Goal: Transaction & Acquisition: Purchase product/service

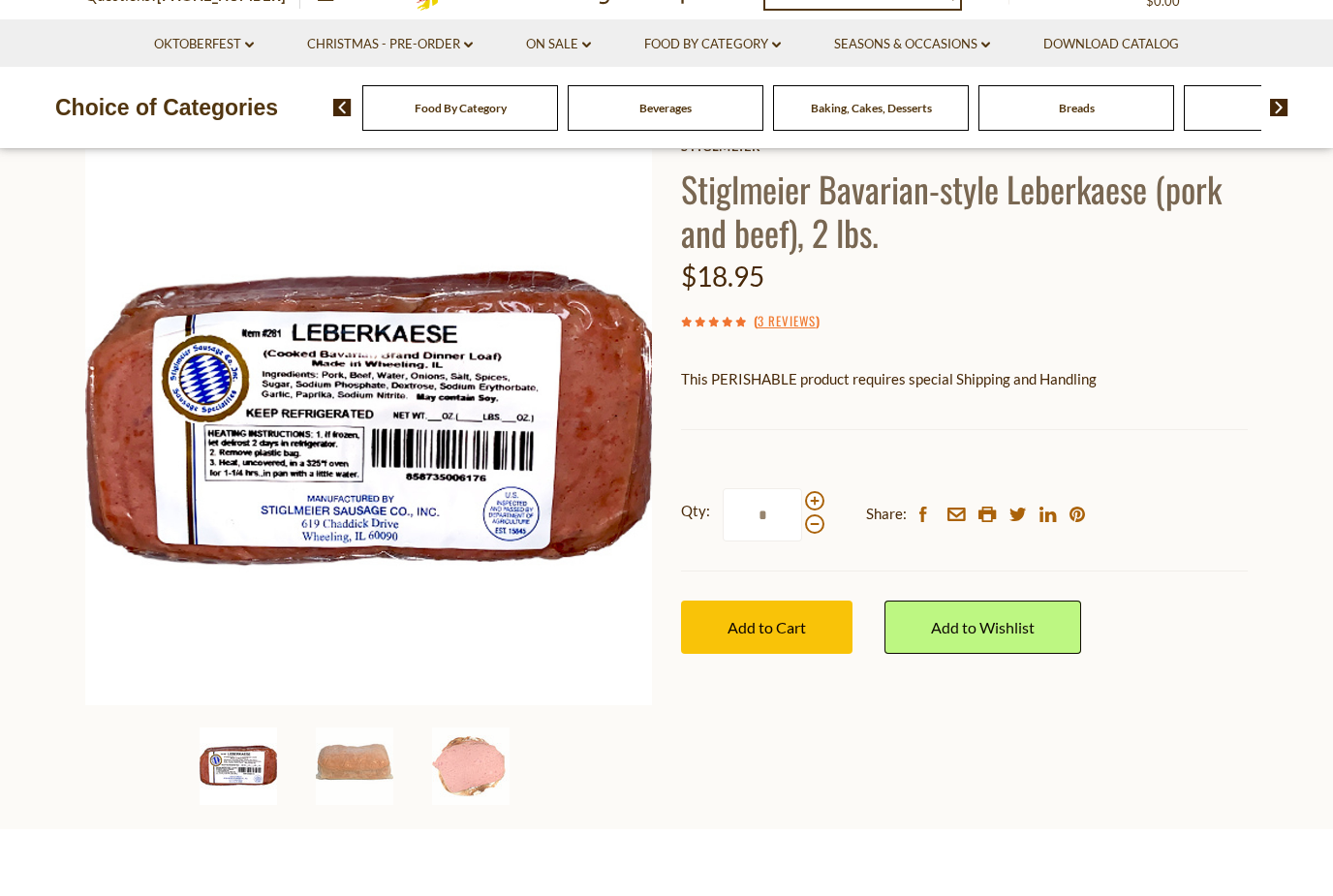
scroll to position [129, 0]
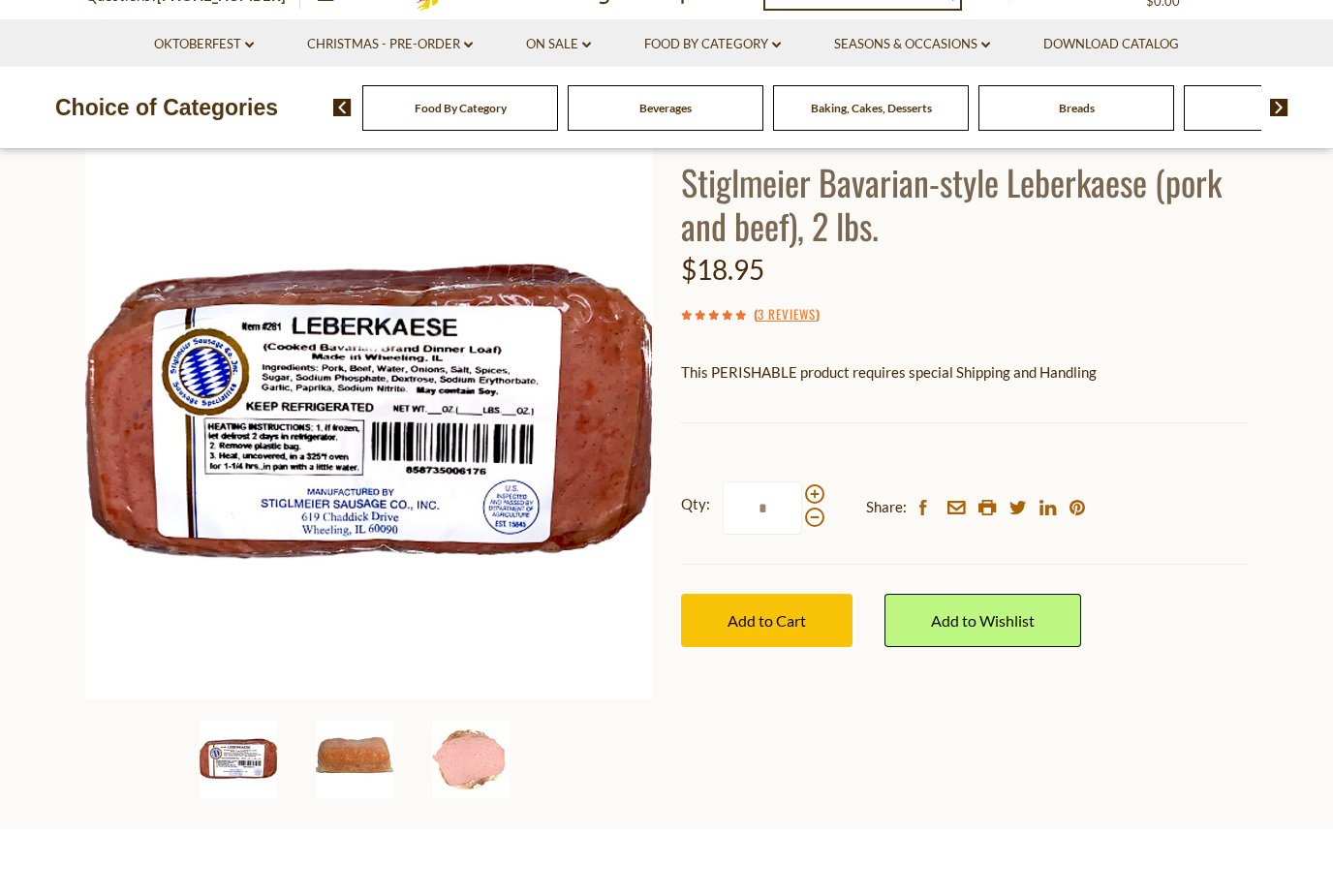
click at [371, 787] on img at bounding box center [355, 826] width 77 height 77
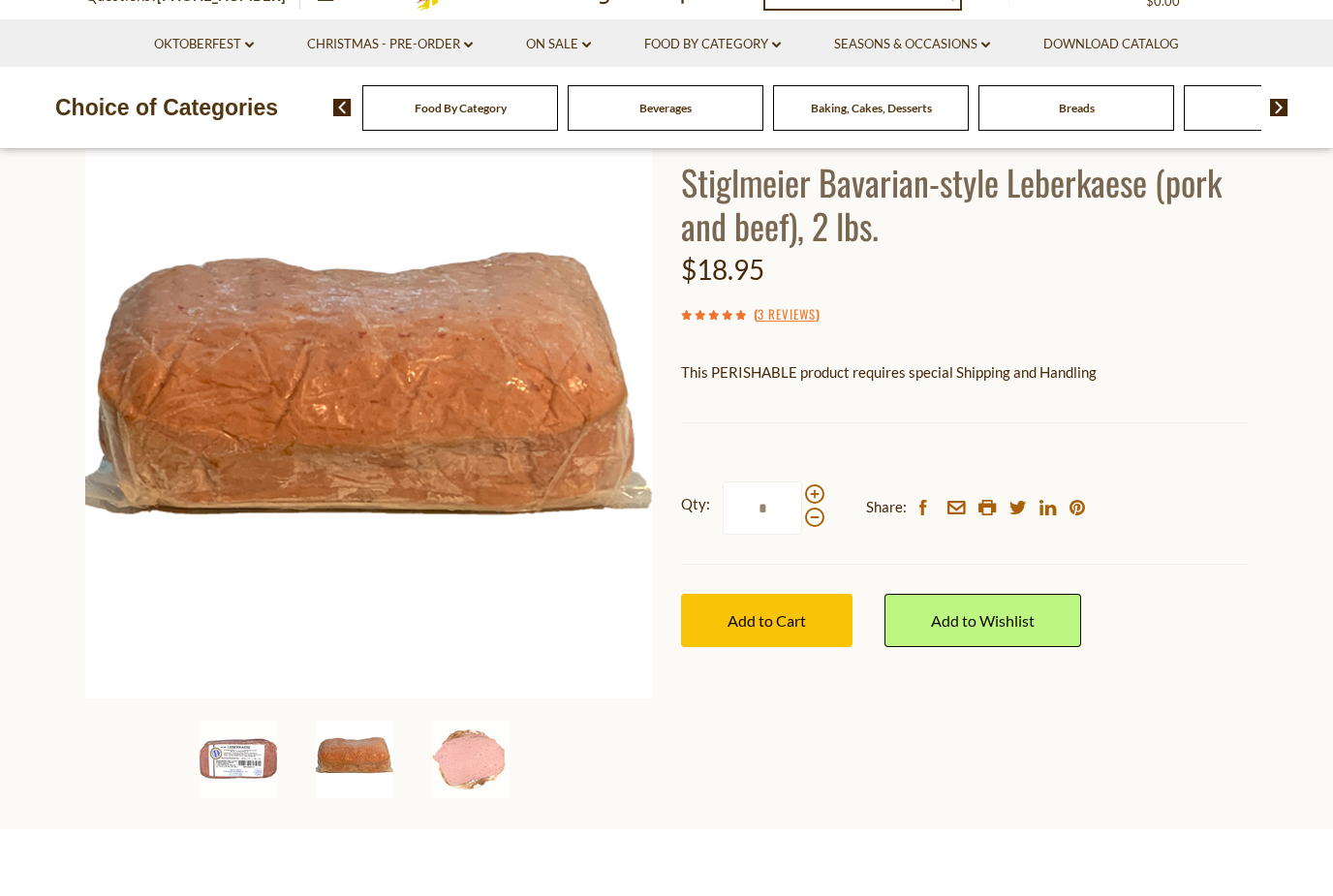
scroll to position [196, 0]
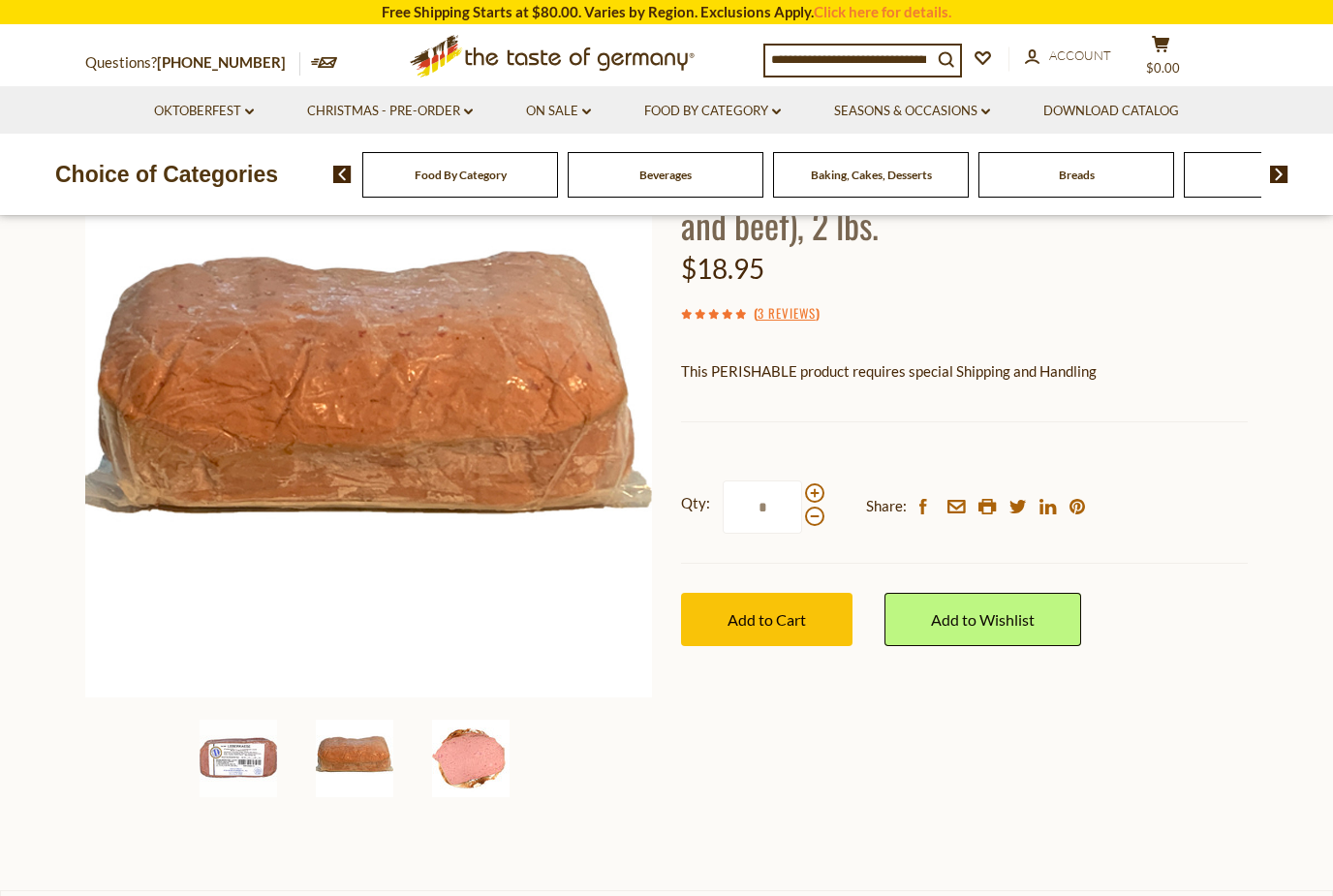
click at [479, 774] on img at bounding box center [471, 758] width 77 height 77
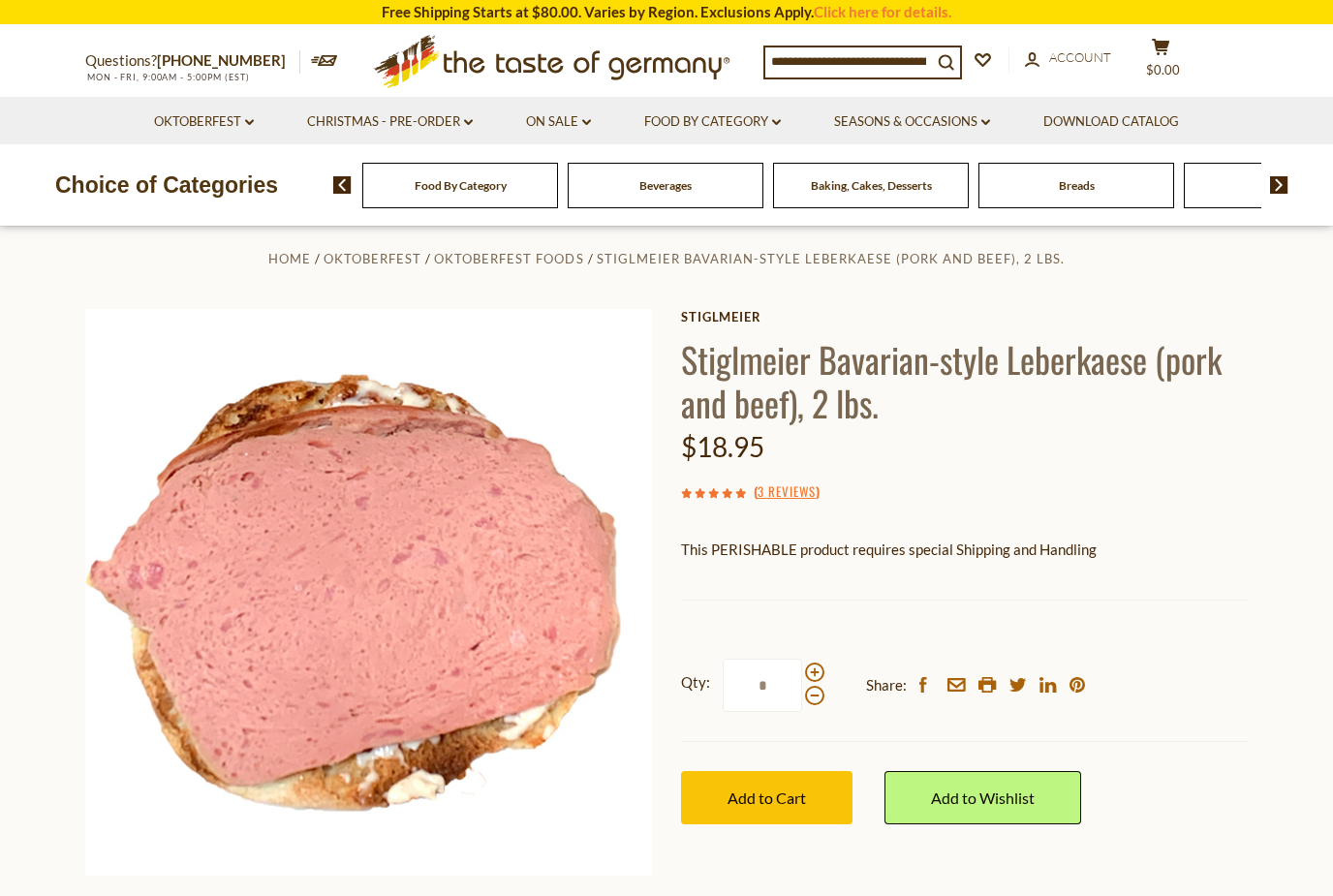
scroll to position [0, 0]
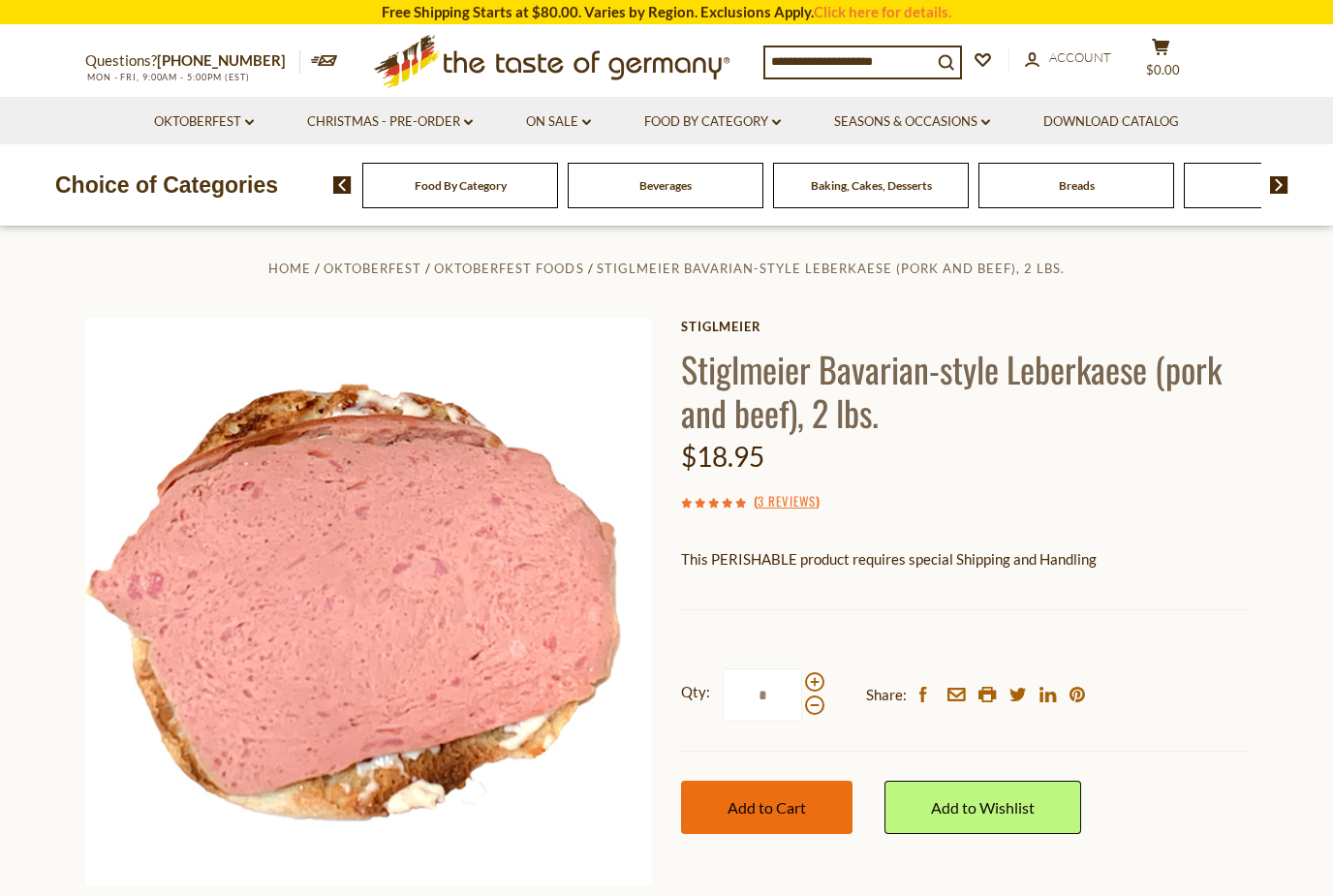
click at [800, 798] on span "Add to Cart" at bounding box center [766, 807] width 78 height 19
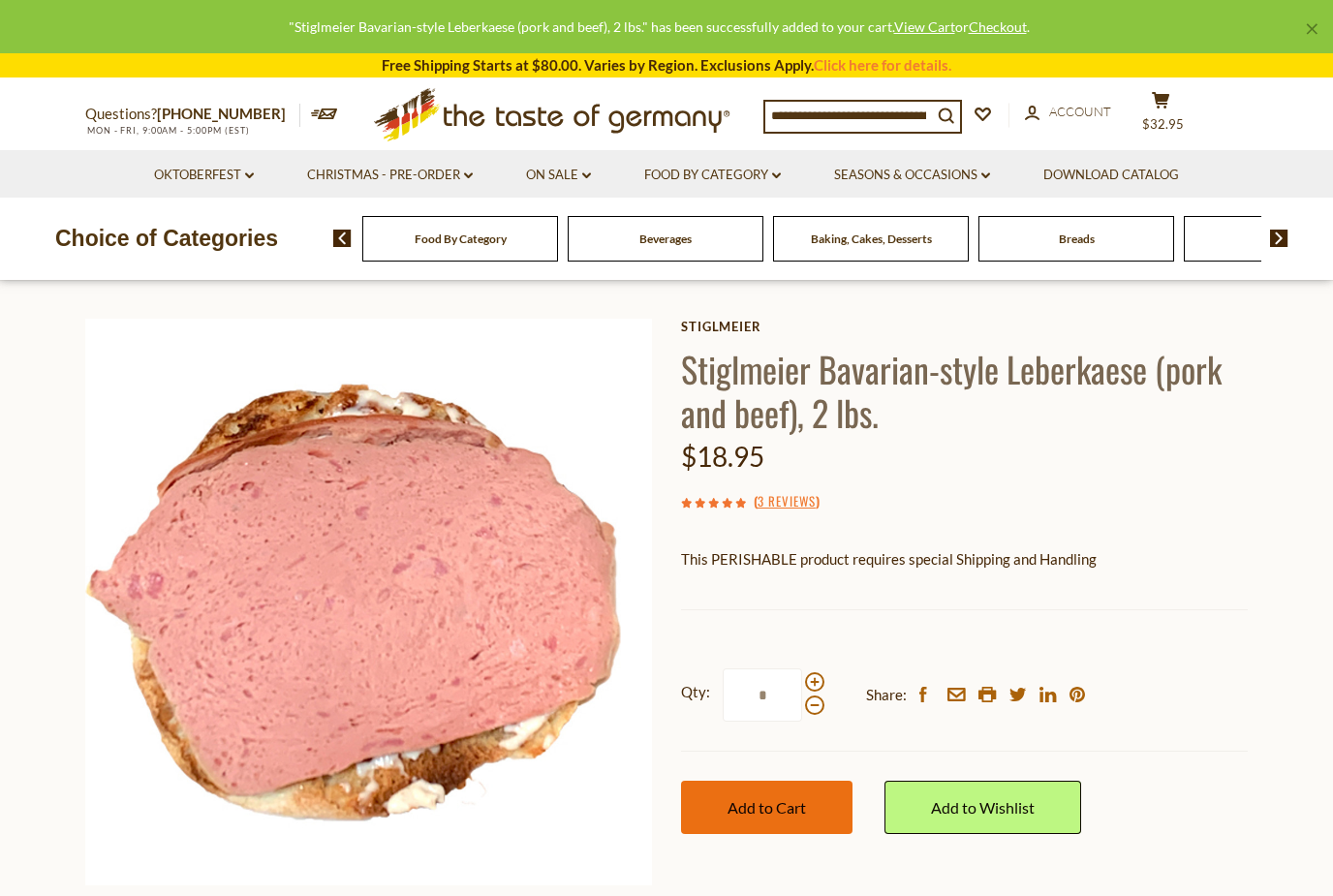
click at [775, 805] on span "Add to Cart" at bounding box center [766, 807] width 78 height 19
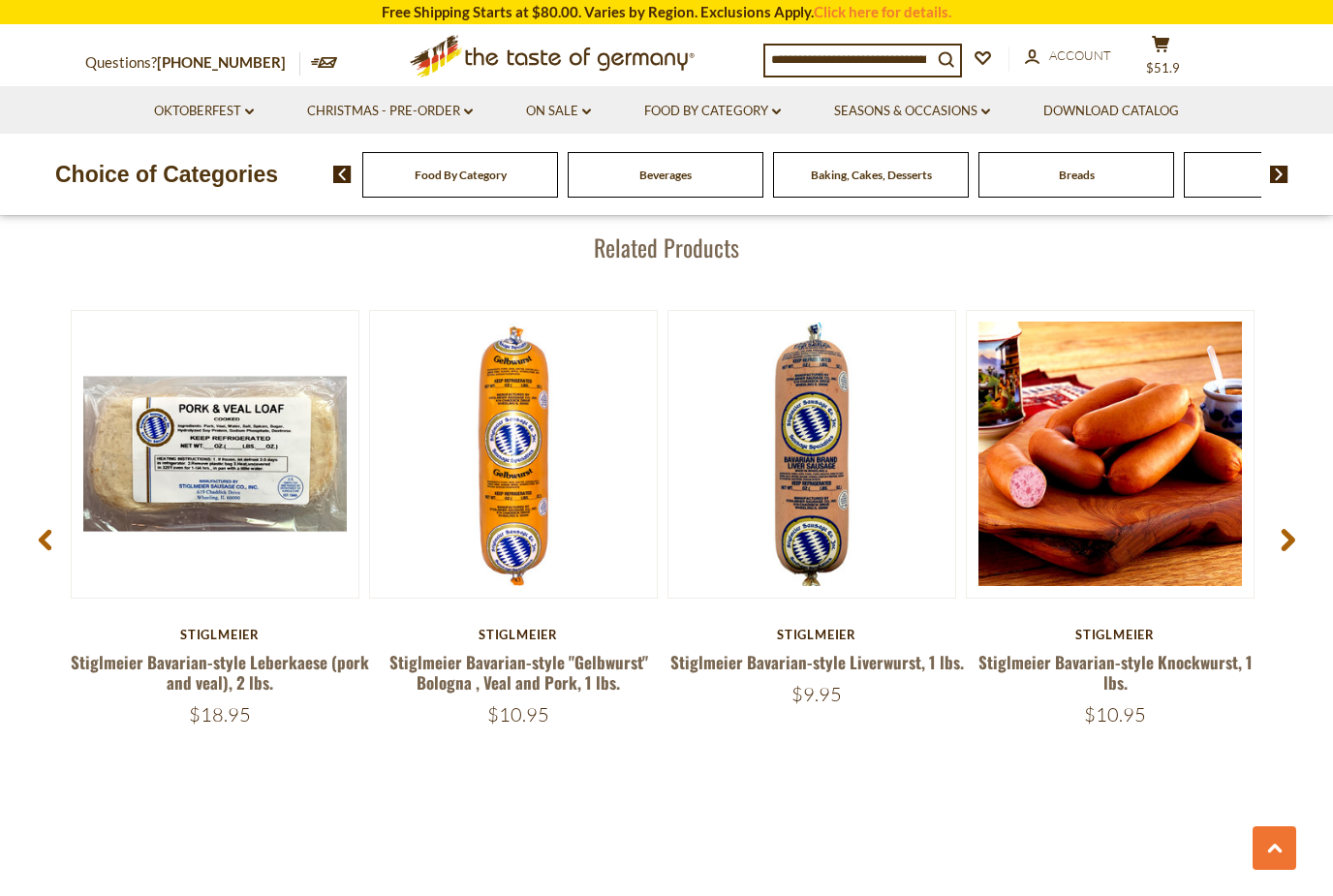
scroll to position [2567, 0]
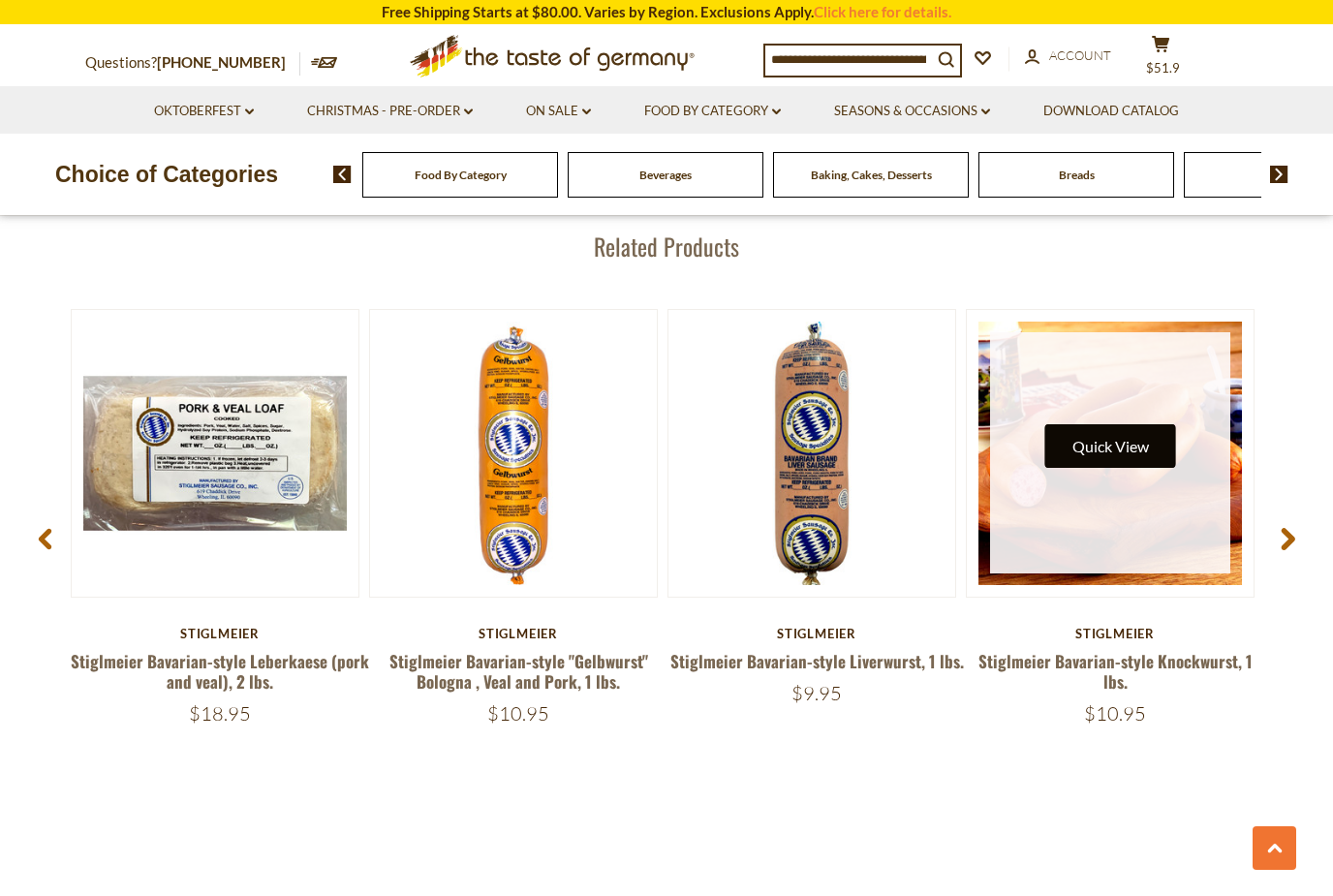
click at [1116, 430] on button "Quick View" at bounding box center [1110, 446] width 131 height 44
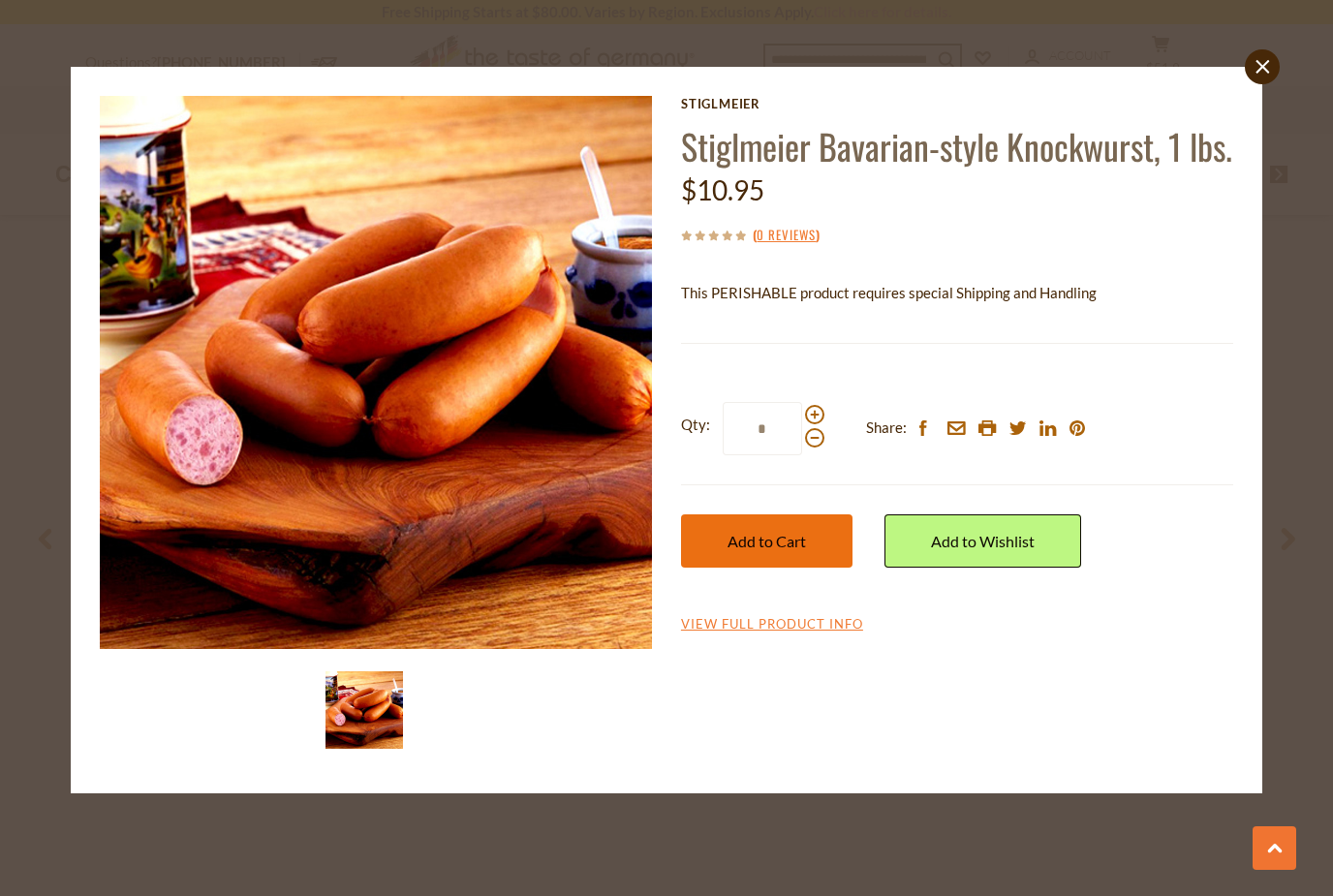
click at [764, 550] on span "Add to Cart" at bounding box center [766, 540] width 78 height 19
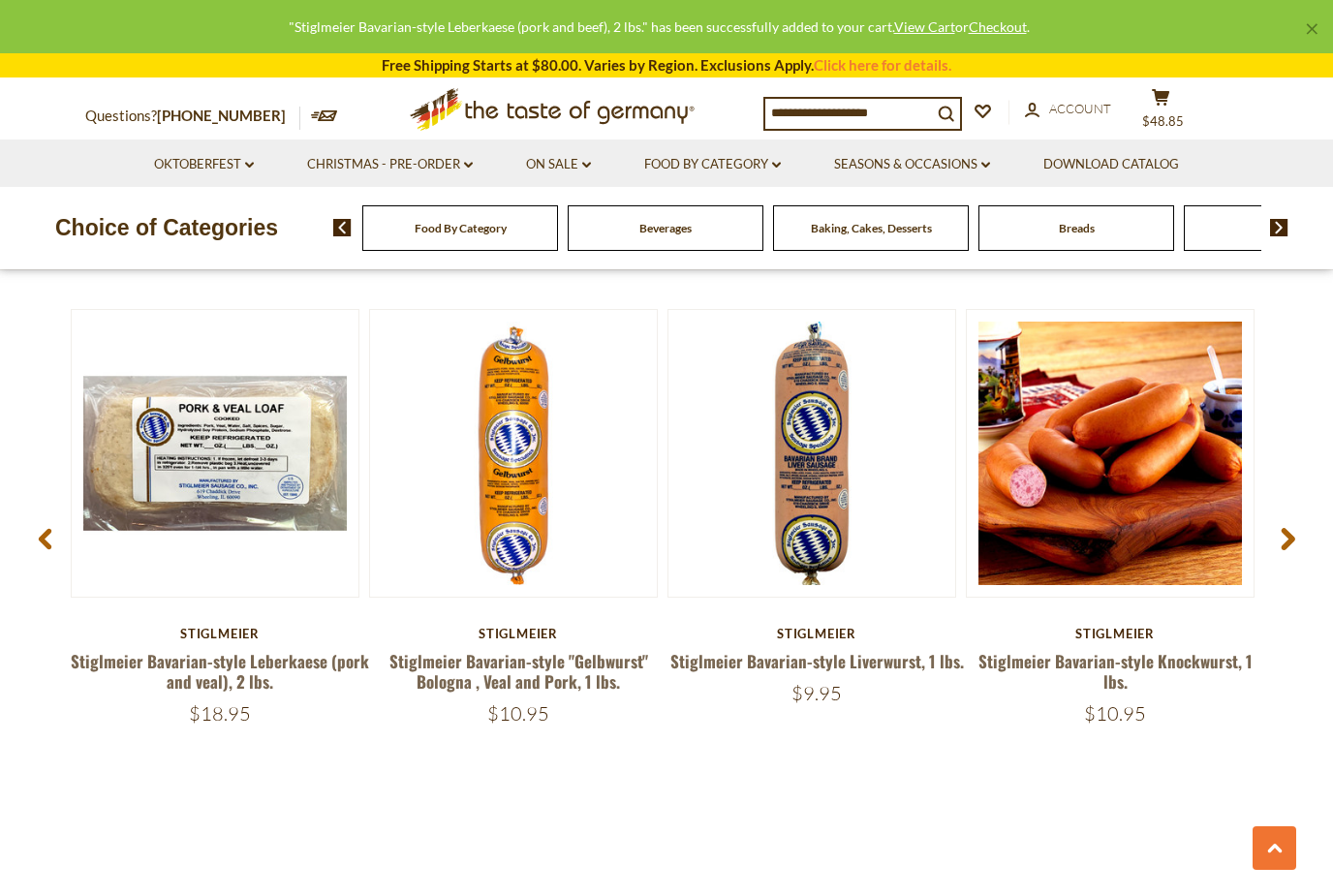
click at [1281, 544] on span at bounding box center [1287, 543] width 46 height 61
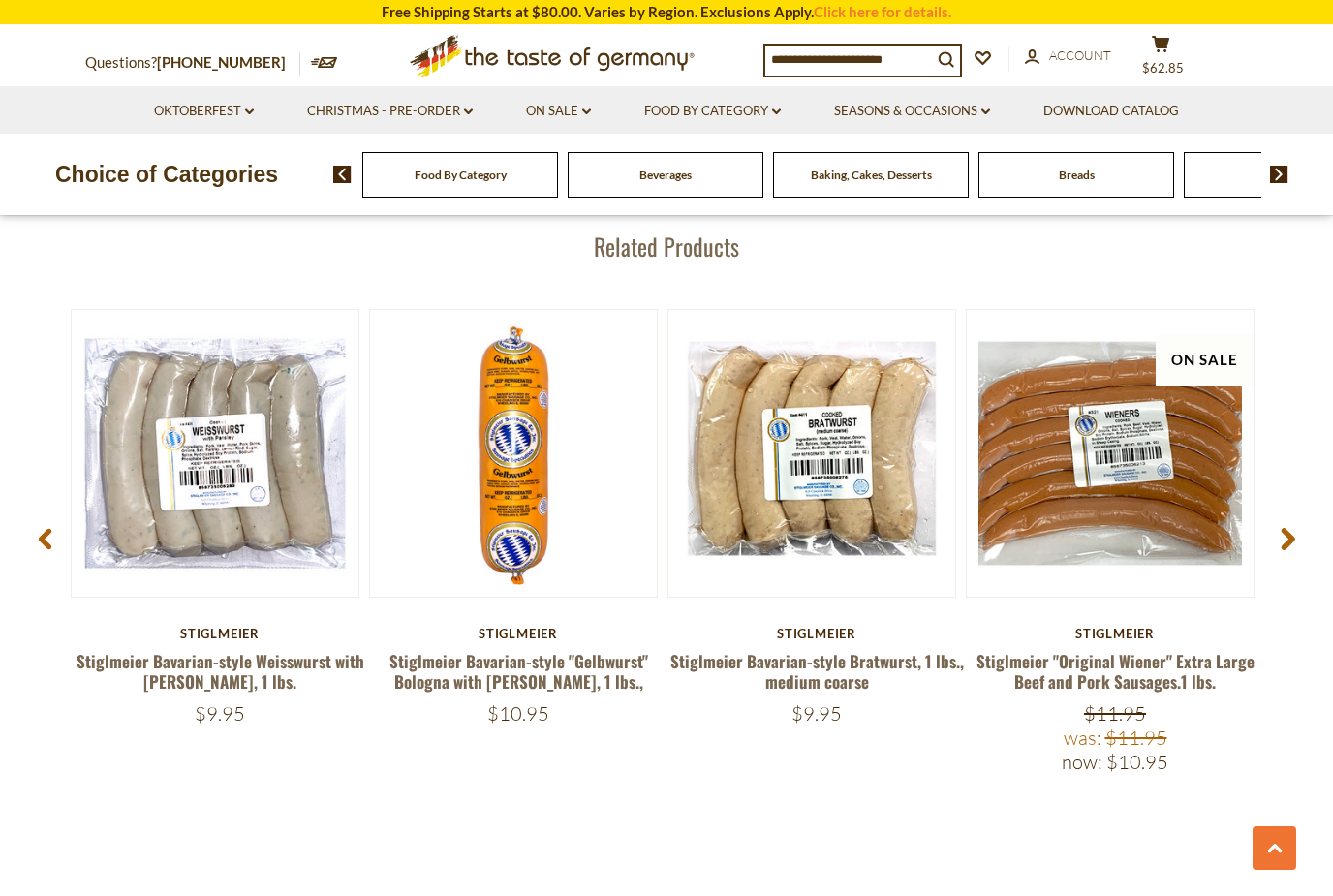
click at [1289, 534] on use at bounding box center [1288, 539] width 14 height 22
click at [1284, 173] on img at bounding box center [1278, 174] width 19 height 18
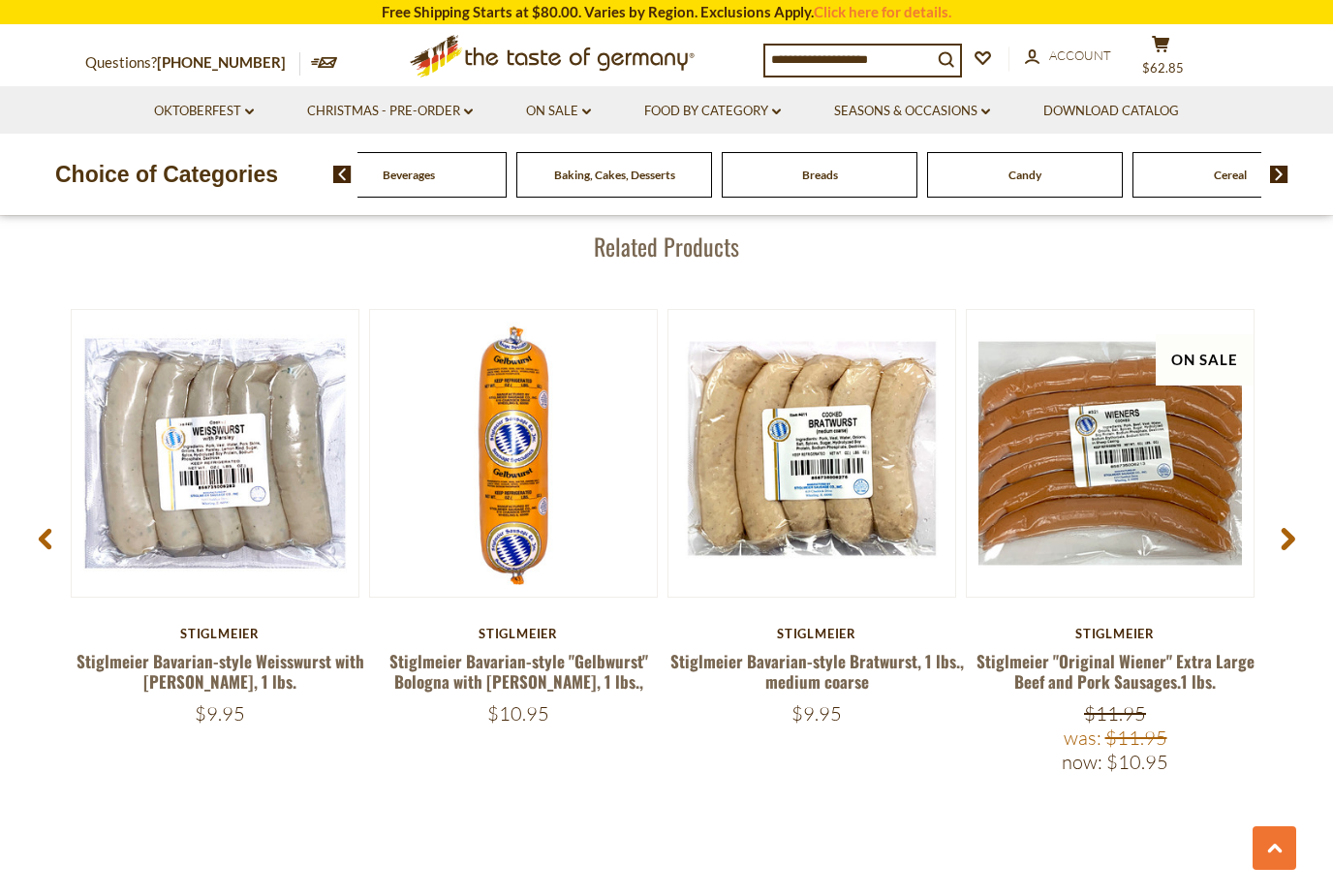
click at [1287, 180] on img at bounding box center [1278, 174] width 19 height 18
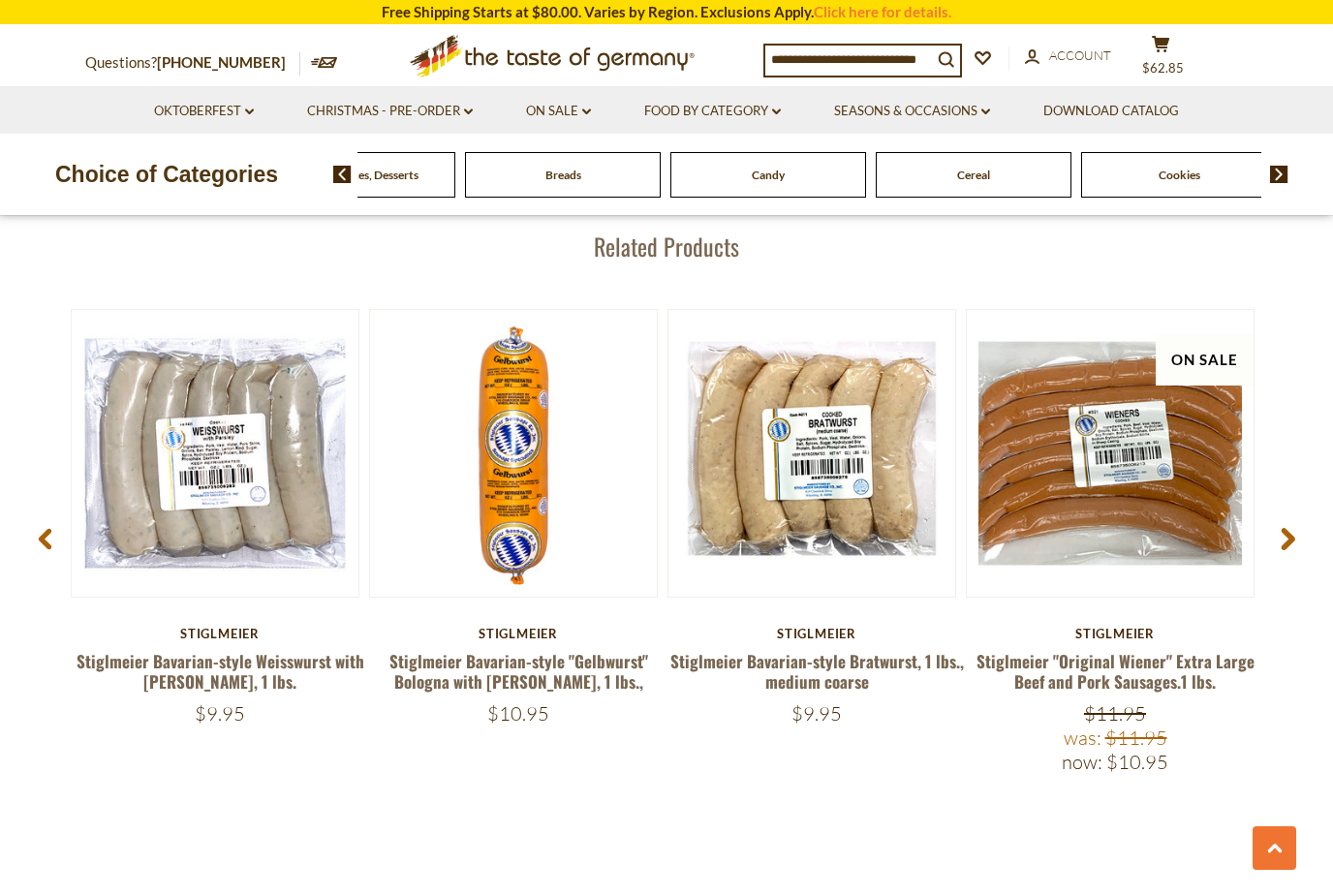
click at [1272, 180] on img at bounding box center [1278, 174] width 19 height 18
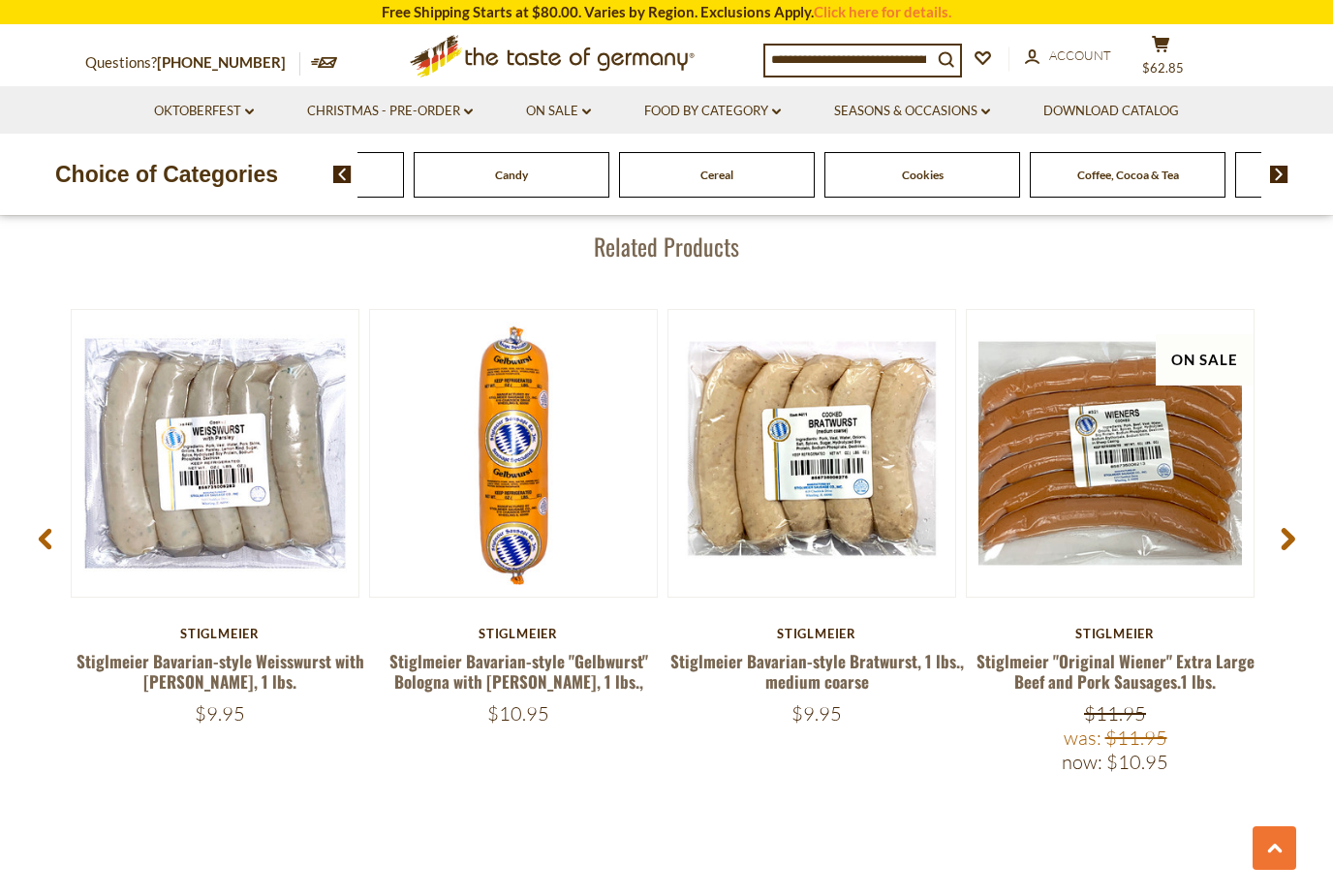
click at [1274, 179] on img at bounding box center [1278, 174] width 19 height 18
click at [1276, 170] on img at bounding box center [1278, 174] width 19 height 18
click at [1278, 175] on img at bounding box center [1278, 174] width 19 height 18
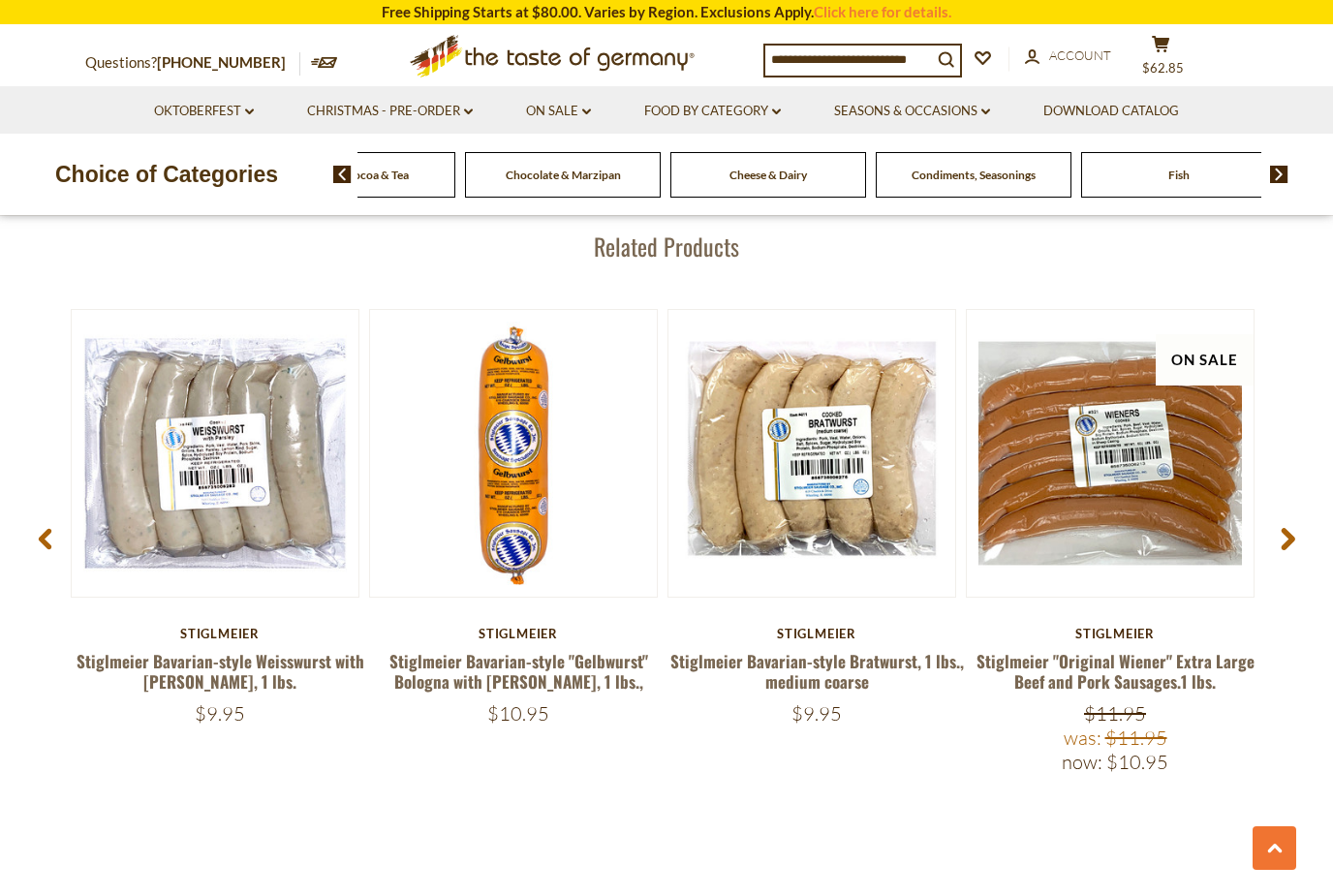
click at [1278, 174] on img at bounding box center [1278, 174] width 19 height 18
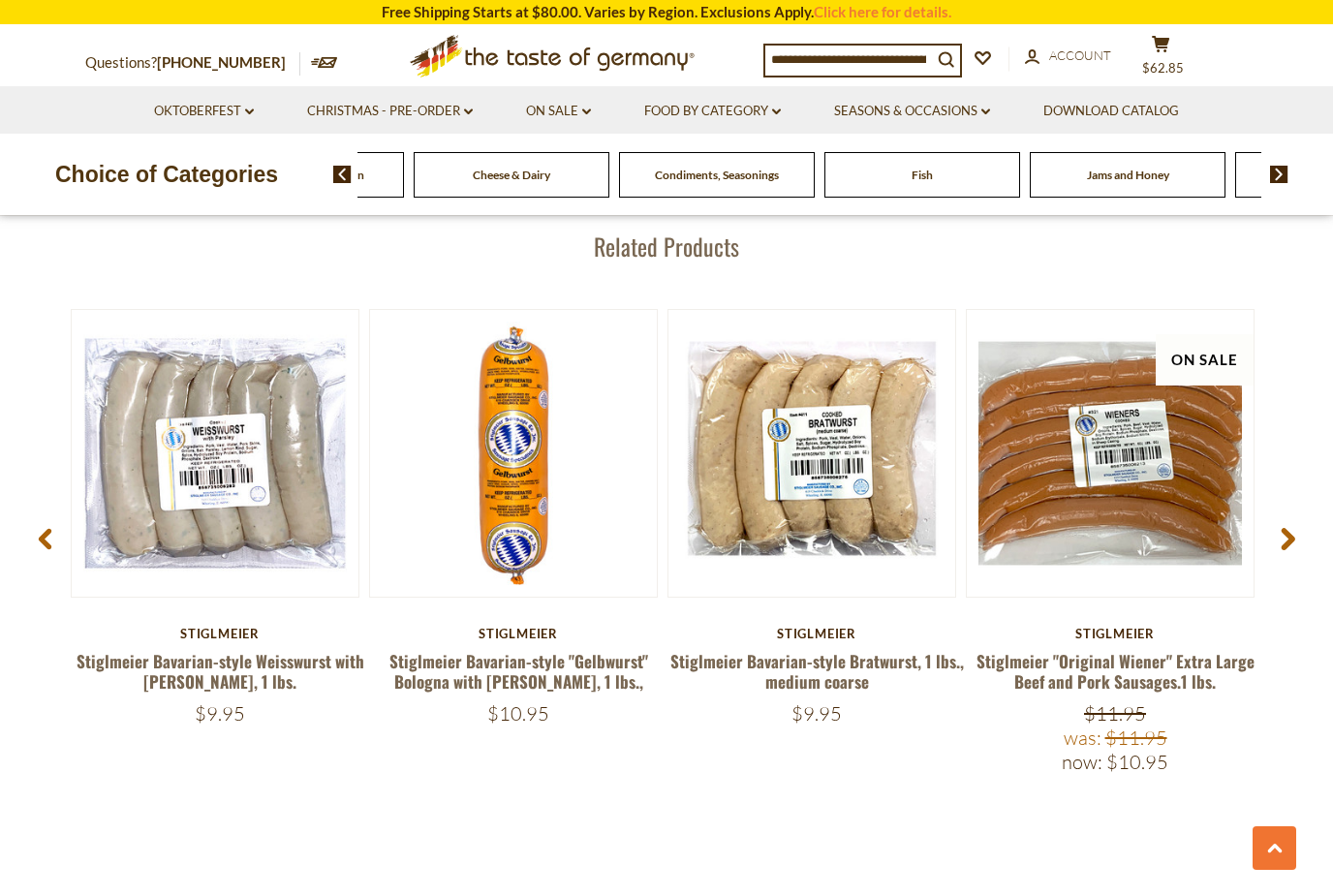
click at [908, 147] on div "Choice of Categories Food By Category Beverages Baking, Cakes, Desserts Breads …" at bounding box center [666, 174] width 1333 height 81
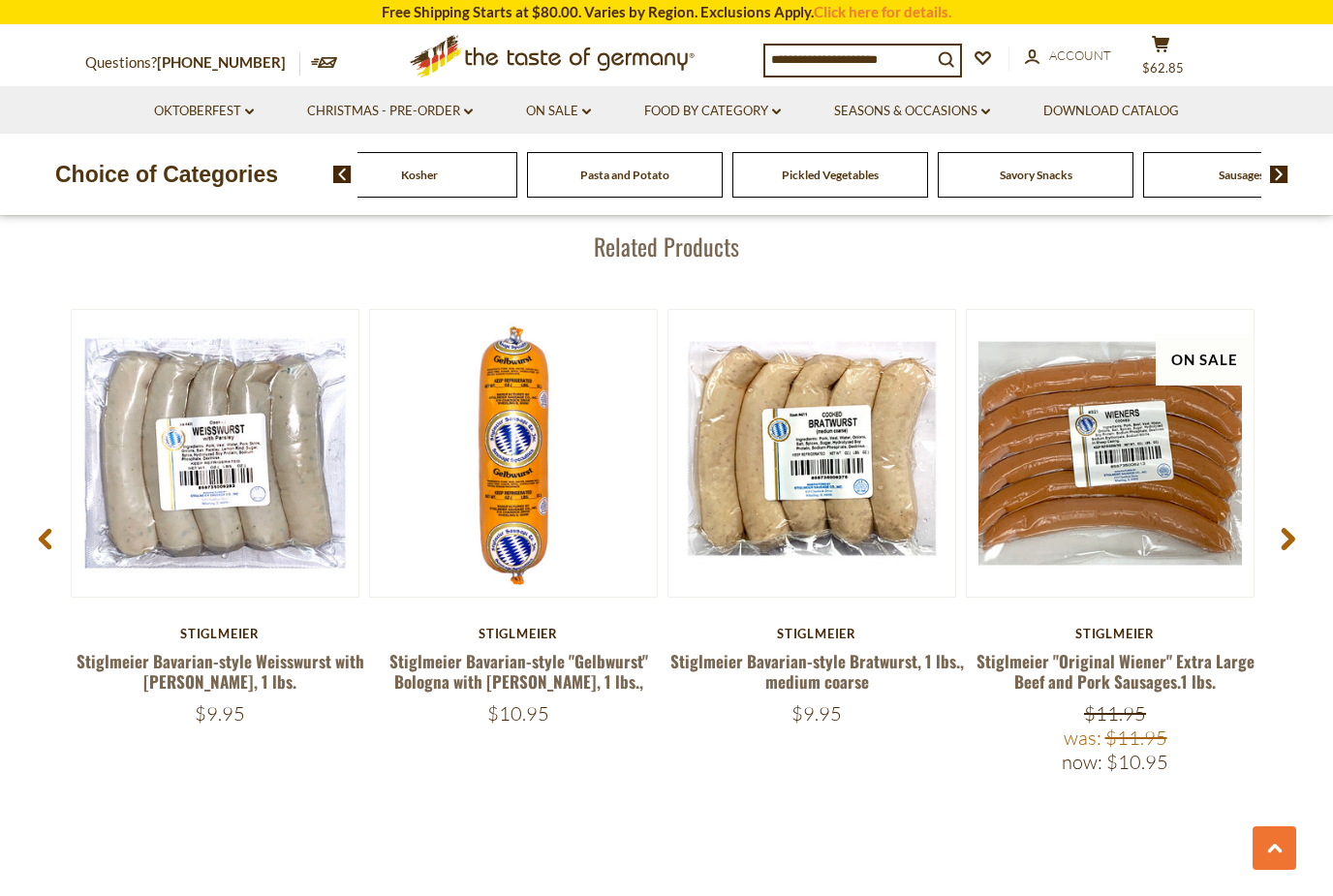
click at [1219, 173] on div "Food By Category Beverages Baking, Cakes, Desserts Breads Candy Cereal Cookies …" at bounding box center [810, 174] width 904 height 46
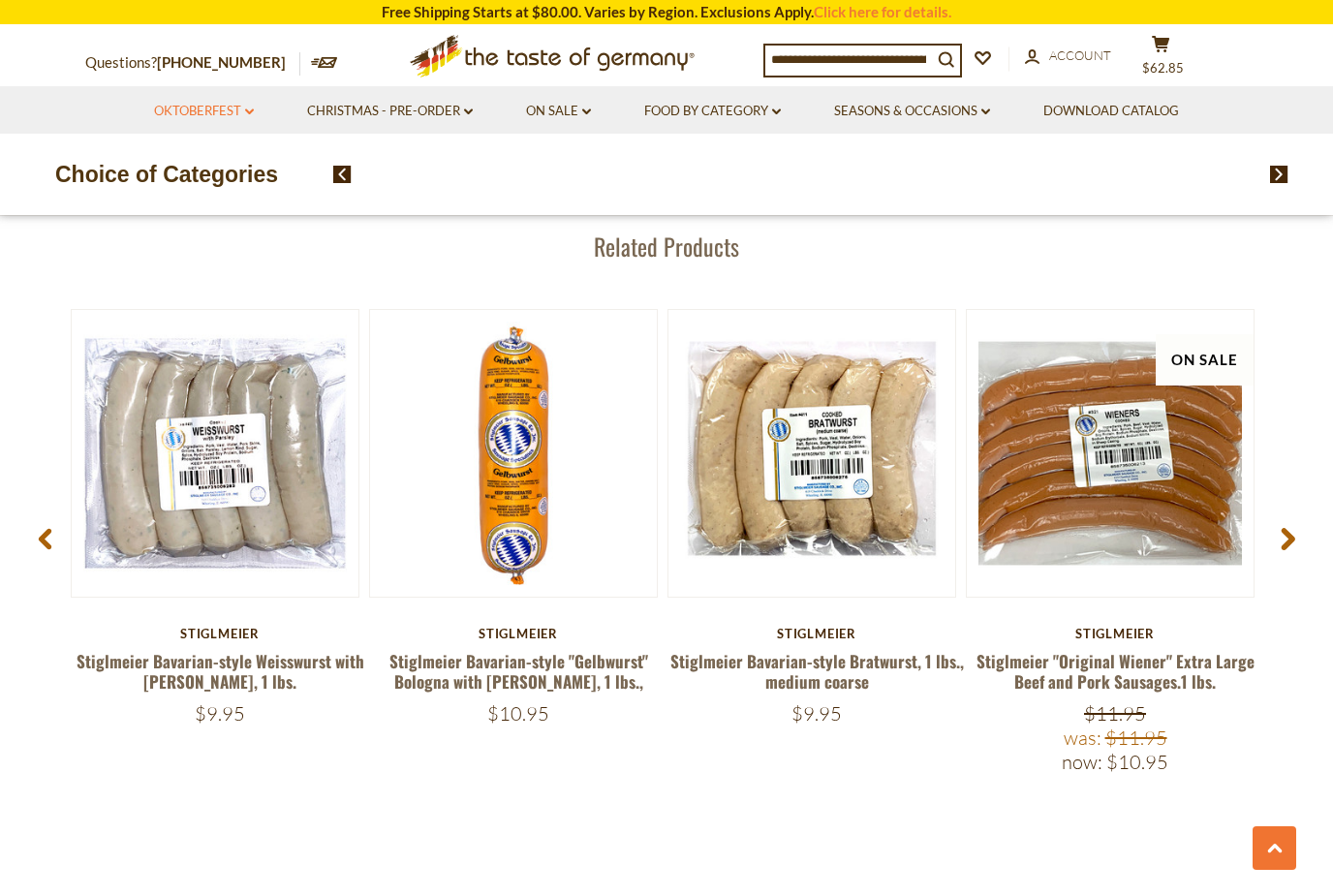
click at [249, 105] on link "Oktoberfest dropdown_arrow" at bounding box center [203, 111] width 100 height 21
click at [229, 198] on link "Oktoberfest Foods" at bounding box center [203, 195] width 119 height 18
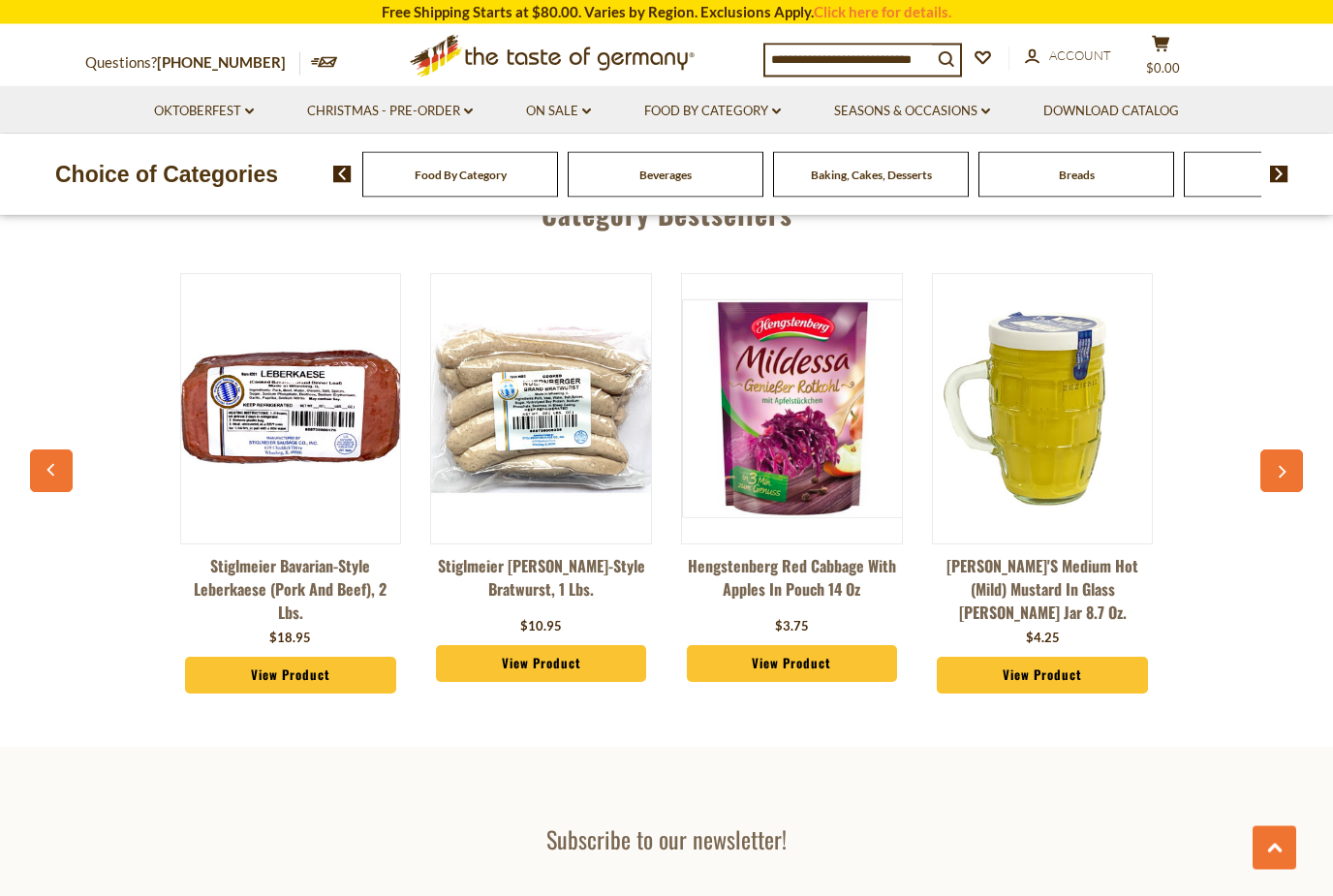
scroll to position [3654, 0]
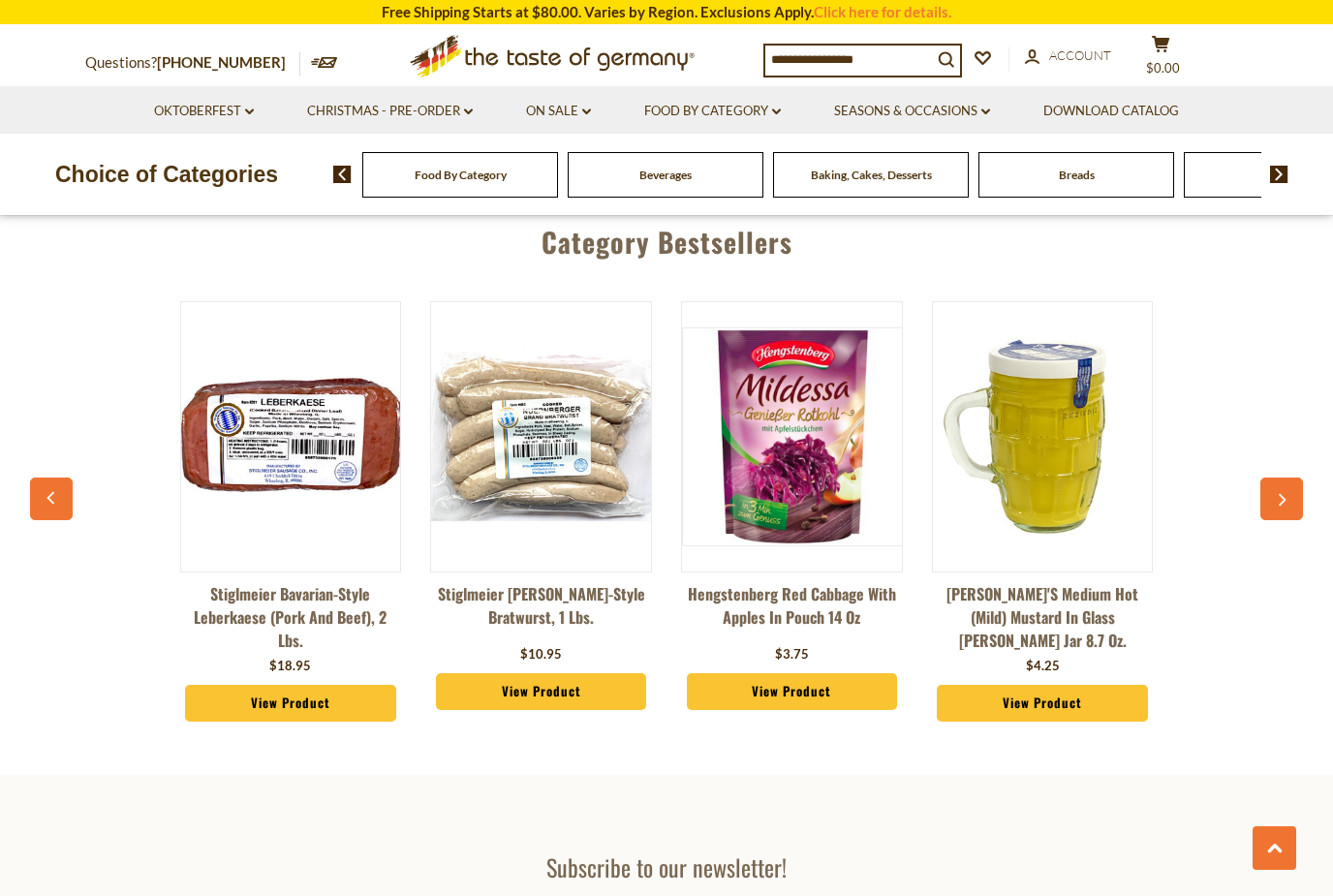
click at [1068, 411] on img at bounding box center [1043, 436] width 220 height 220
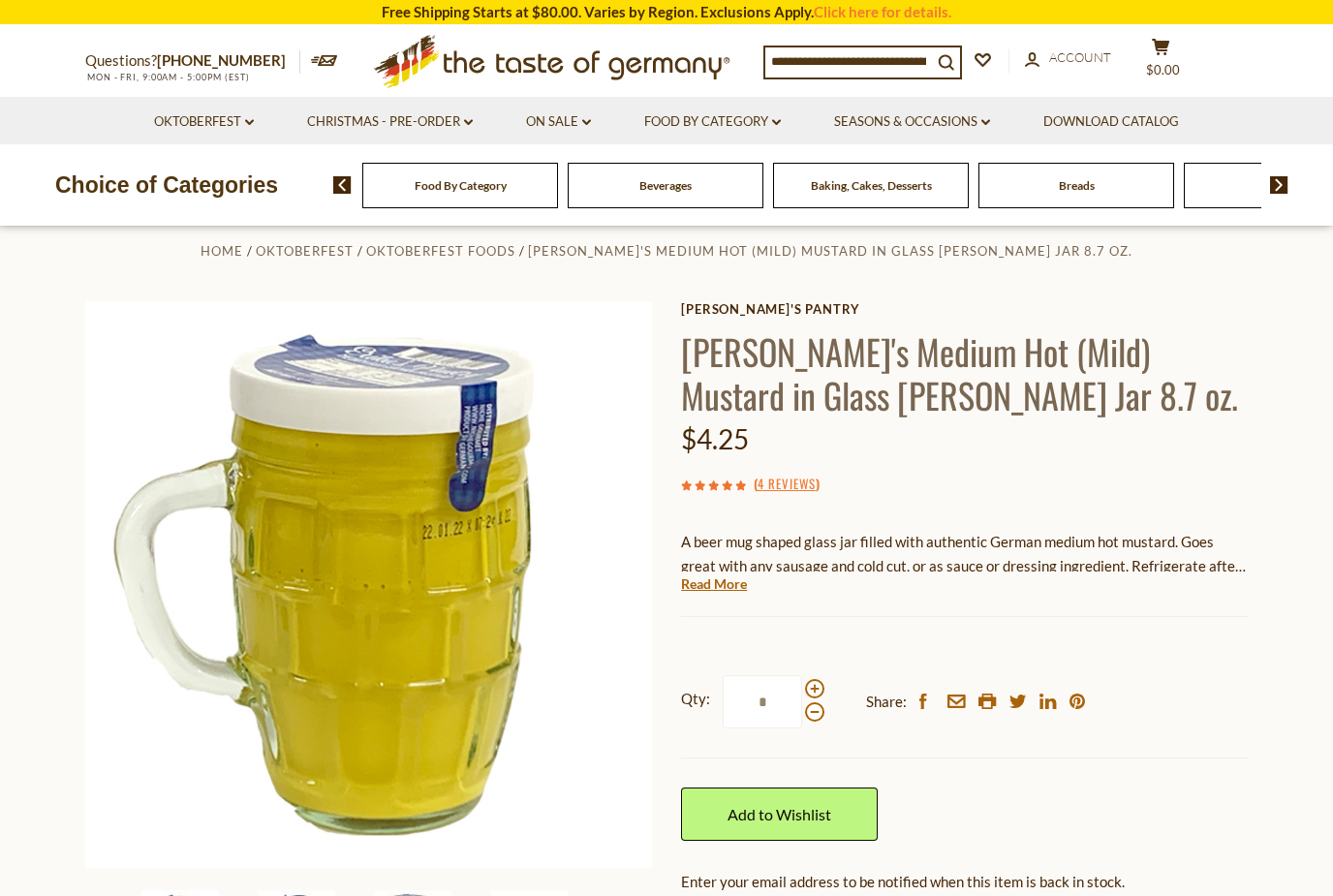
scroll to position [31, 0]
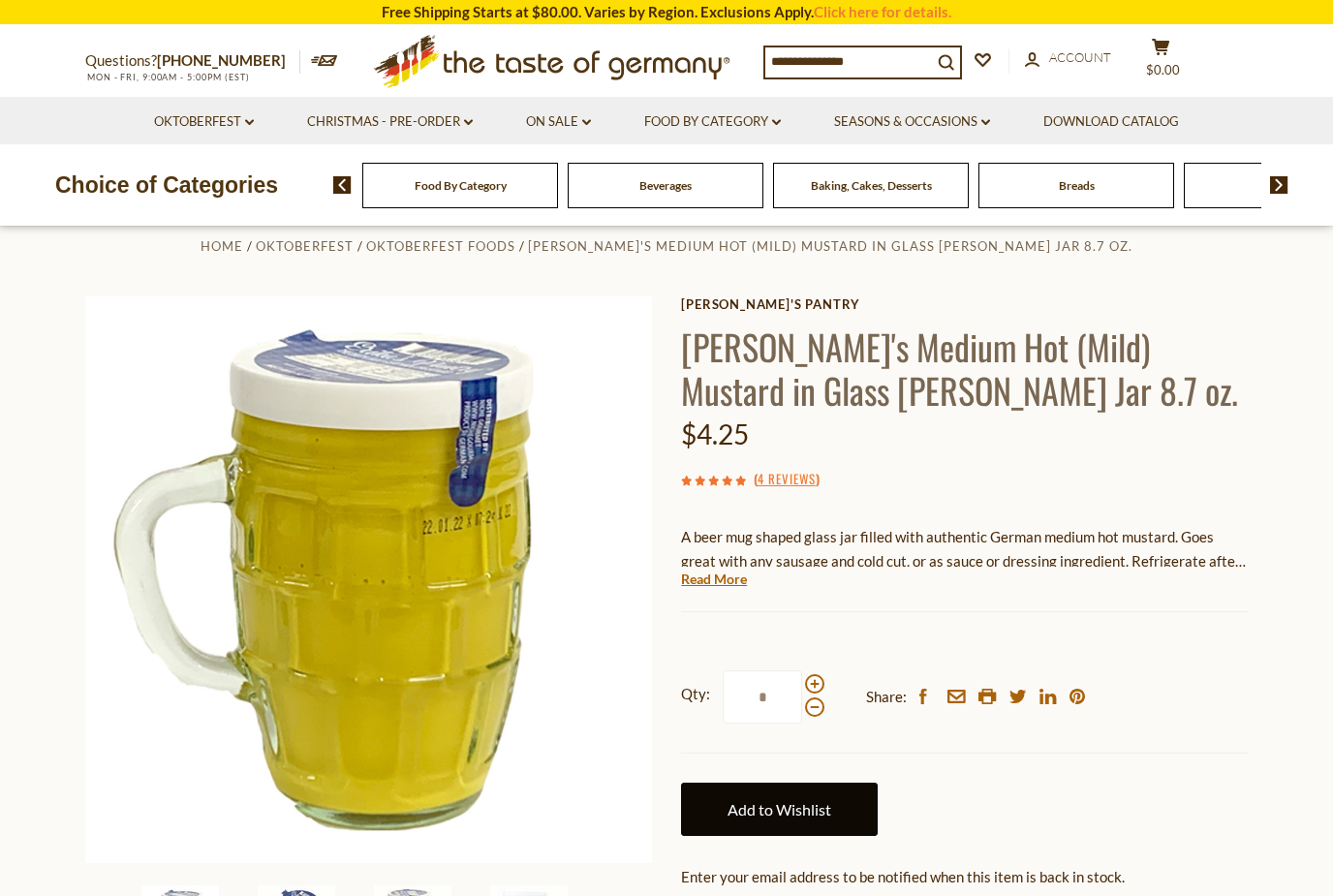
click at [807, 810] on link "Add to Wishlist" at bounding box center [779, 810] width 196 height 54
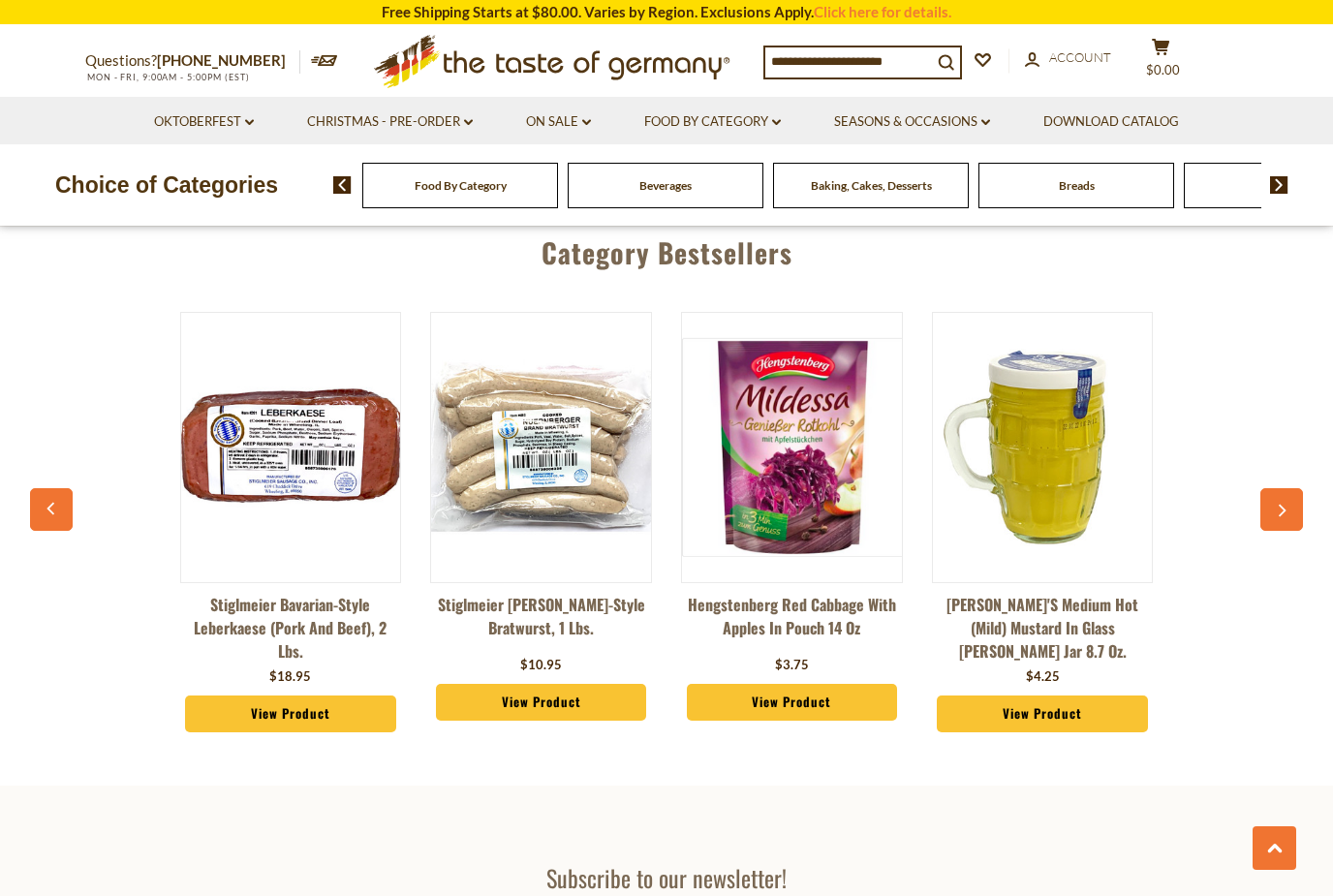
click at [1261, 489] on button "button" at bounding box center [1280, 509] width 43 height 43
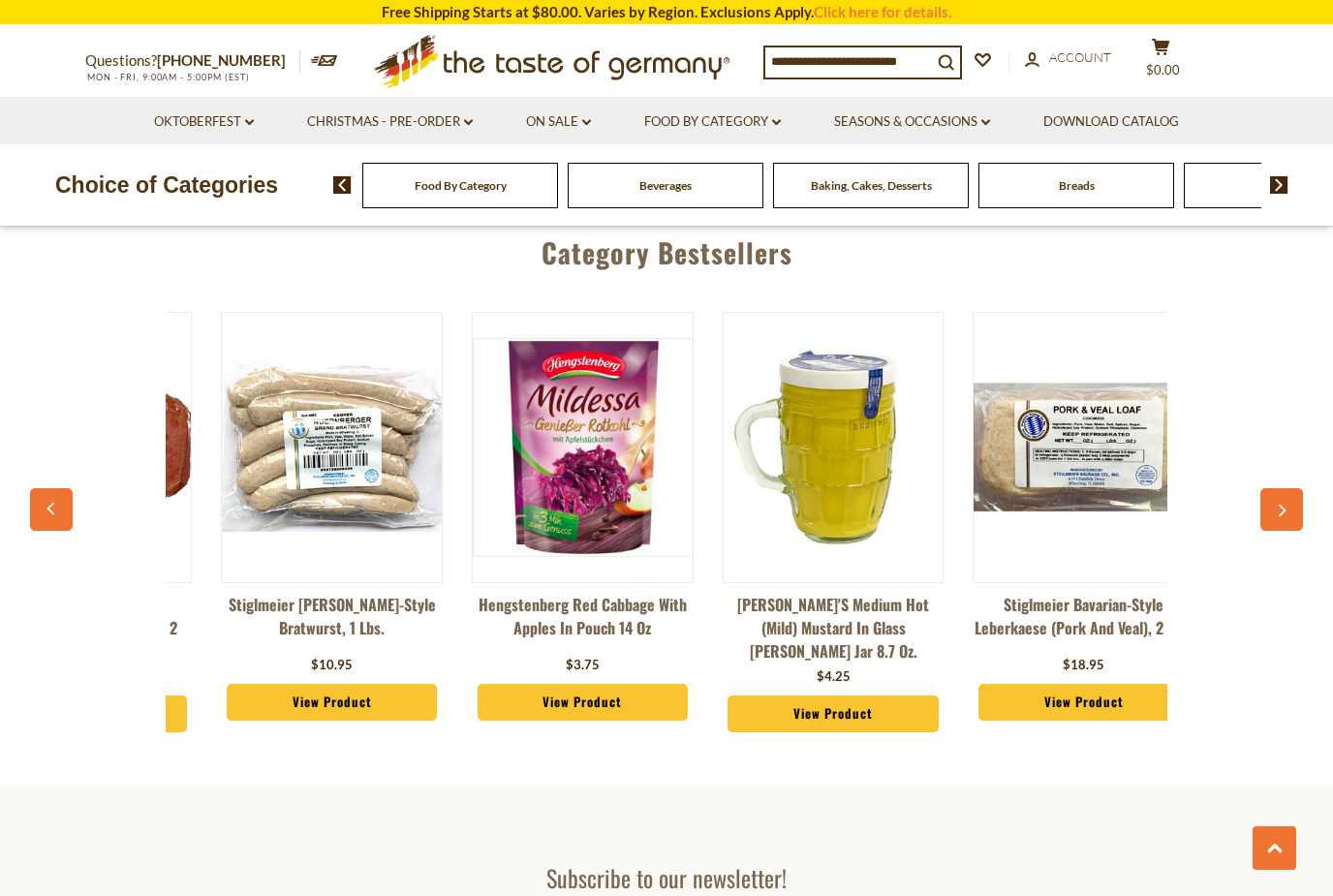
scroll to position [0, 251]
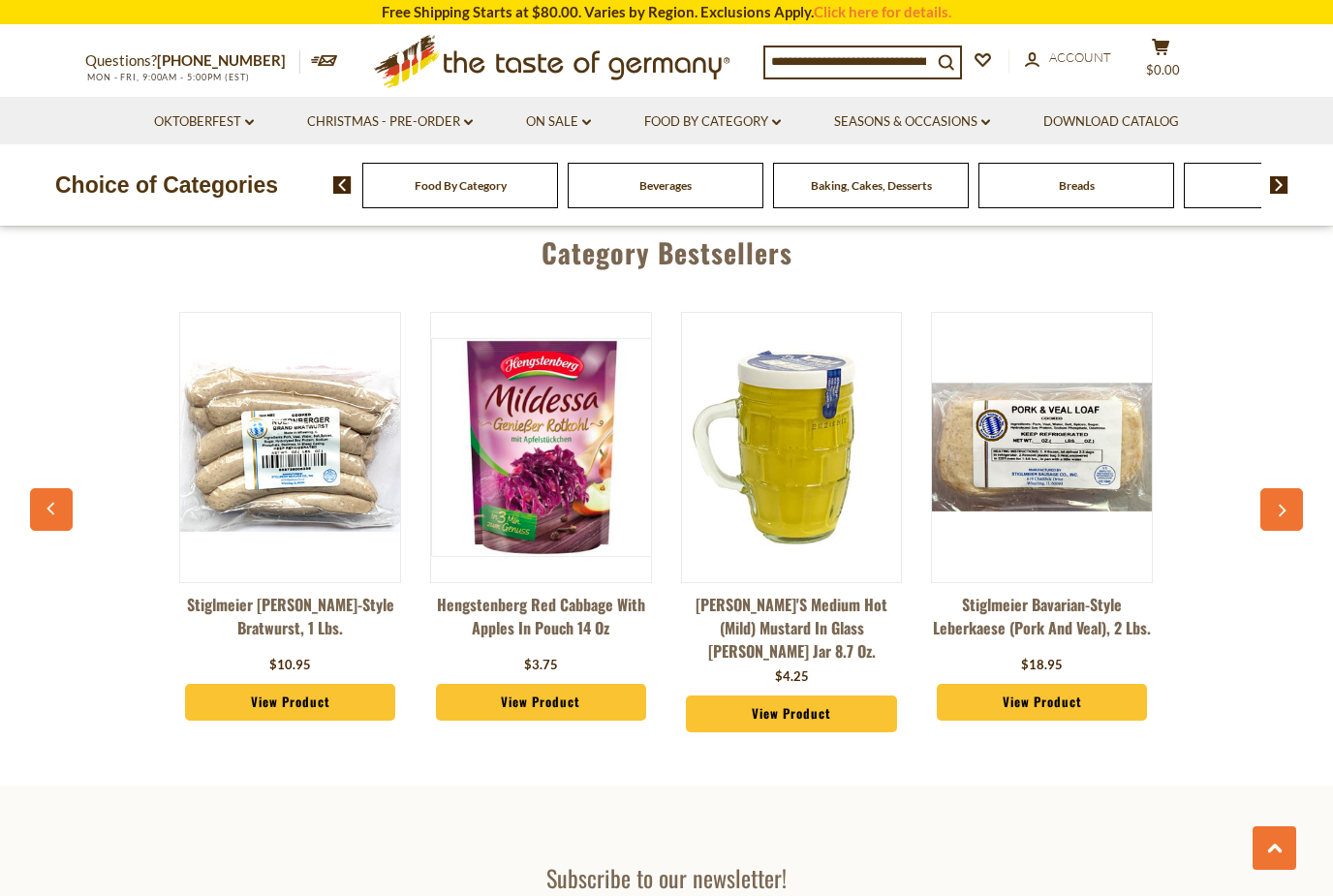
click at [1080, 431] on img at bounding box center [1042, 447] width 220 height 220
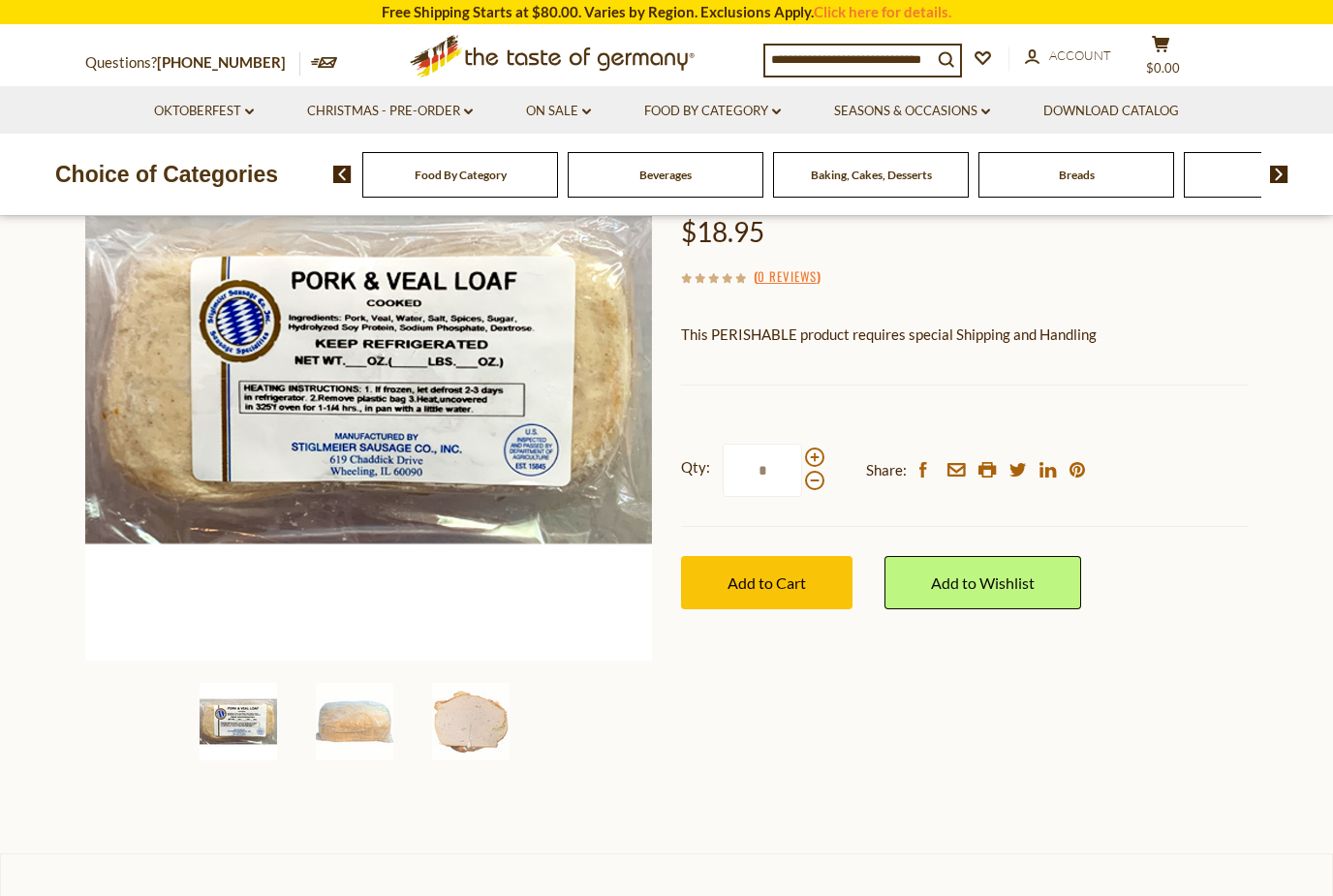
scroll to position [234, 0]
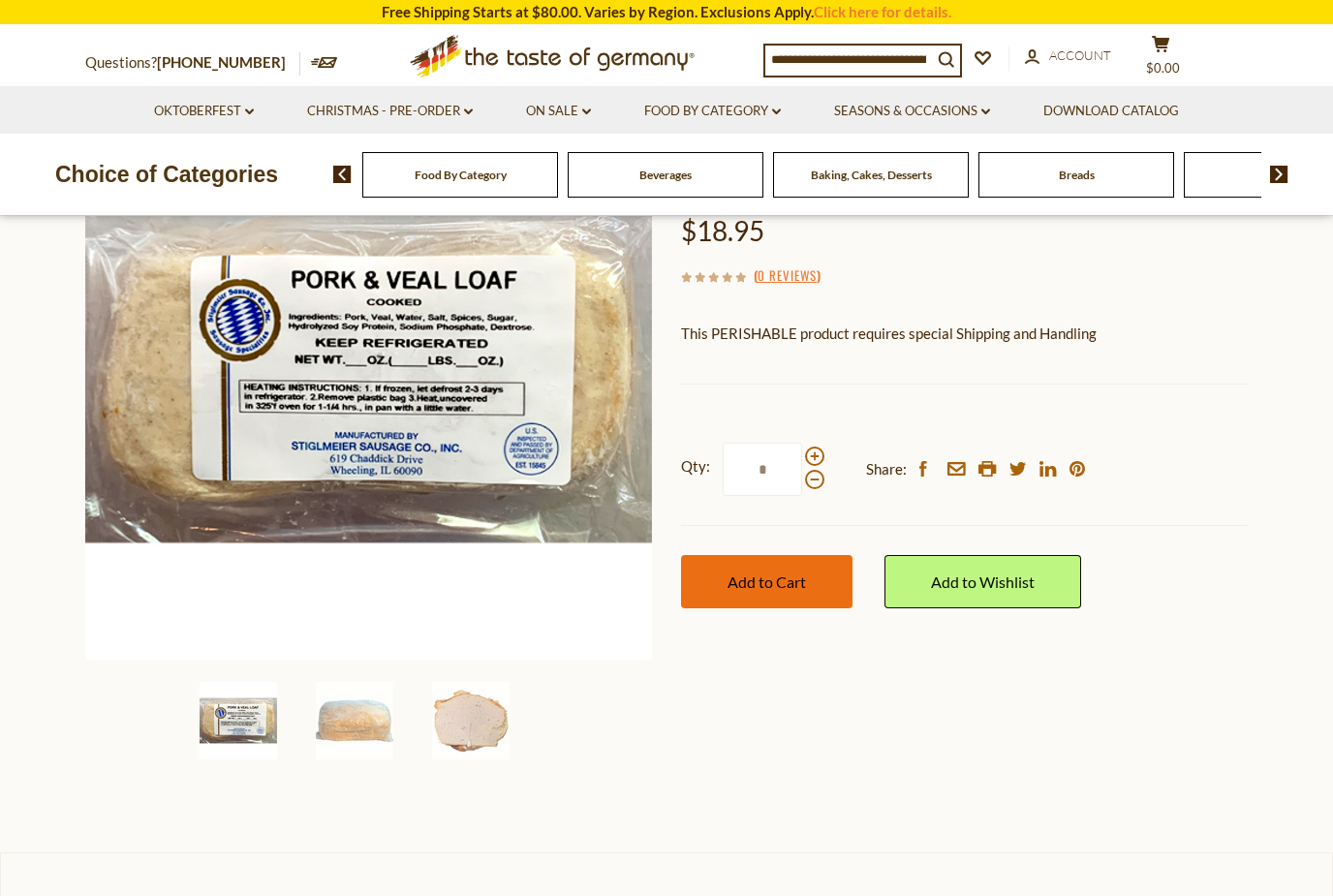
click at [797, 585] on span "Add to Cart" at bounding box center [766, 582] width 78 height 19
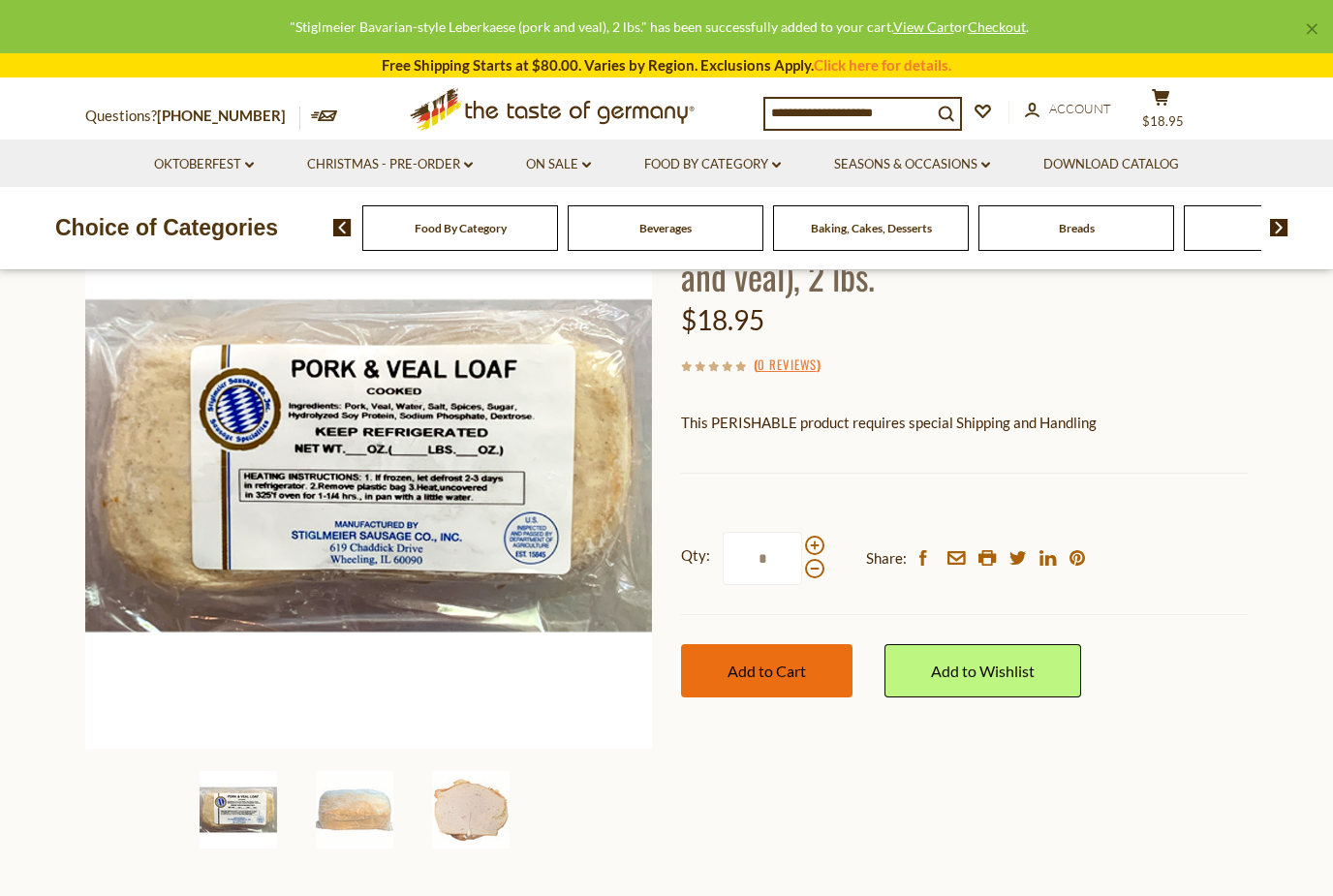
scroll to position [0, 0]
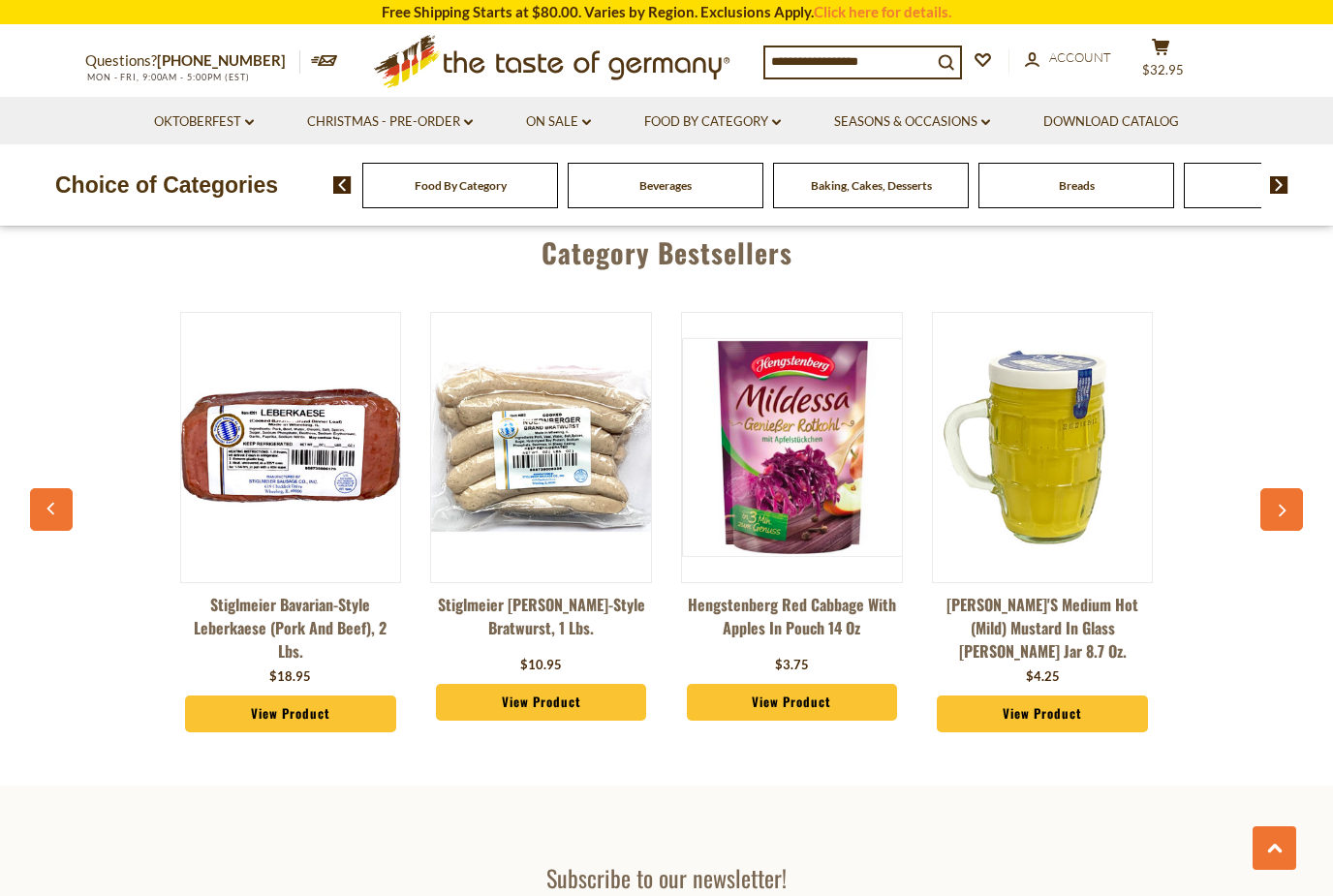
click at [1275, 489] on button "button" at bounding box center [1280, 509] width 43 height 43
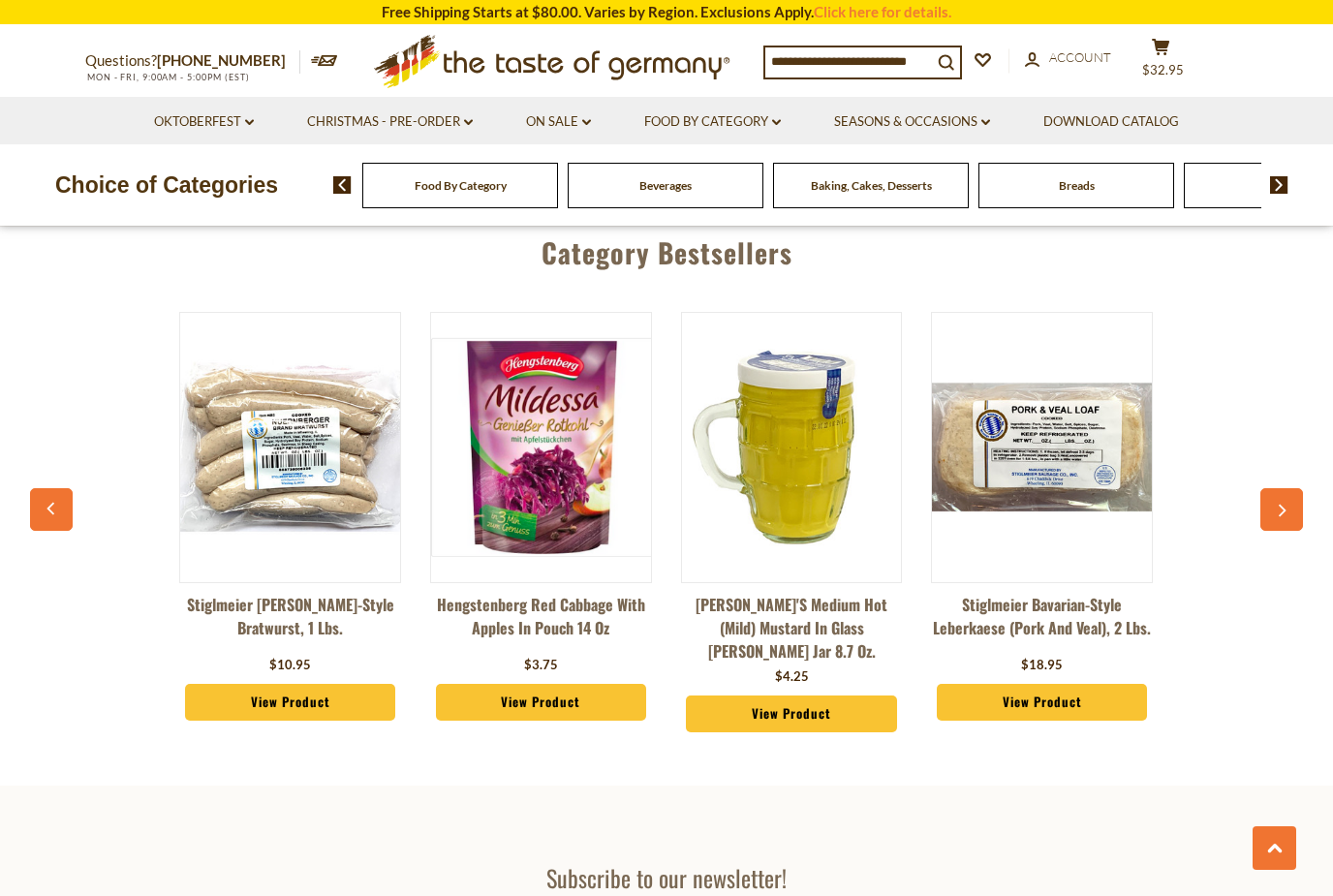
click at [1271, 489] on button "button" at bounding box center [1280, 509] width 43 height 43
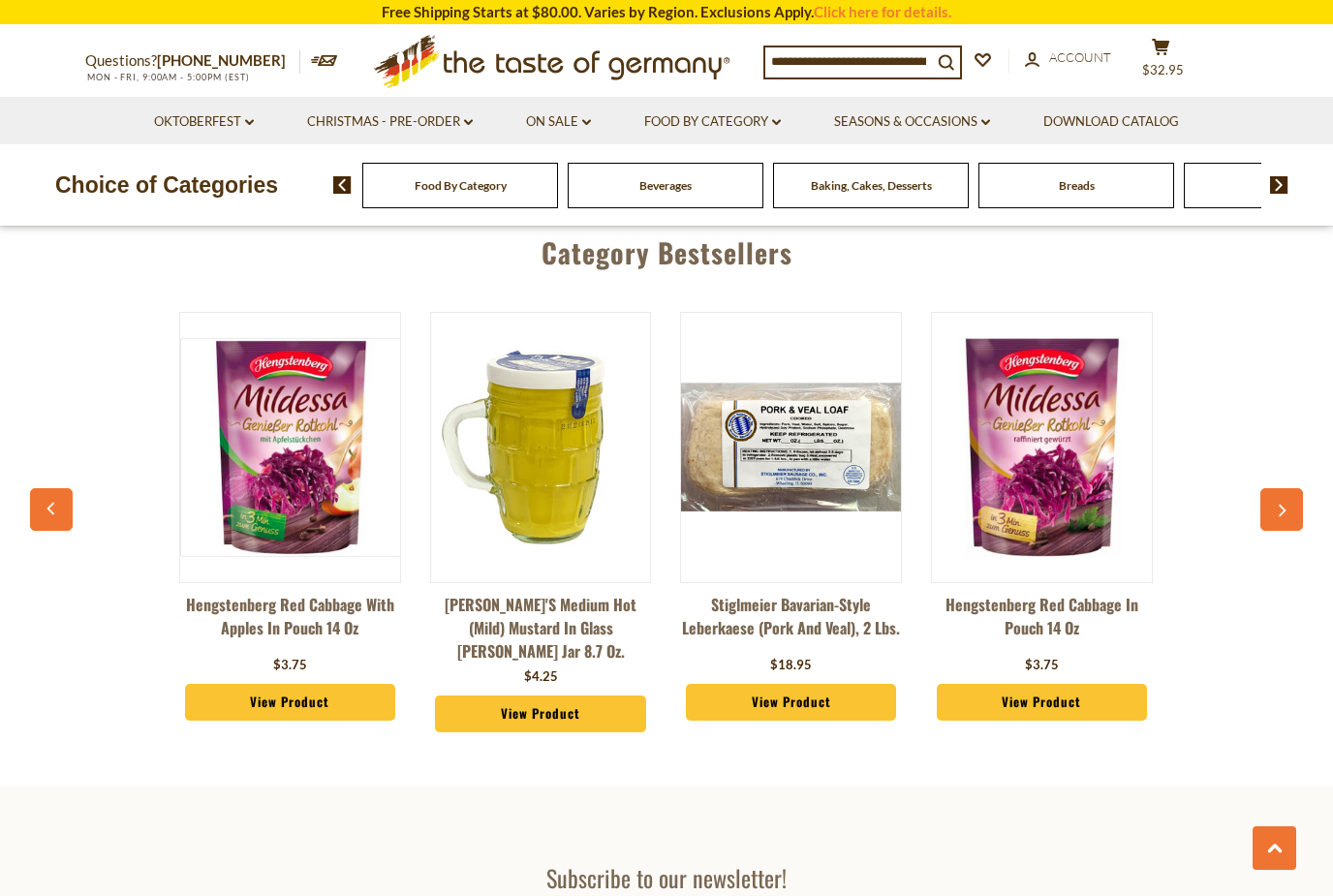
click at [1282, 489] on button "button" at bounding box center [1280, 509] width 43 height 43
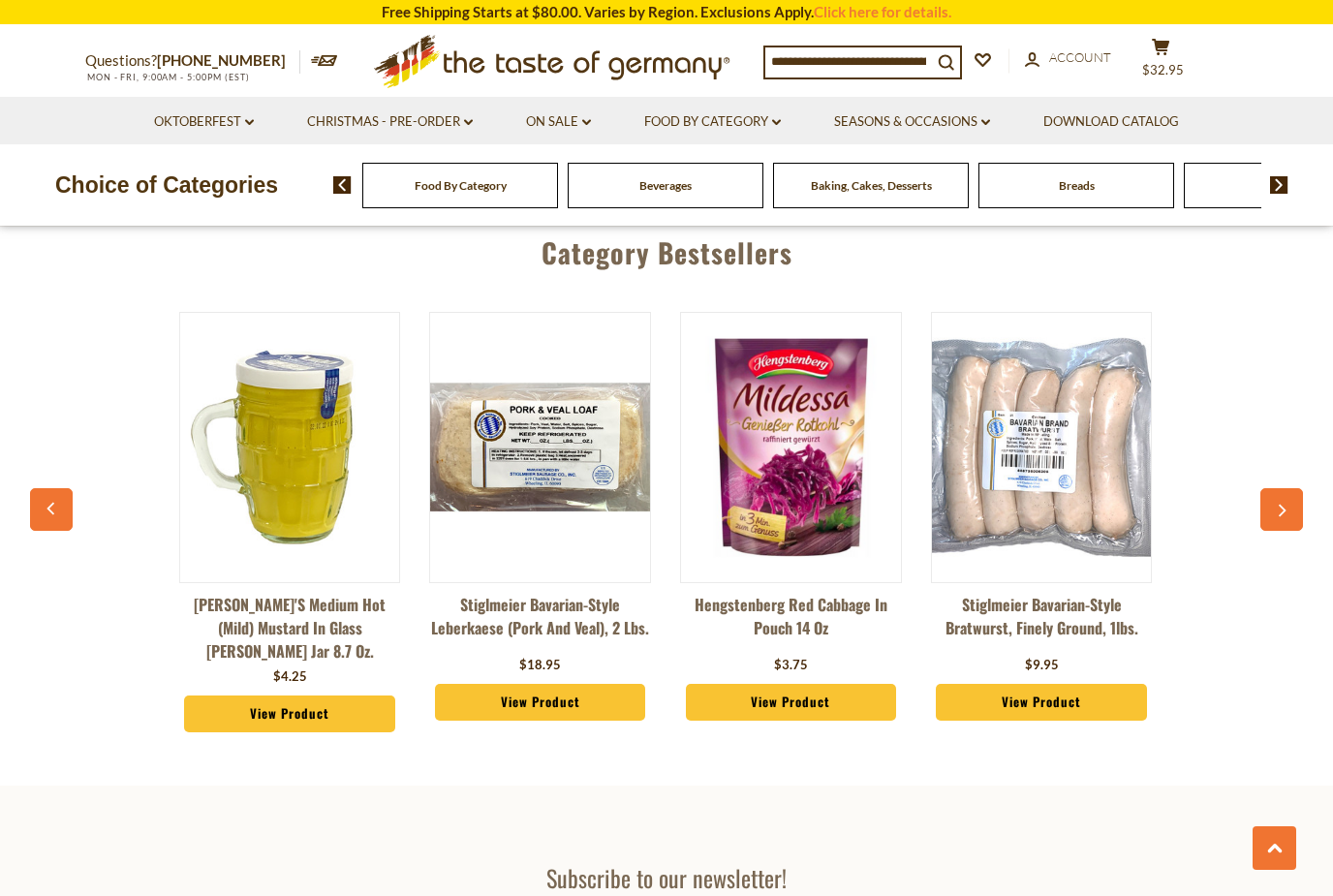
click at [1273, 489] on button "button" at bounding box center [1280, 509] width 43 height 43
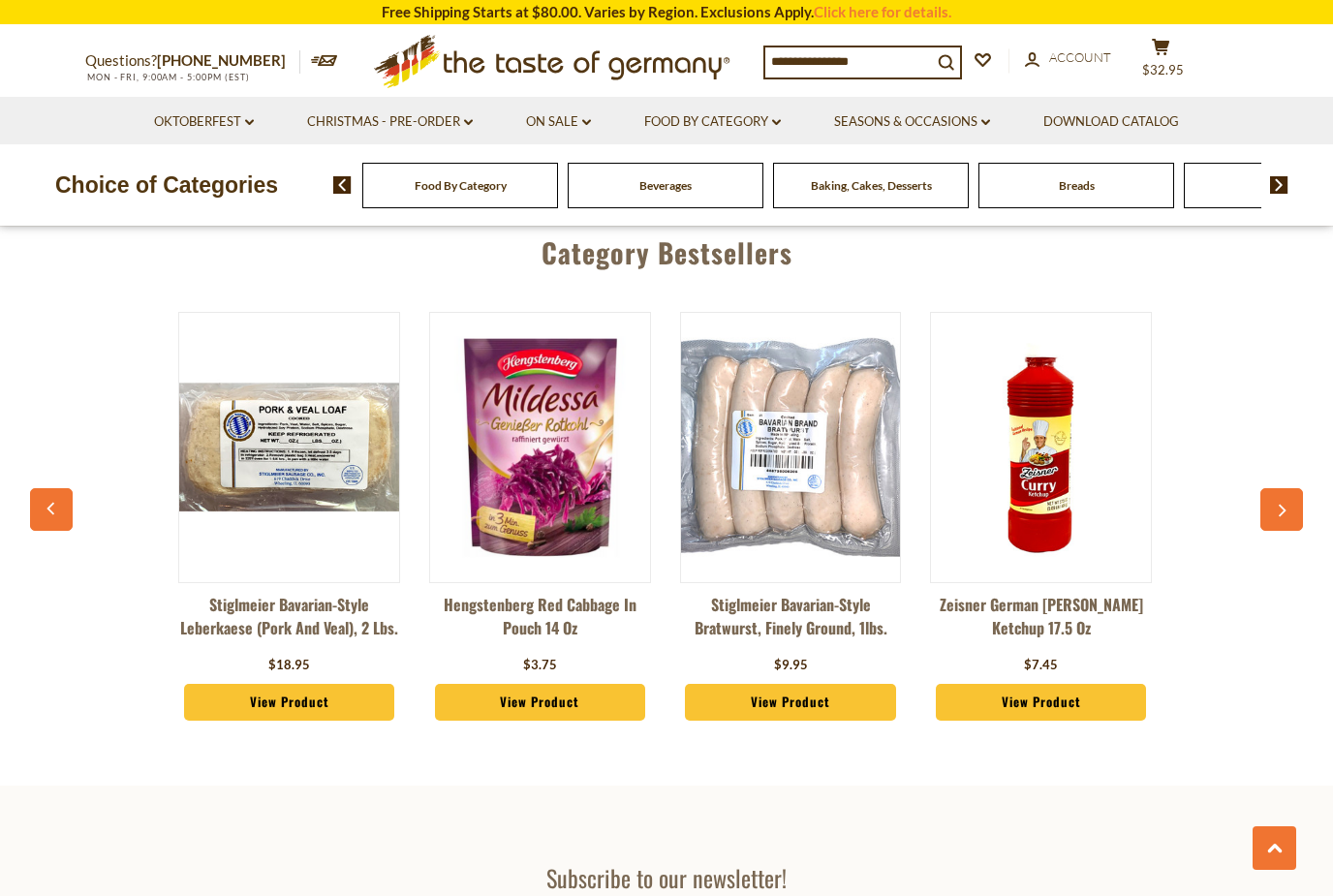
click at [1270, 489] on button "button" at bounding box center [1280, 509] width 43 height 43
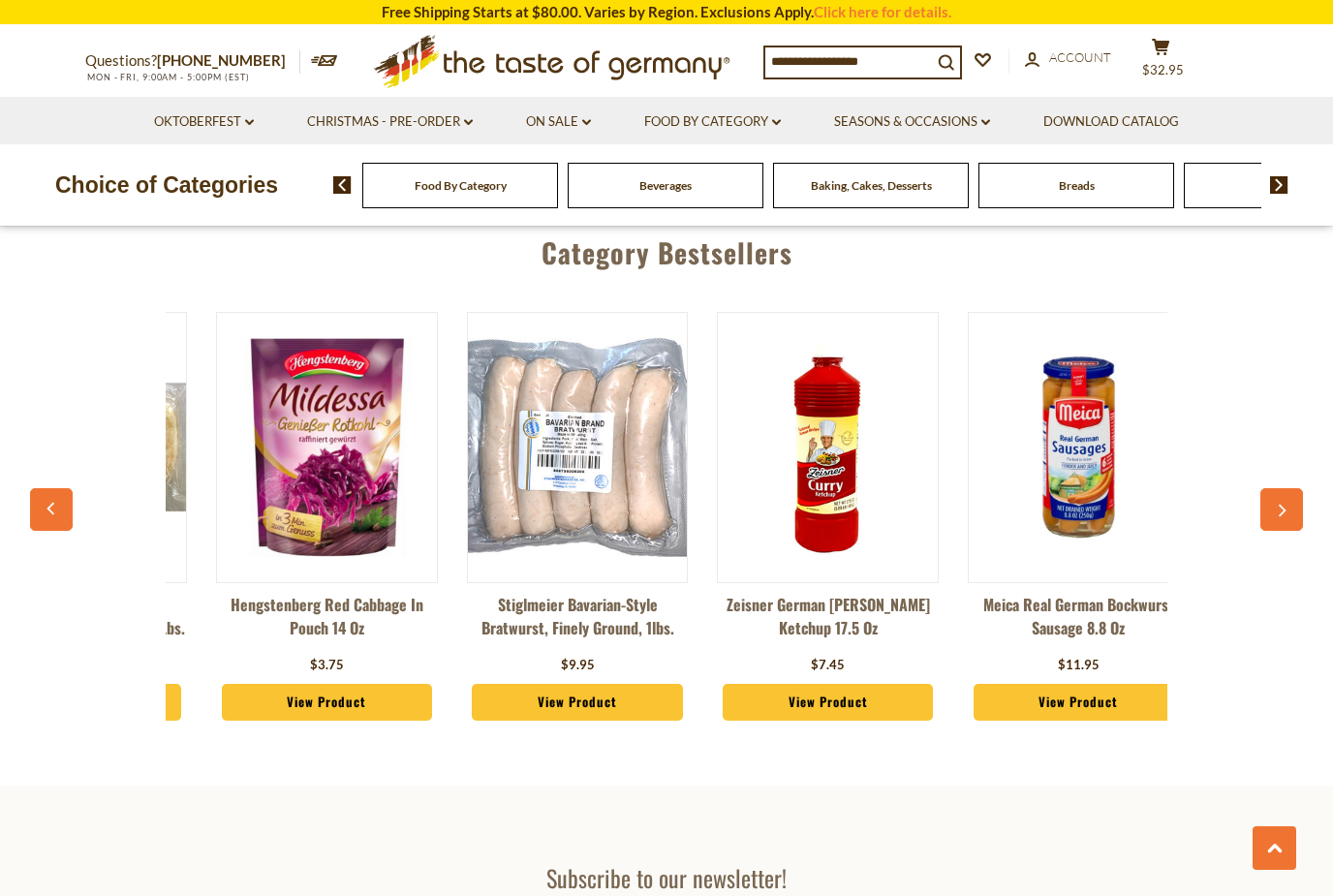
scroll to position [0, 1254]
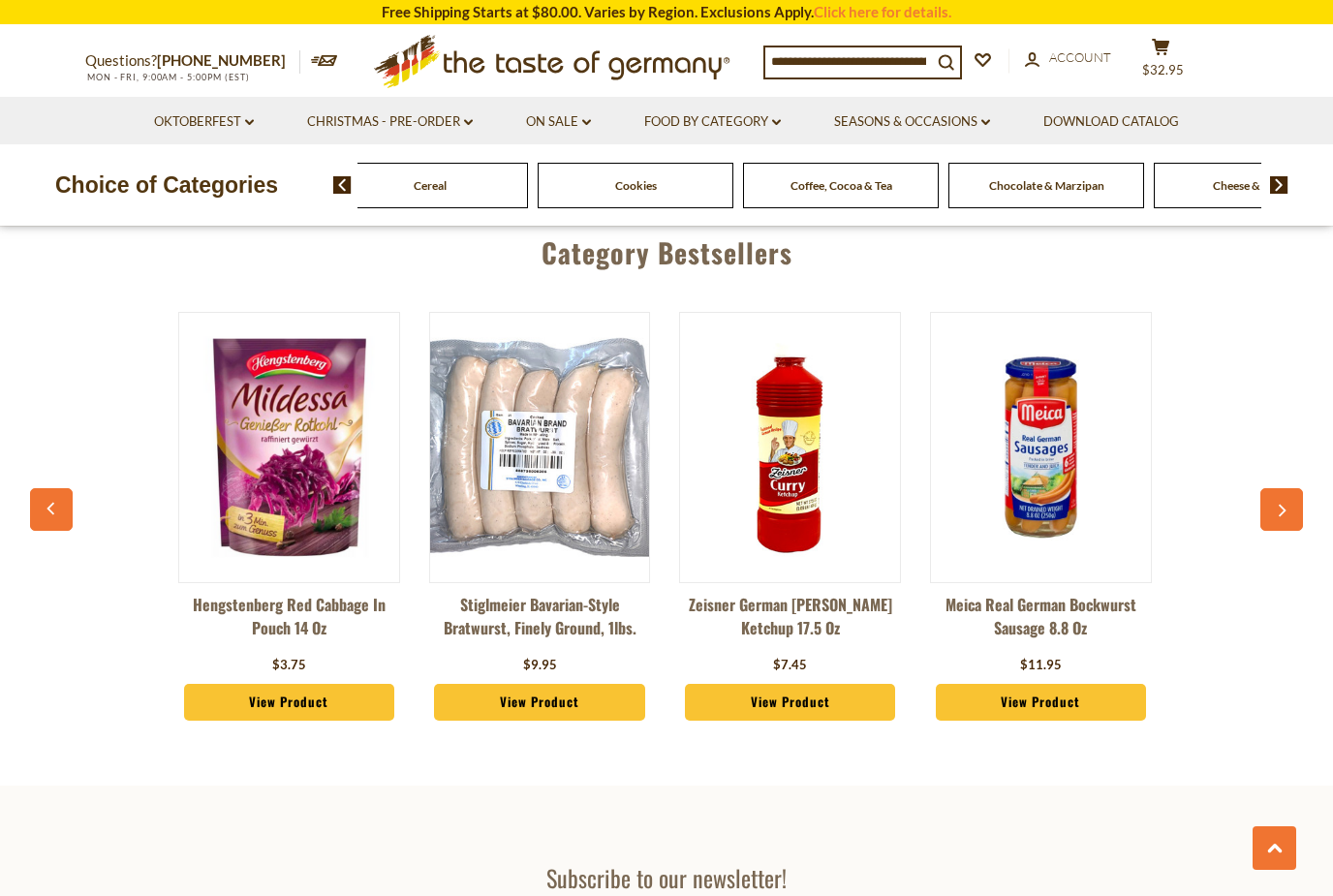
click at [532, 181] on div "Cereal" at bounding box center [429, 185] width 205 height 46
click at [415, 189] on span "Coffee, Cocoa & Tea" at bounding box center [426, 185] width 102 height 15
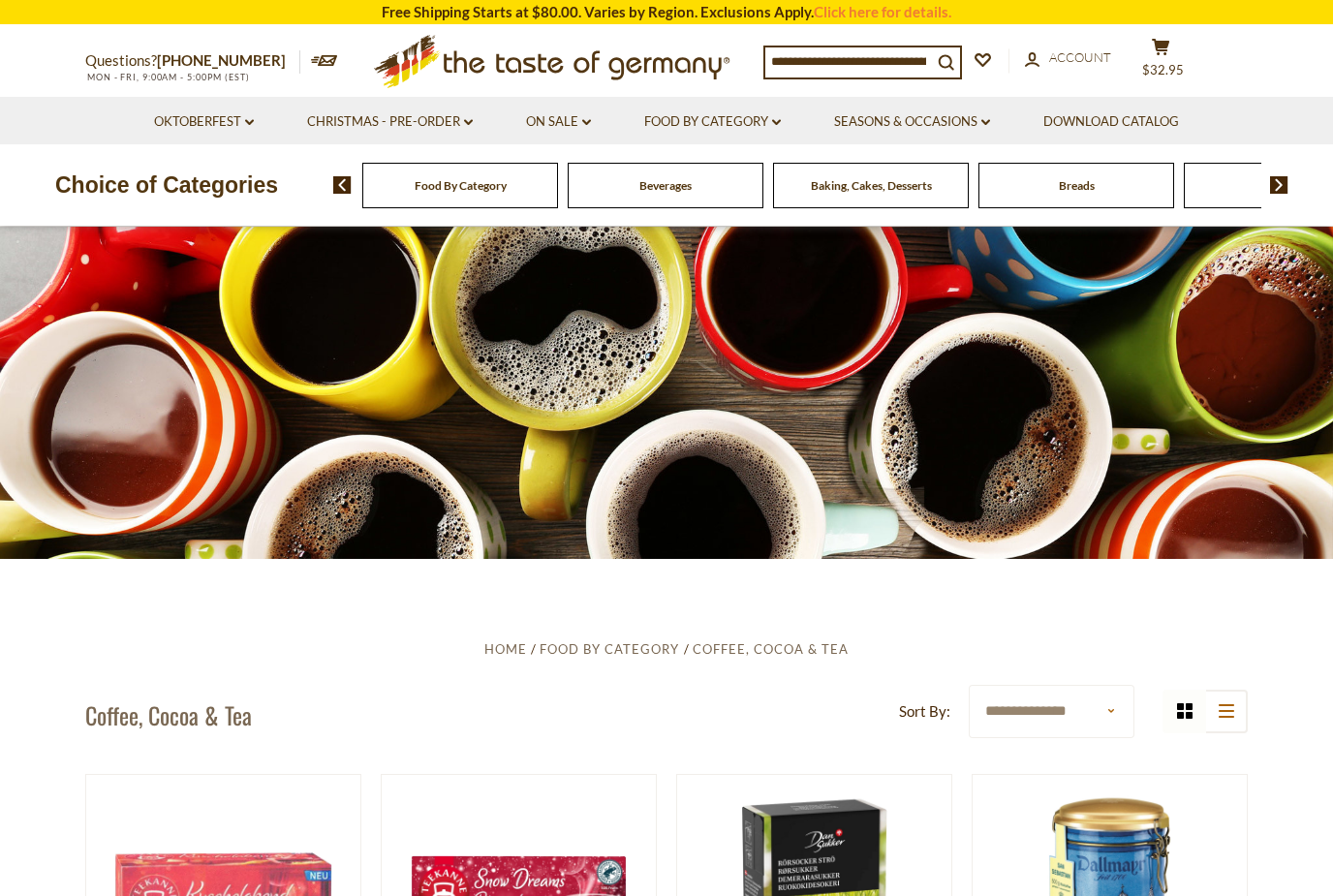
click at [1090, 189] on span "Breads" at bounding box center [1076, 185] width 36 height 15
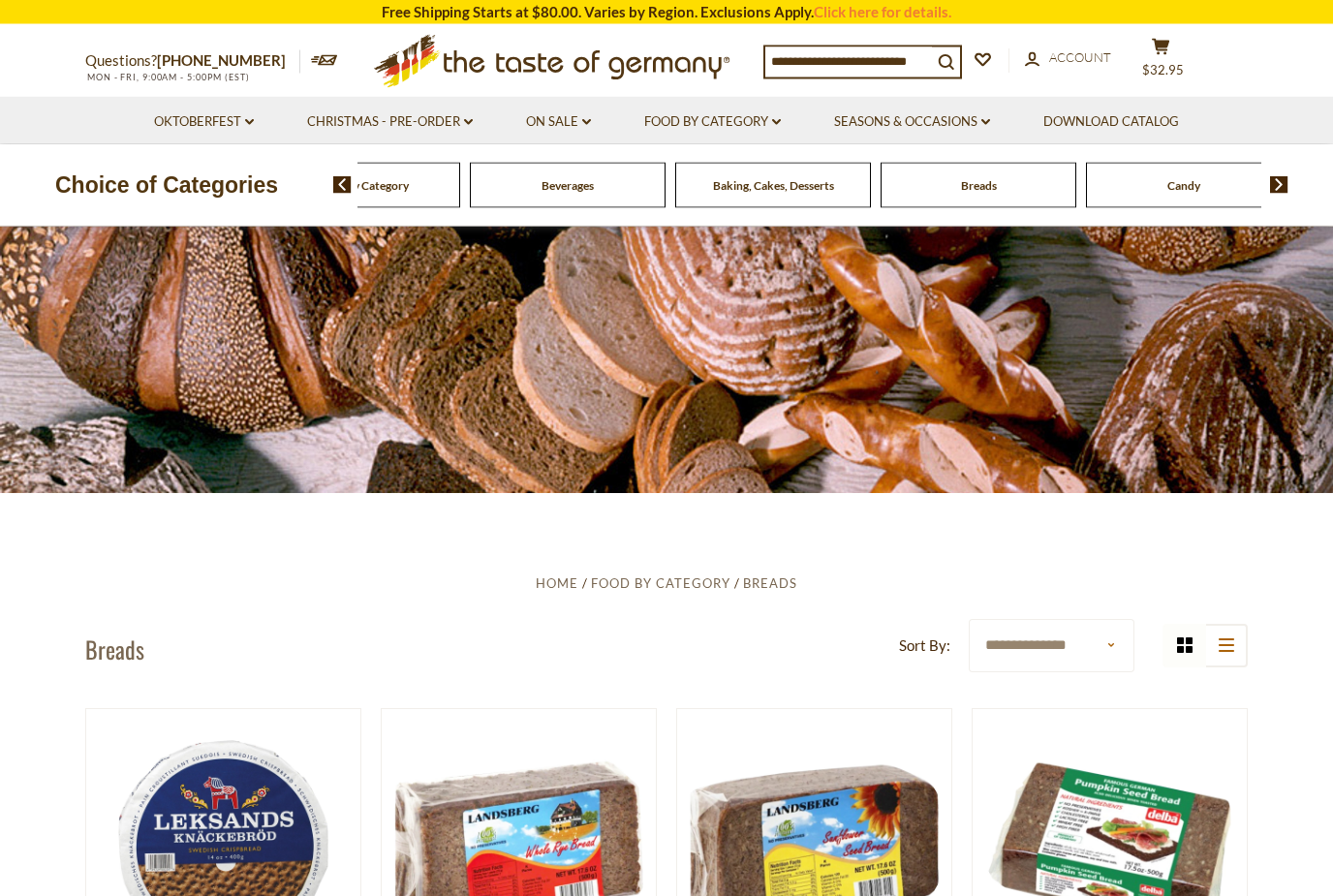
scroll to position [18, 0]
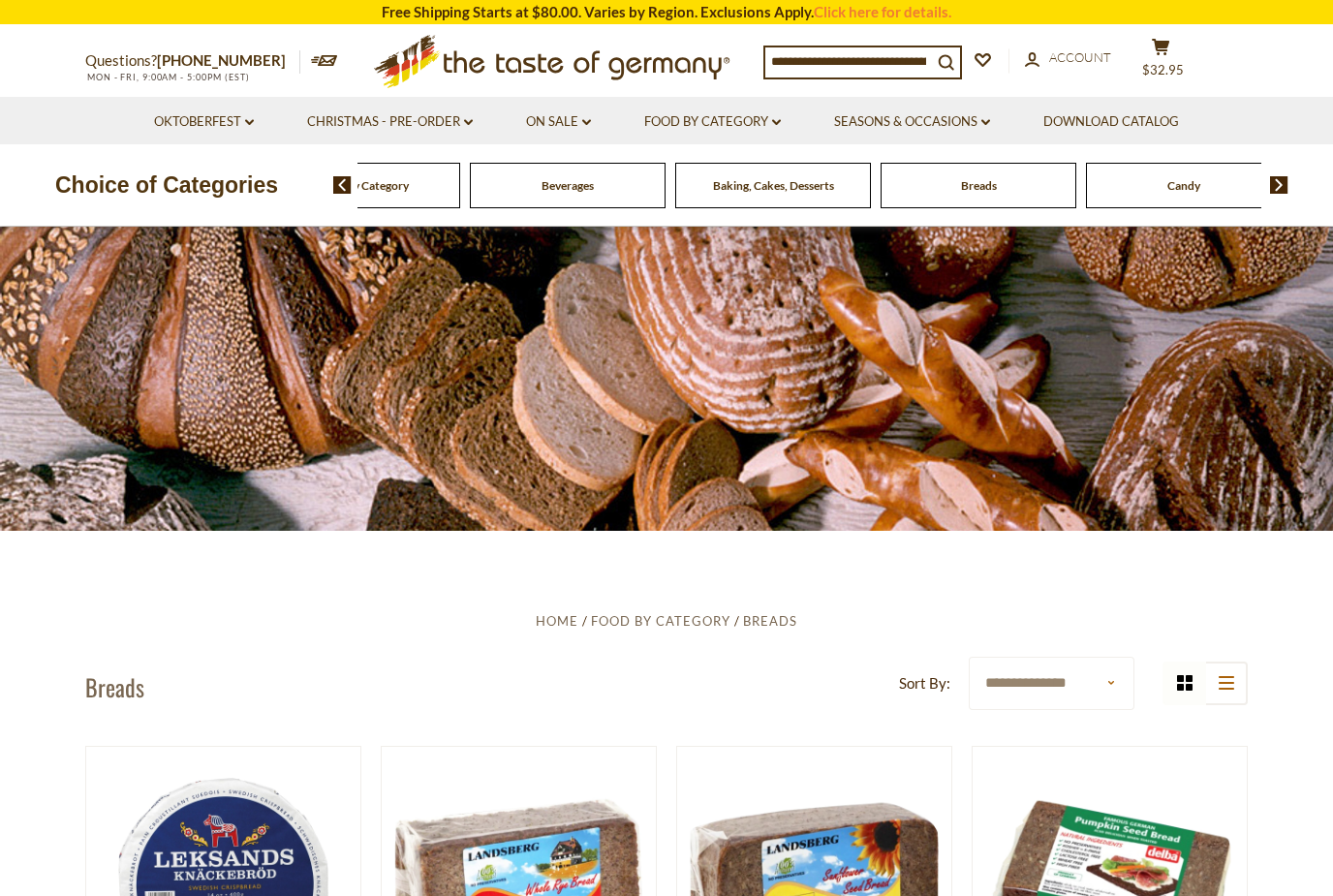
click at [1276, 189] on img at bounding box center [1278, 185] width 19 height 18
click at [1276, 191] on img at bounding box center [1278, 185] width 19 height 18
click at [1273, 191] on img at bounding box center [1278, 185] width 19 height 18
click at [1274, 191] on img at bounding box center [1278, 185] width 19 height 18
click at [1287, 190] on img at bounding box center [1278, 185] width 19 height 18
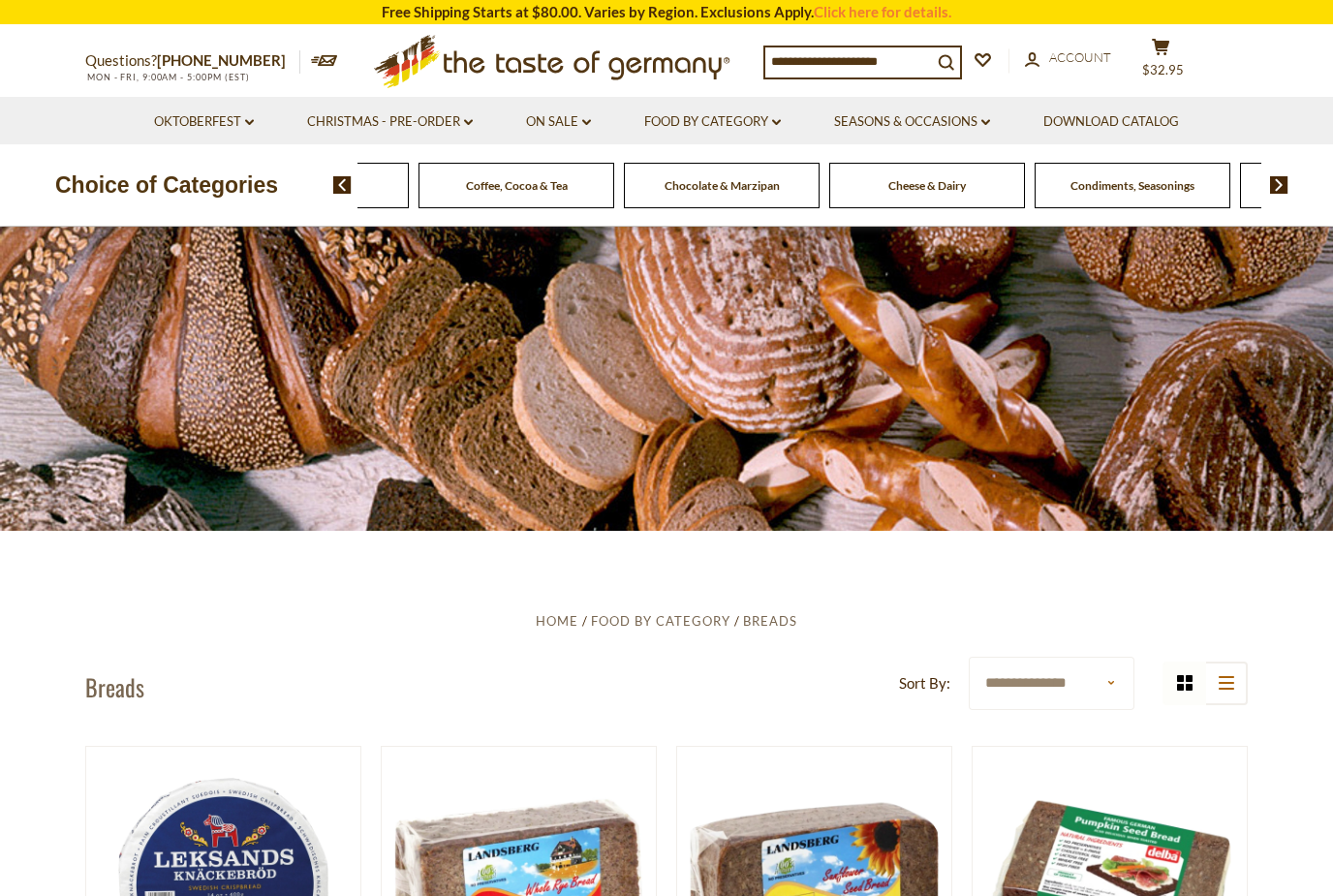
click at [1279, 191] on img at bounding box center [1278, 185] width 19 height 18
click at [1085, 187] on span "Fish" at bounding box center [1080, 185] width 21 height 15
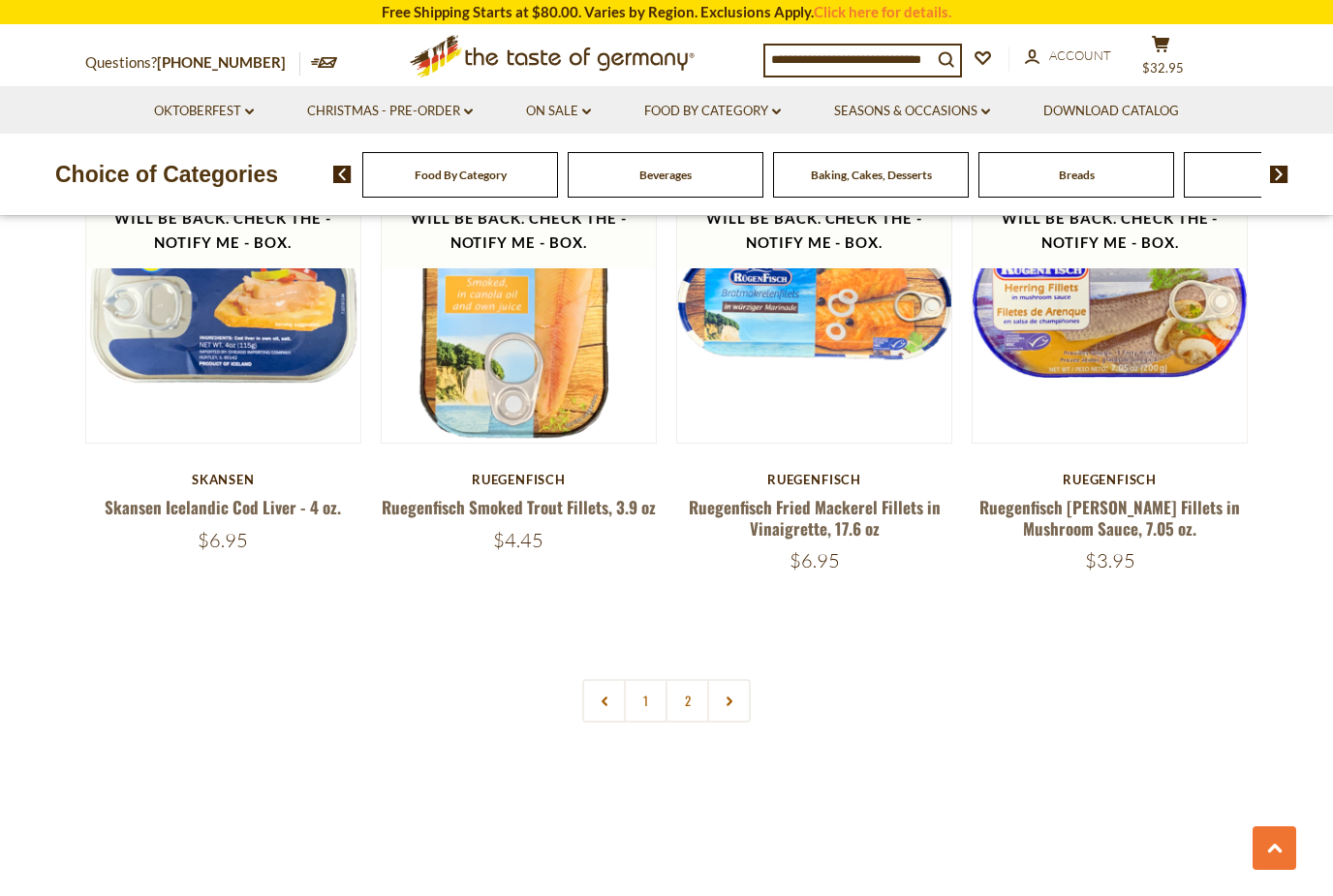
scroll to position [4415, 0]
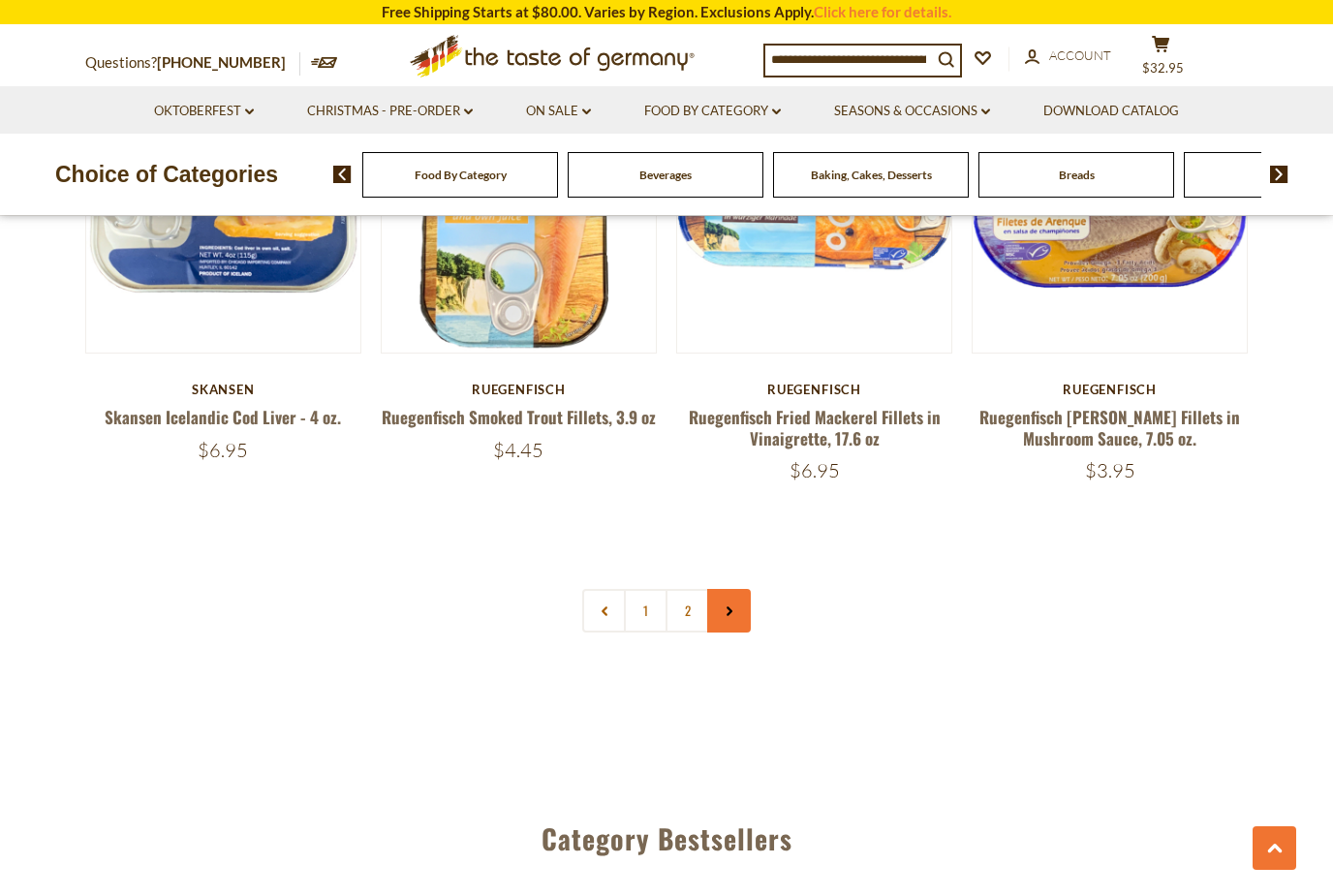
click at [724, 589] on link at bounding box center [728, 611] width 44 height 44
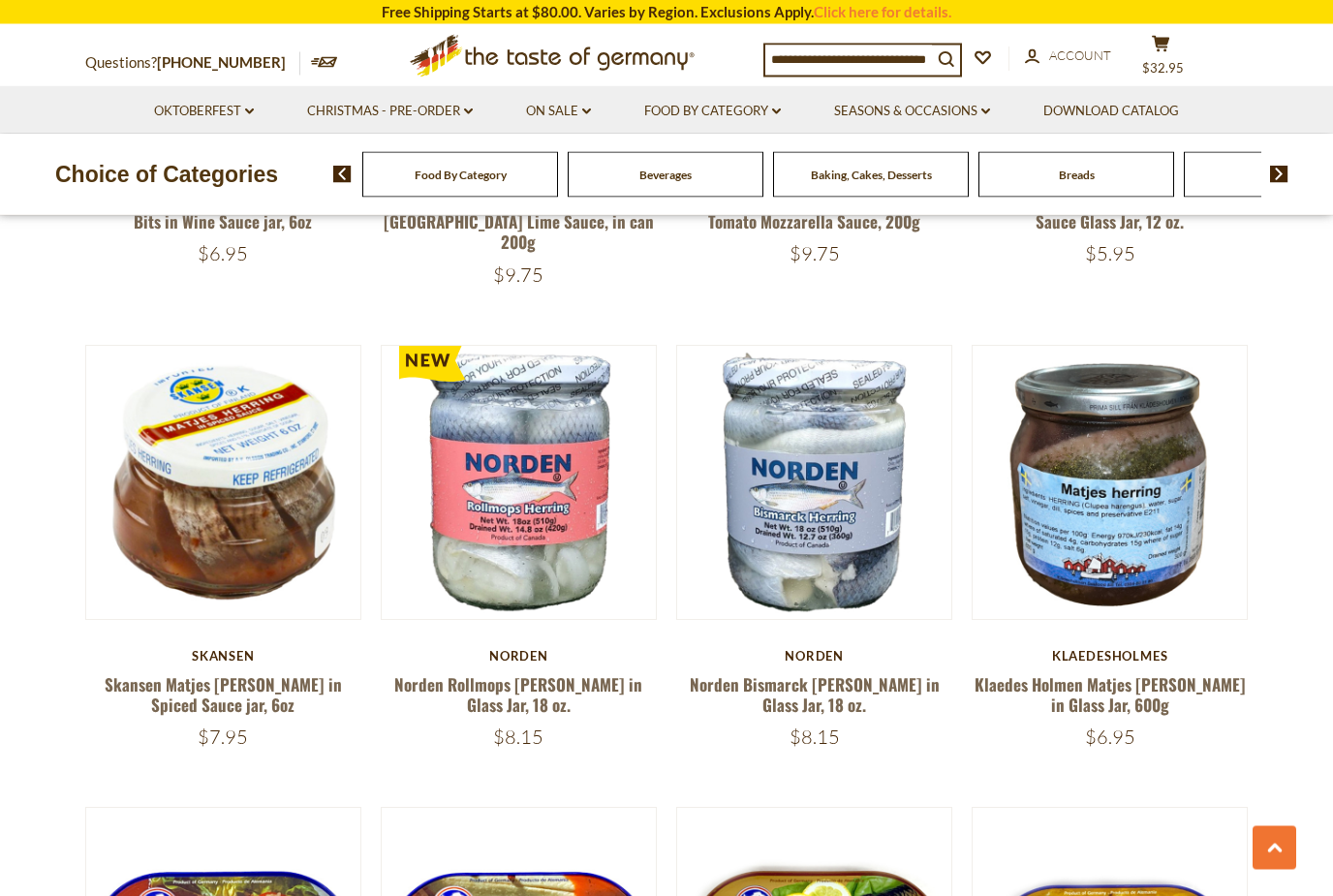
scroll to position [911, 0]
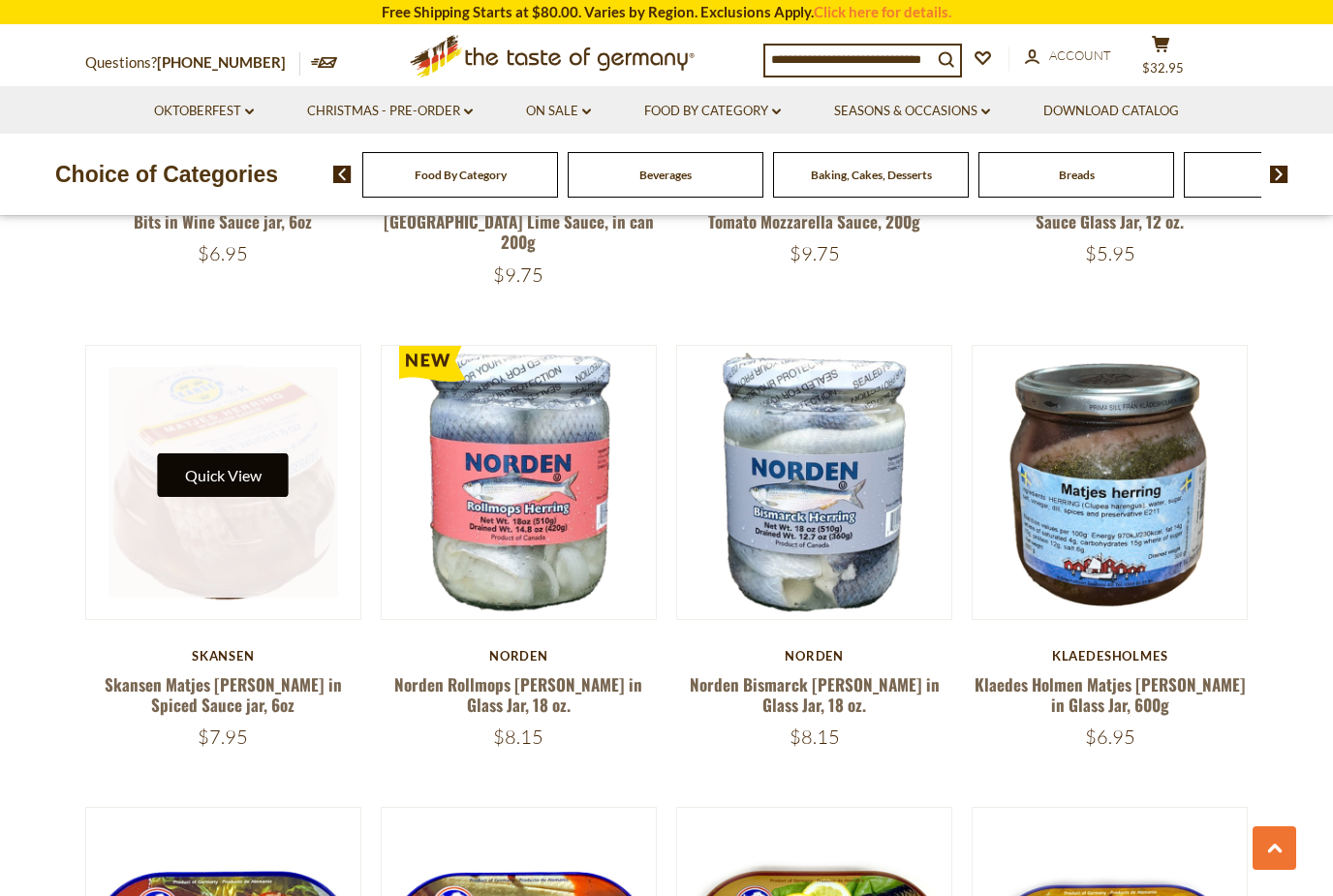
click at [259, 453] on button "Quick View" at bounding box center [223, 475] width 131 height 44
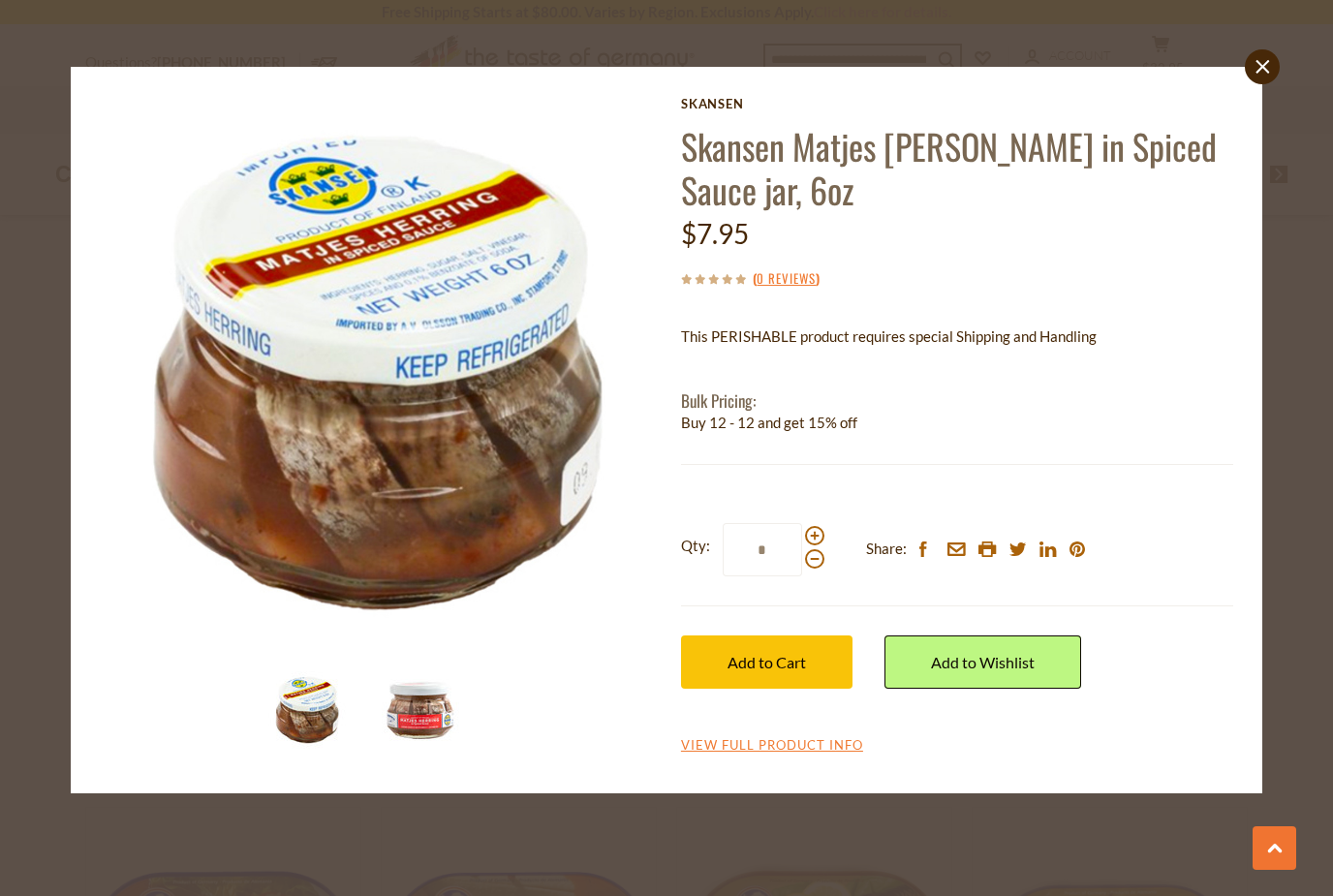
click at [434, 708] on img at bounding box center [420, 710] width 77 height 77
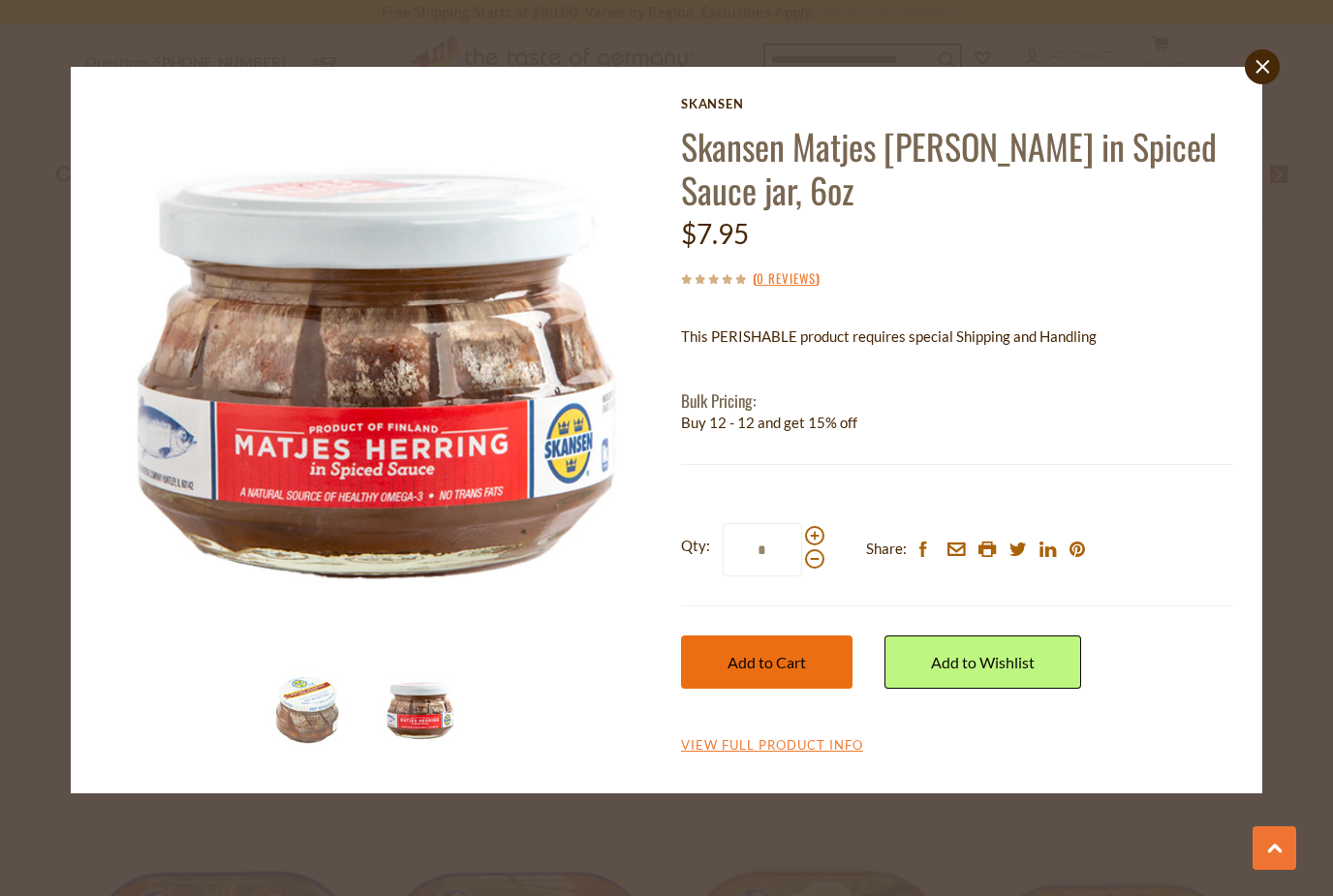
click at [780, 668] on button "Add to Cart" at bounding box center [766, 662] width 171 height 54
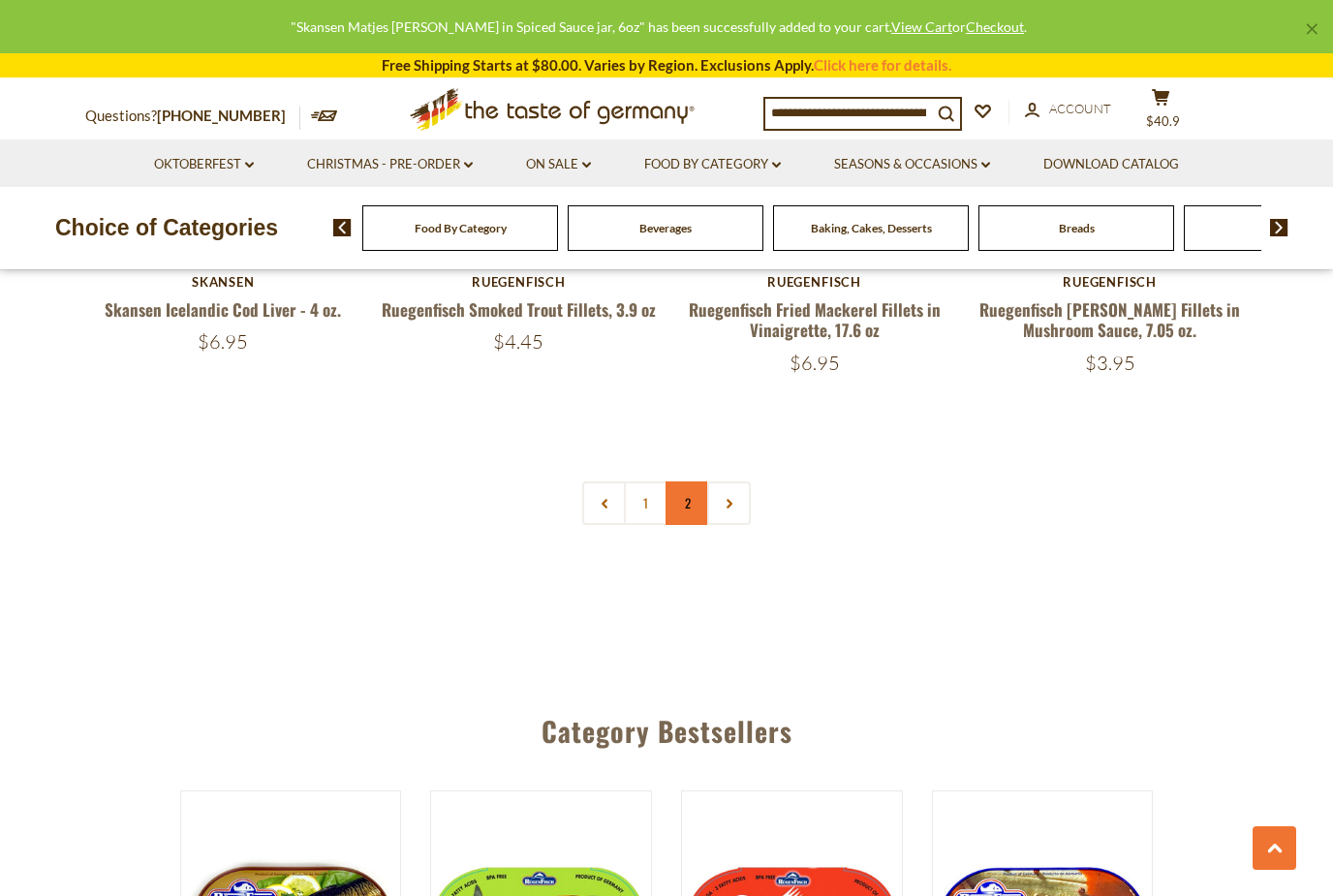
click at [687, 482] on link "2" at bounding box center [687, 504] width 44 height 44
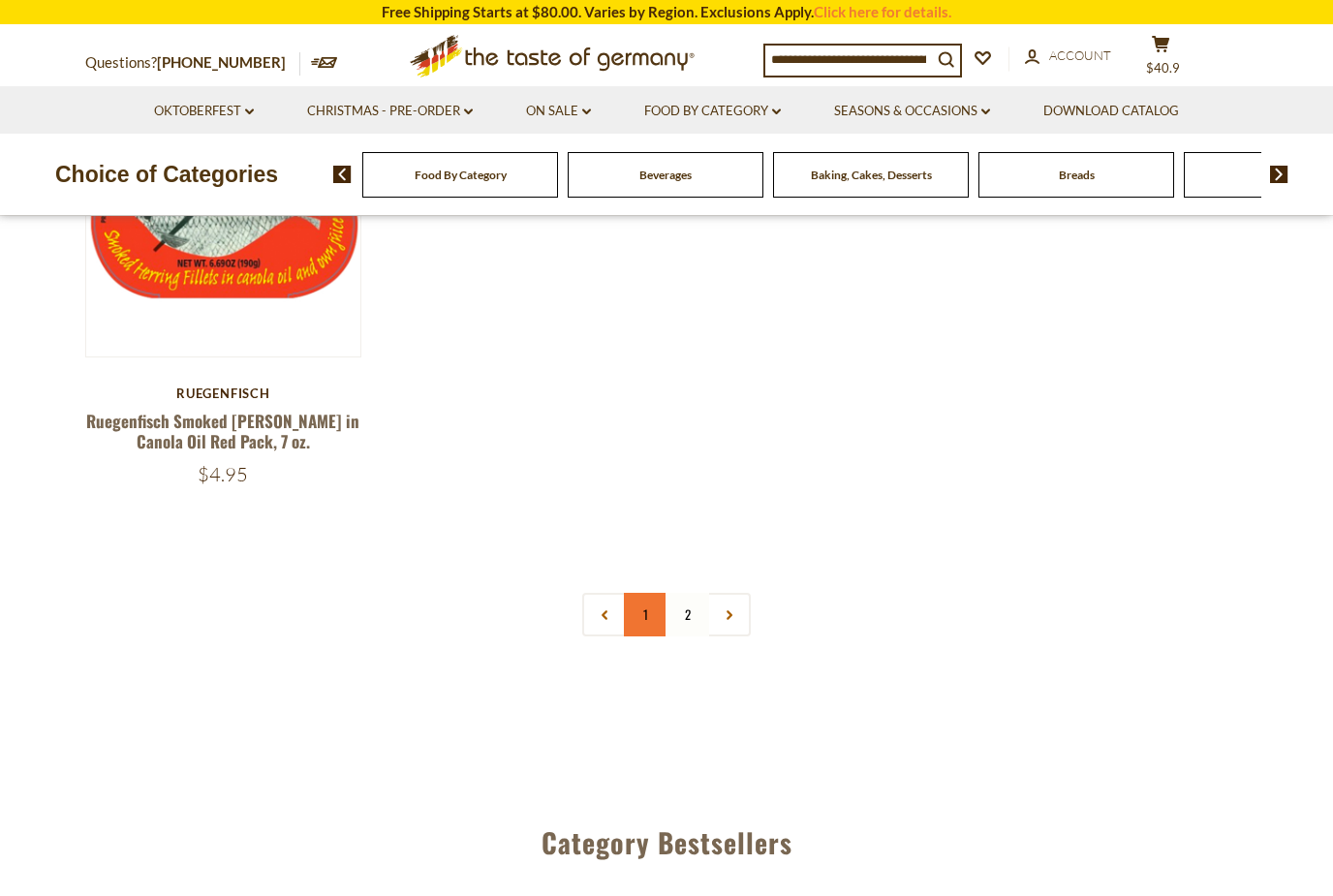
click at [649, 625] on link "1" at bounding box center [645, 615] width 44 height 44
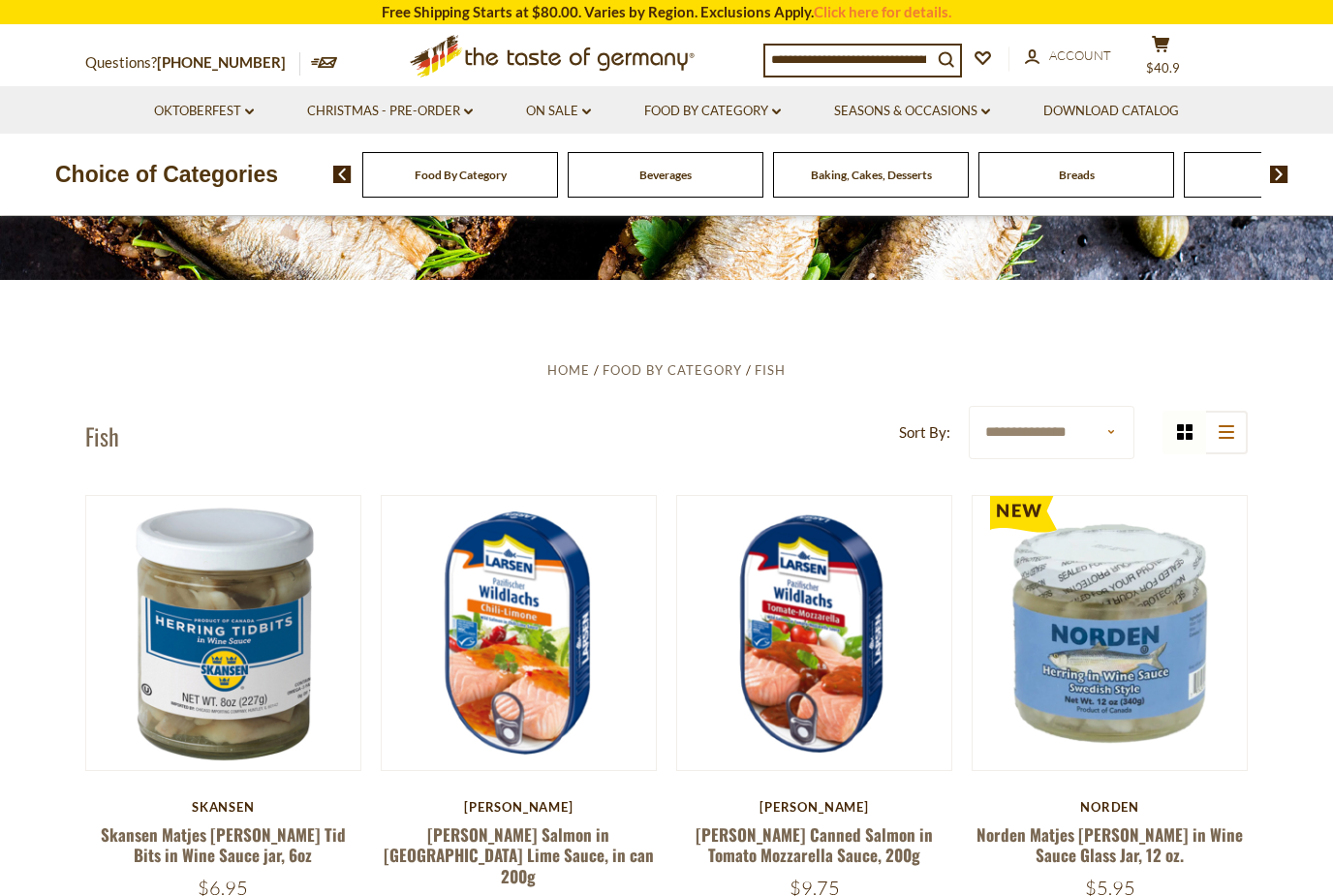
scroll to position [277, 0]
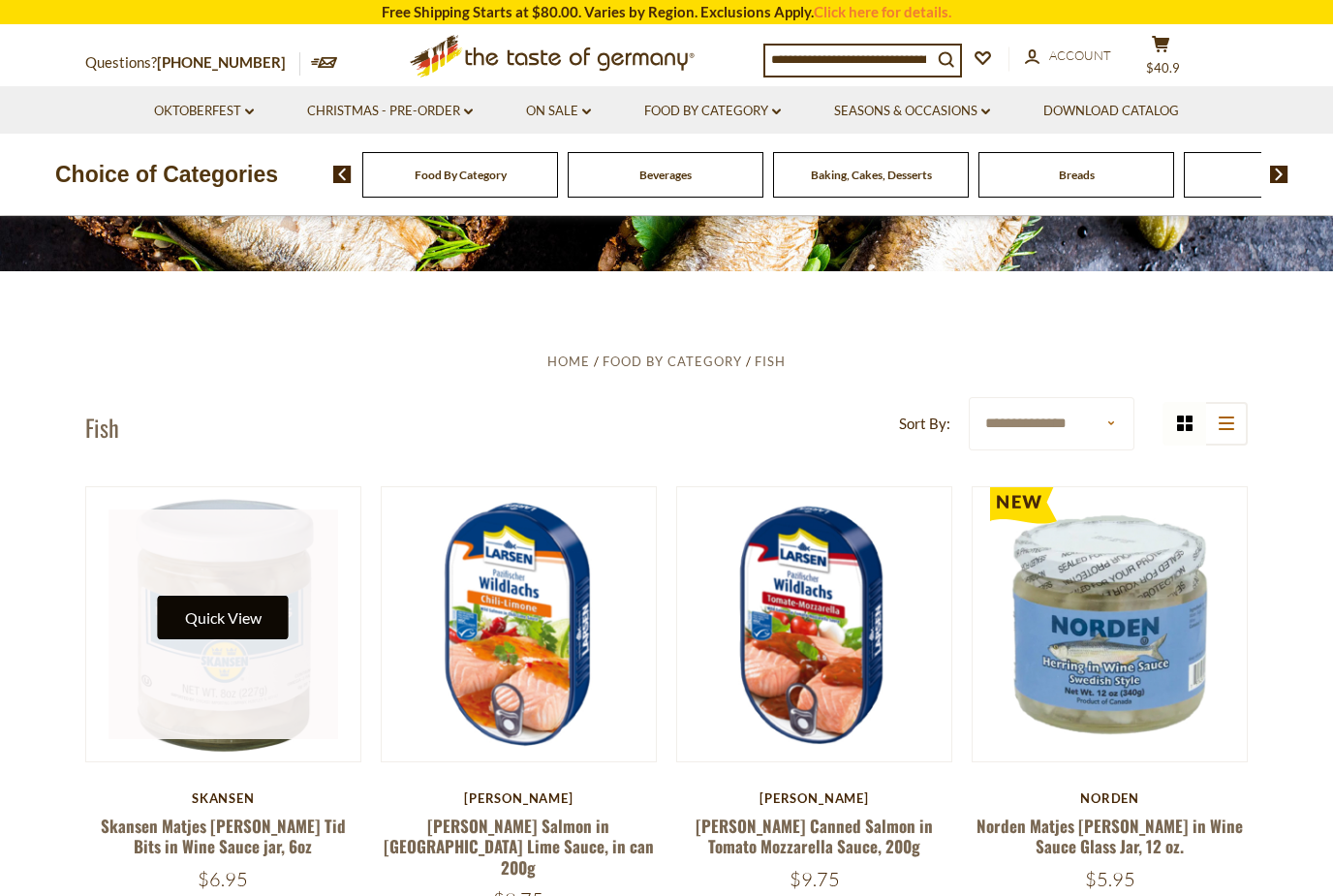
click at [264, 616] on button "Quick View" at bounding box center [223, 617] width 131 height 44
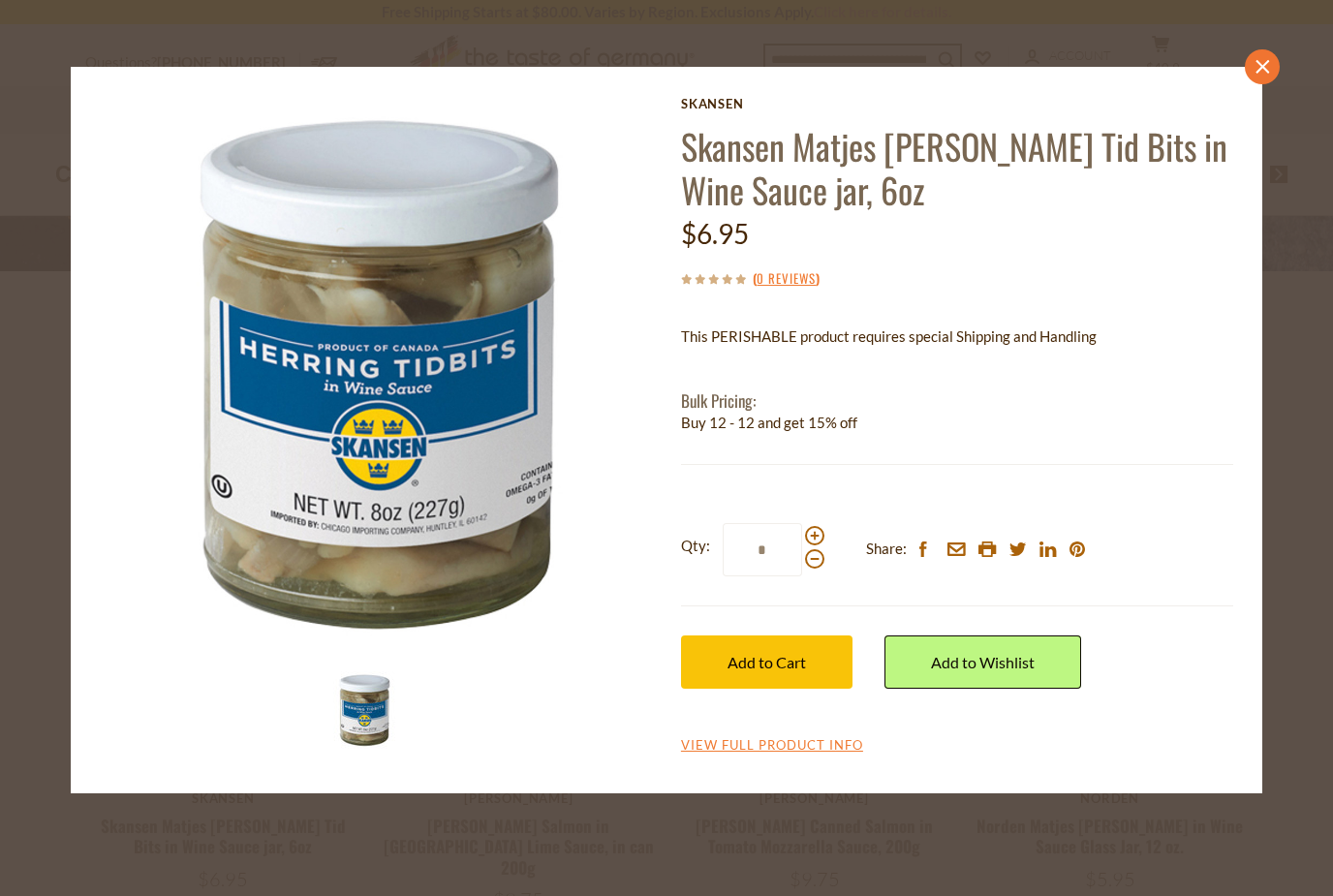
click at [1255, 77] on link "close" at bounding box center [1262, 66] width 35 height 35
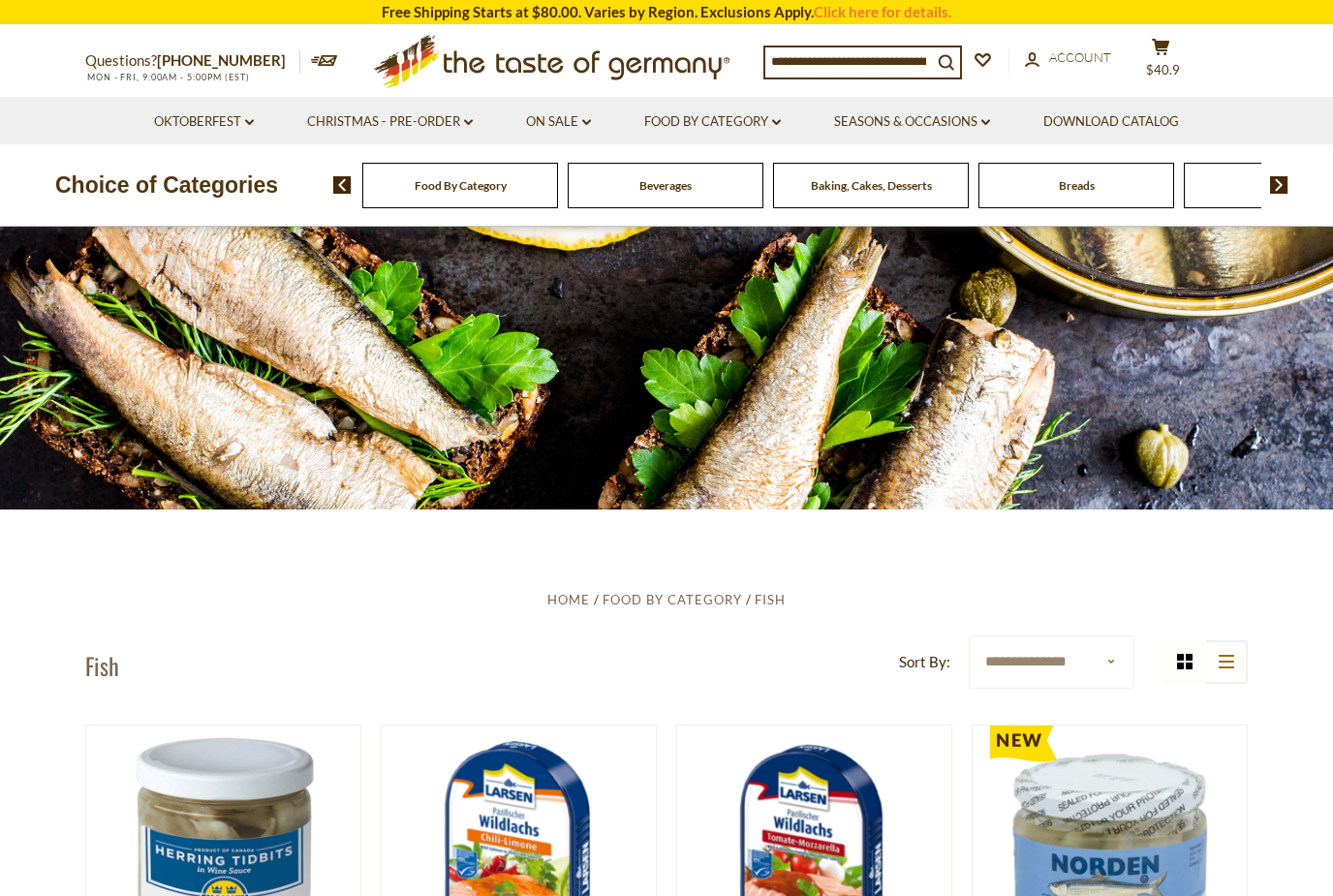
scroll to position [0, 0]
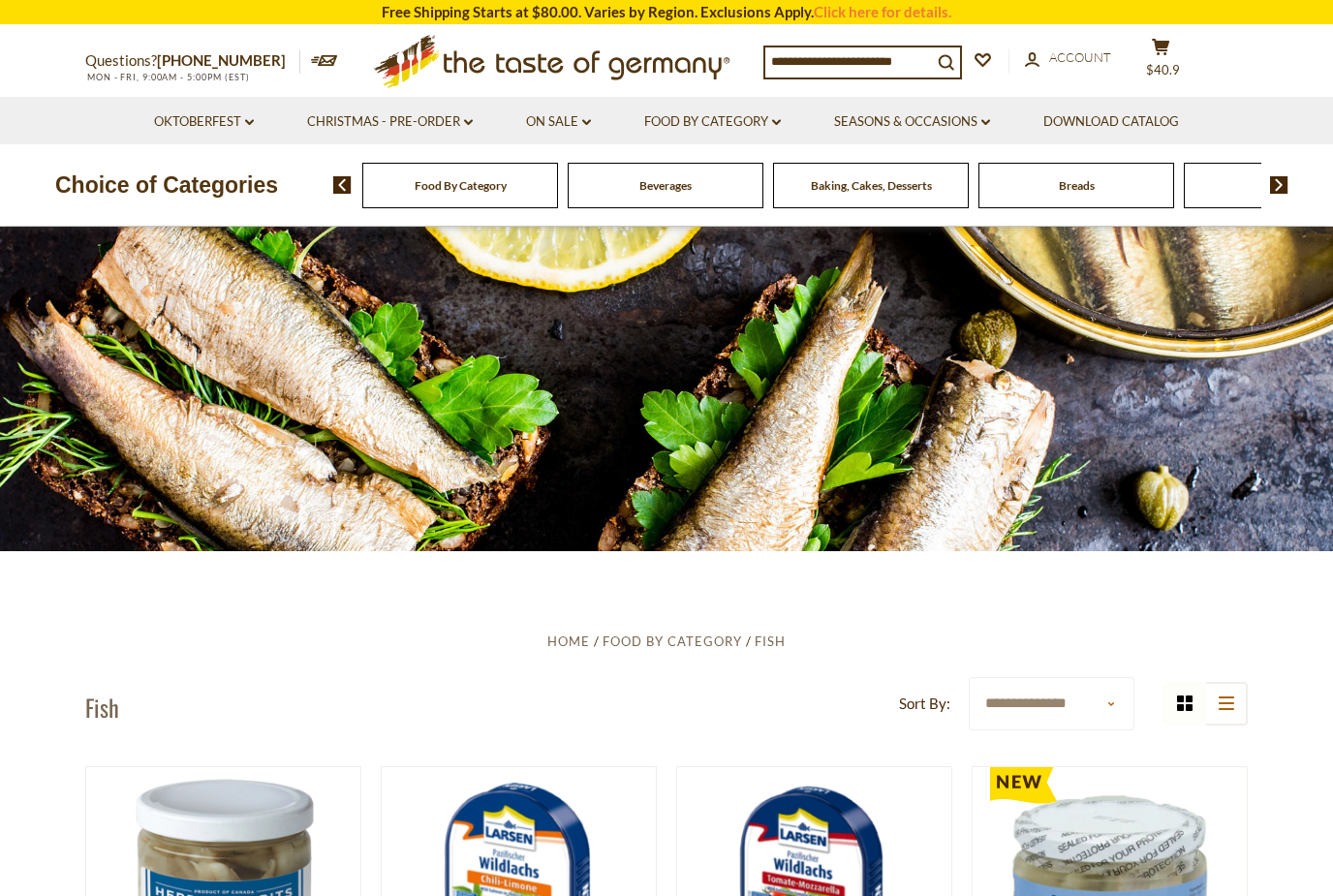
click at [1272, 191] on img at bounding box center [1278, 185] width 19 height 18
click at [1285, 185] on img at bounding box center [1278, 185] width 19 height 18
click at [1282, 180] on img at bounding box center [1278, 185] width 19 height 18
click at [1287, 181] on img at bounding box center [1278, 185] width 19 height 18
click at [1285, 180] on img at bounding box center [1278, 185] width 19 height 18
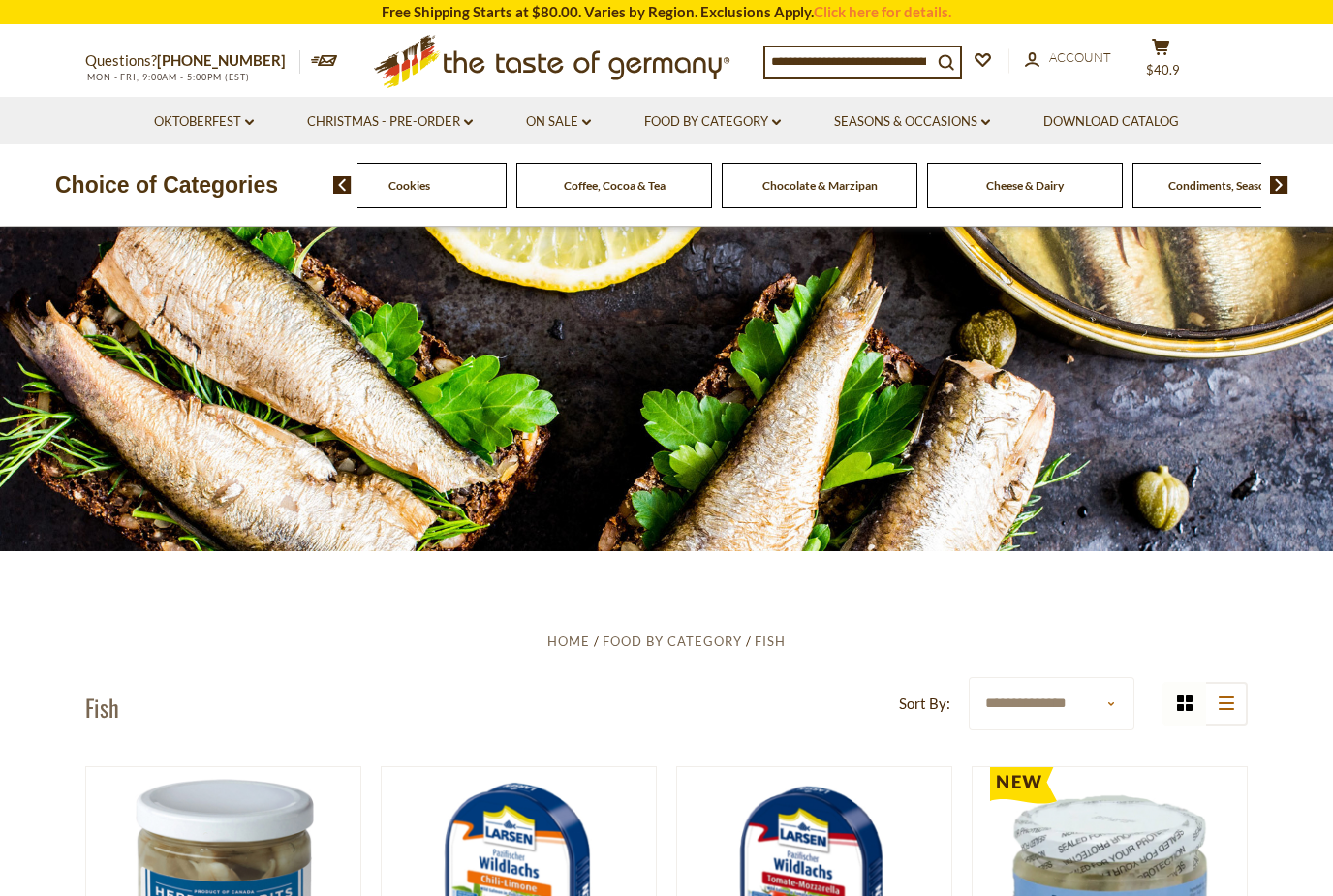
click at [1279, 178] on img at bounding box center [1278, 185] width 19 height 18
click at [1285, 181] on img at bounding box center [1278, 185] width 19 height 18
click at [1280, 186] on img at bounding box center [1278, 185] width 19 height 18
click at [1284, 180] on img at bounding box center [1278, 185] width 19 height 18
click at [1285, 180] on img at bounding box center [1278, 185] width 19 height 18
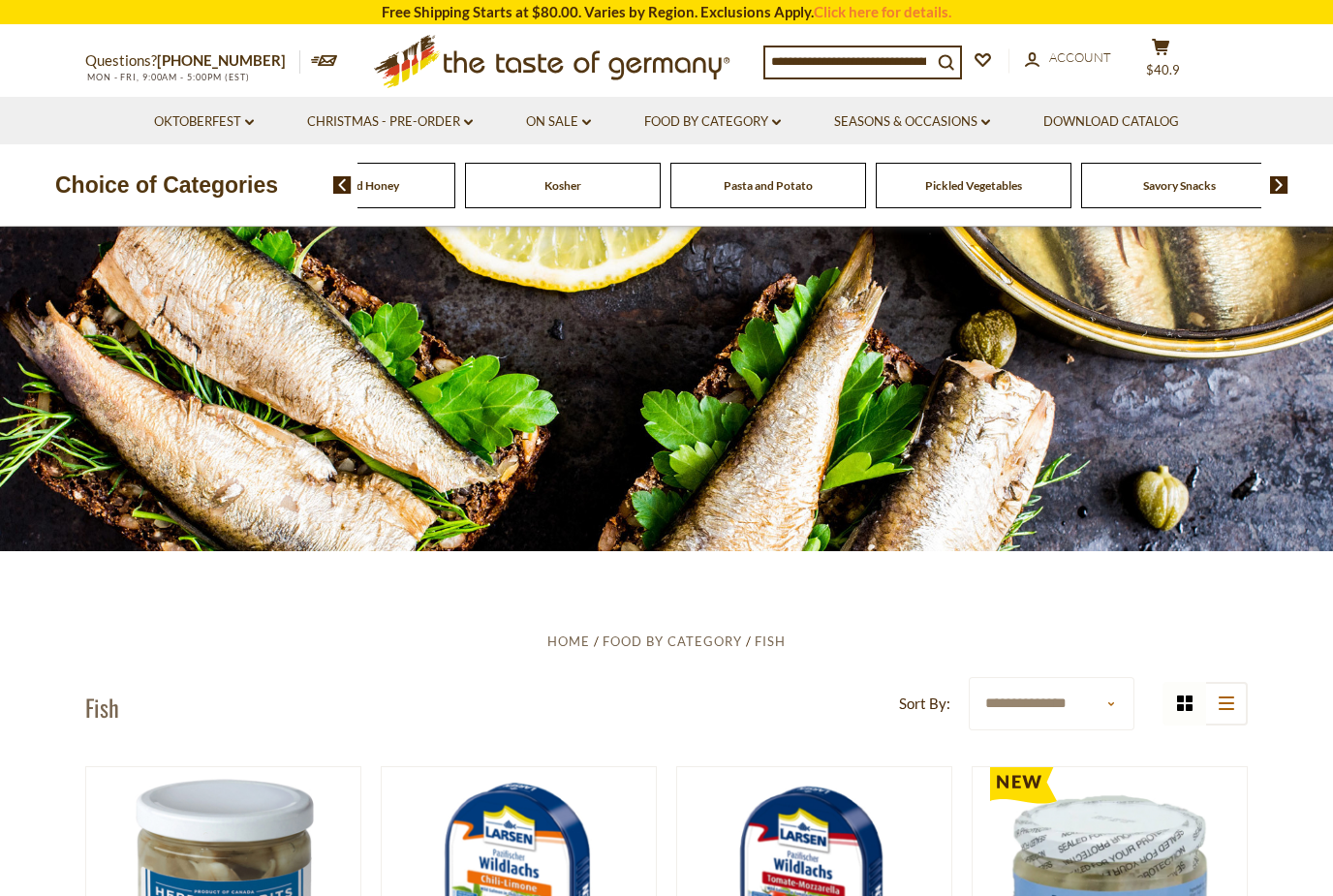
click at [1284, 187] on img at bounding box center [1278, 185] width 19 height 18
click at [1282, 186] on img at bounding box center [1278, 185] width 19 height 18
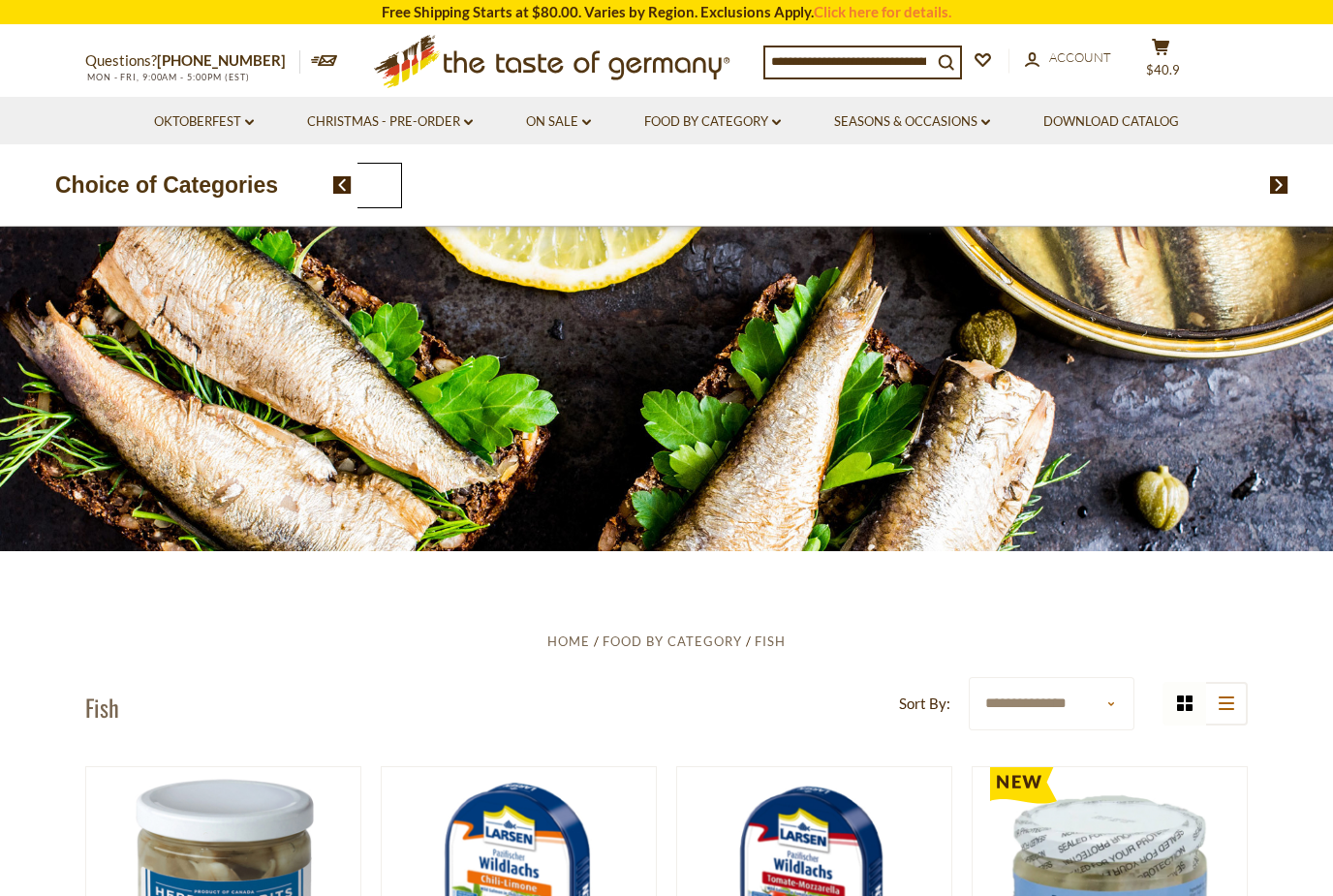
click at [1024, 188] on div "Food By Category Beverages Baking, Cakes, Desserts Breads Candy Cereal Cookies …" at bounding box center [810, 185] width 904 height 46
click at [351, 191] on img at bounding box center [342, 185] width 19 height 18
click at [1033, 184] on div "Food By Category Beverages Baking, Cakes, Desserts Breads Candy Cereal Cookies …" at bounding box center [810, 185] width 904 height 46
click at [351, 181] on img at bounding box center [342, 185] width 19 height 18
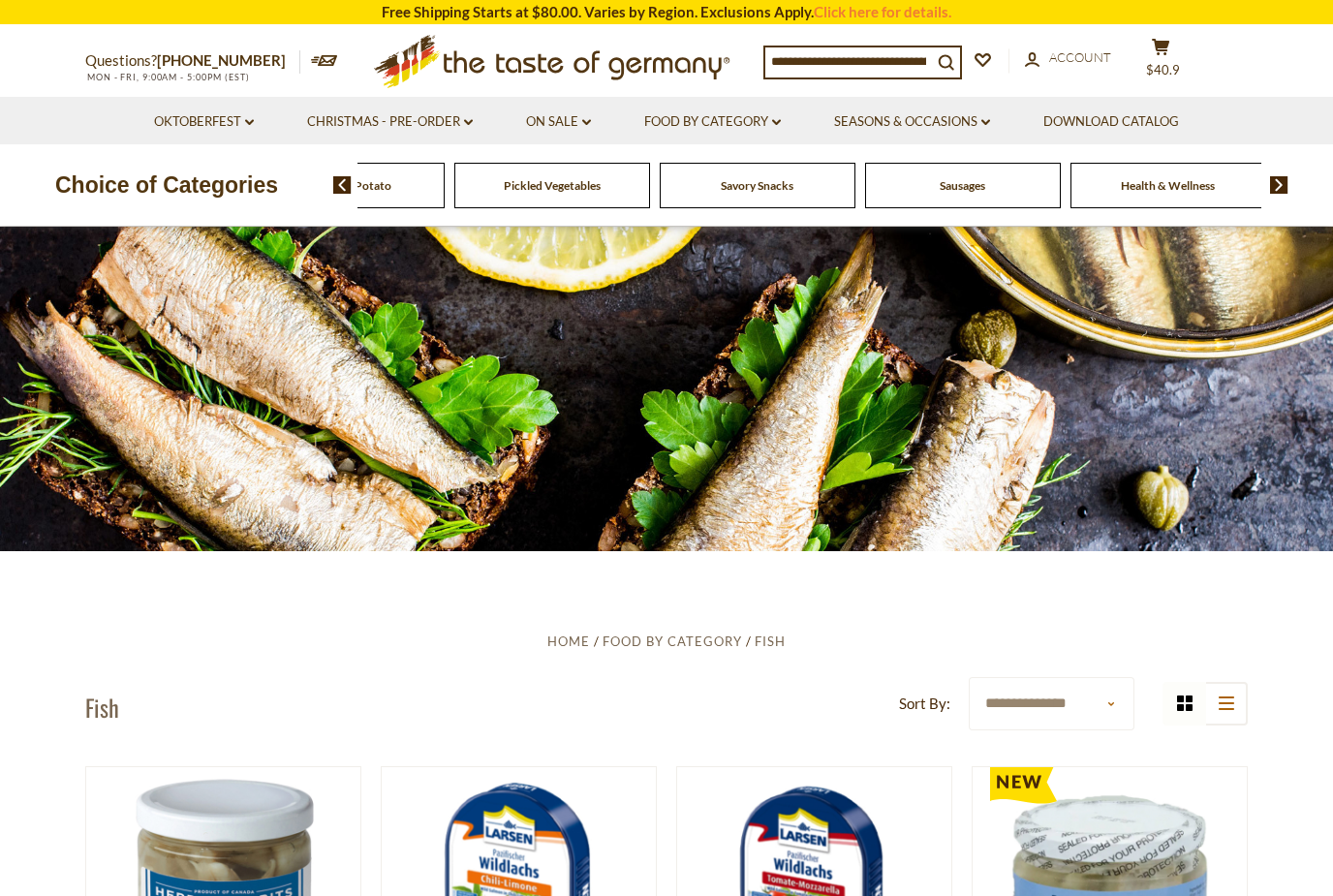
click at [1022, 188] on div "Food By Category Beverages Baking, Cakes, Desserts Breads Candy Cereal Cookies …" at bounding box center [810, 185] width 904 height 46
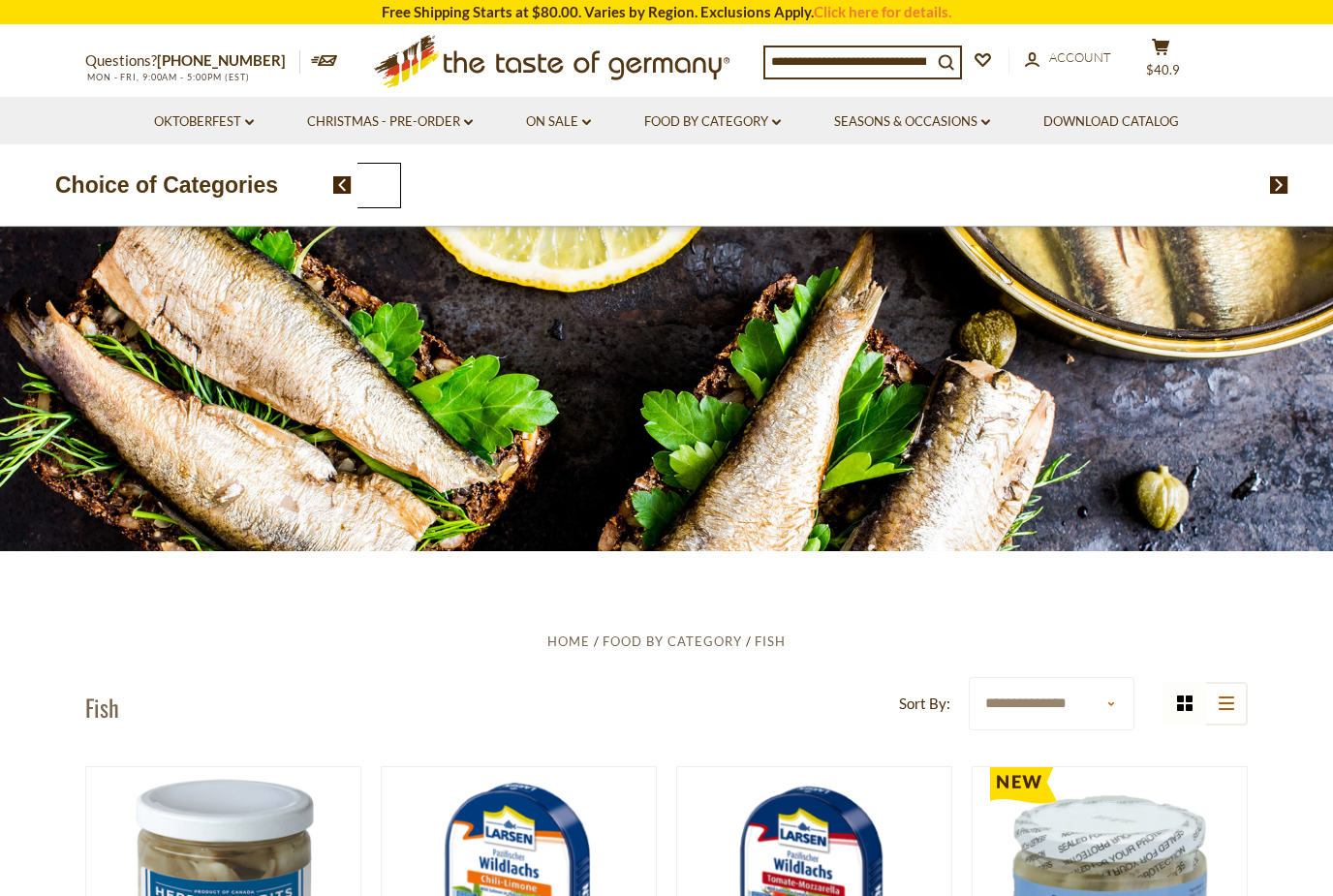
click at [325, 191] on span at bounding box center [335, 185] width 33 height 18
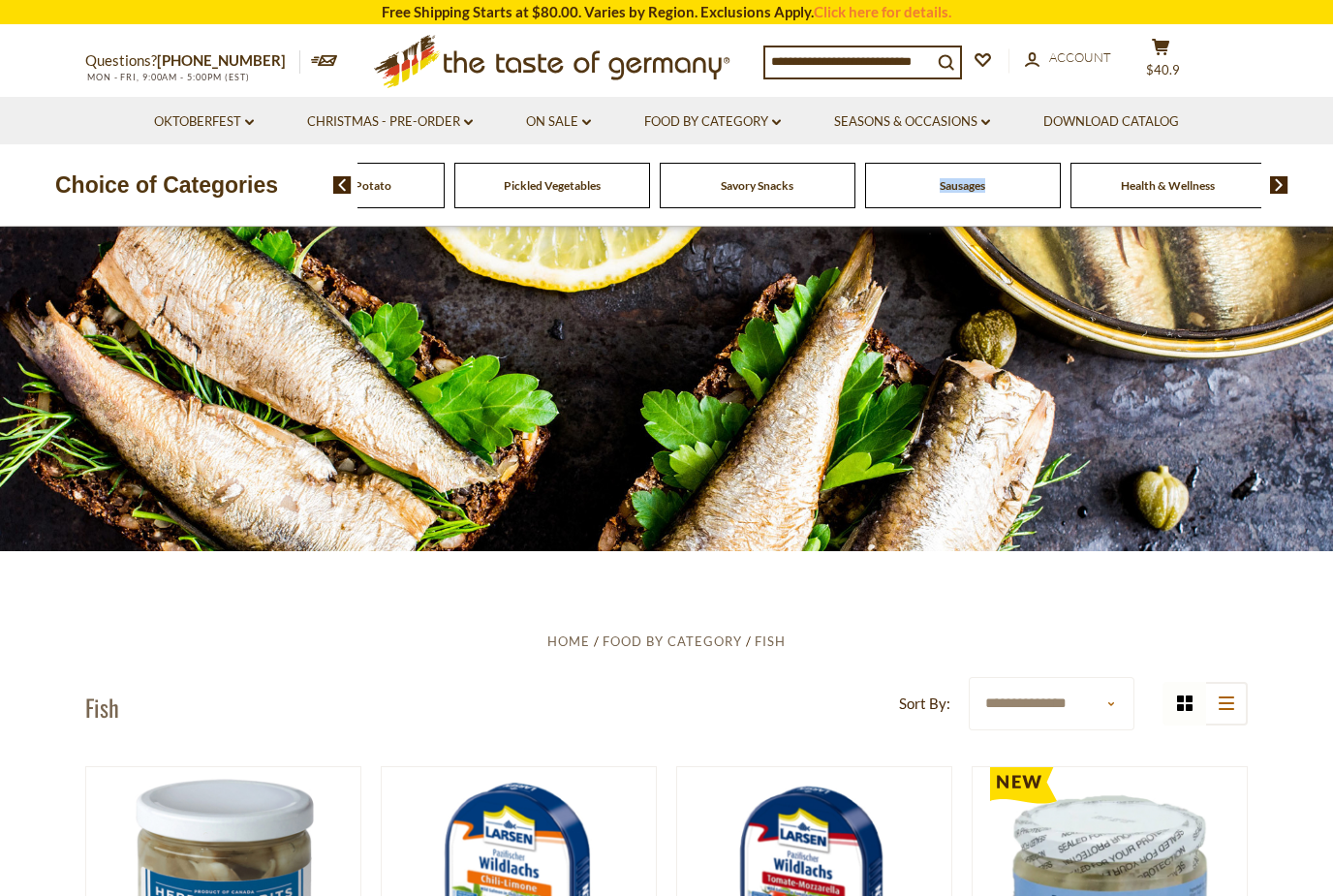
click at [1292, 97] on section "Oktoberfest dropdown_arrow All Oktoberfest Oktoberfest Foods Party Supplies Chr…" at bounding box center [666, 121] width 1333 height 48
click at [894, 180] on div "Food By Category Beverages Baking, Cakes, Desserts Breads Candy Cereal Cookies …" at bounding box center [810, 185] width 904 height 46
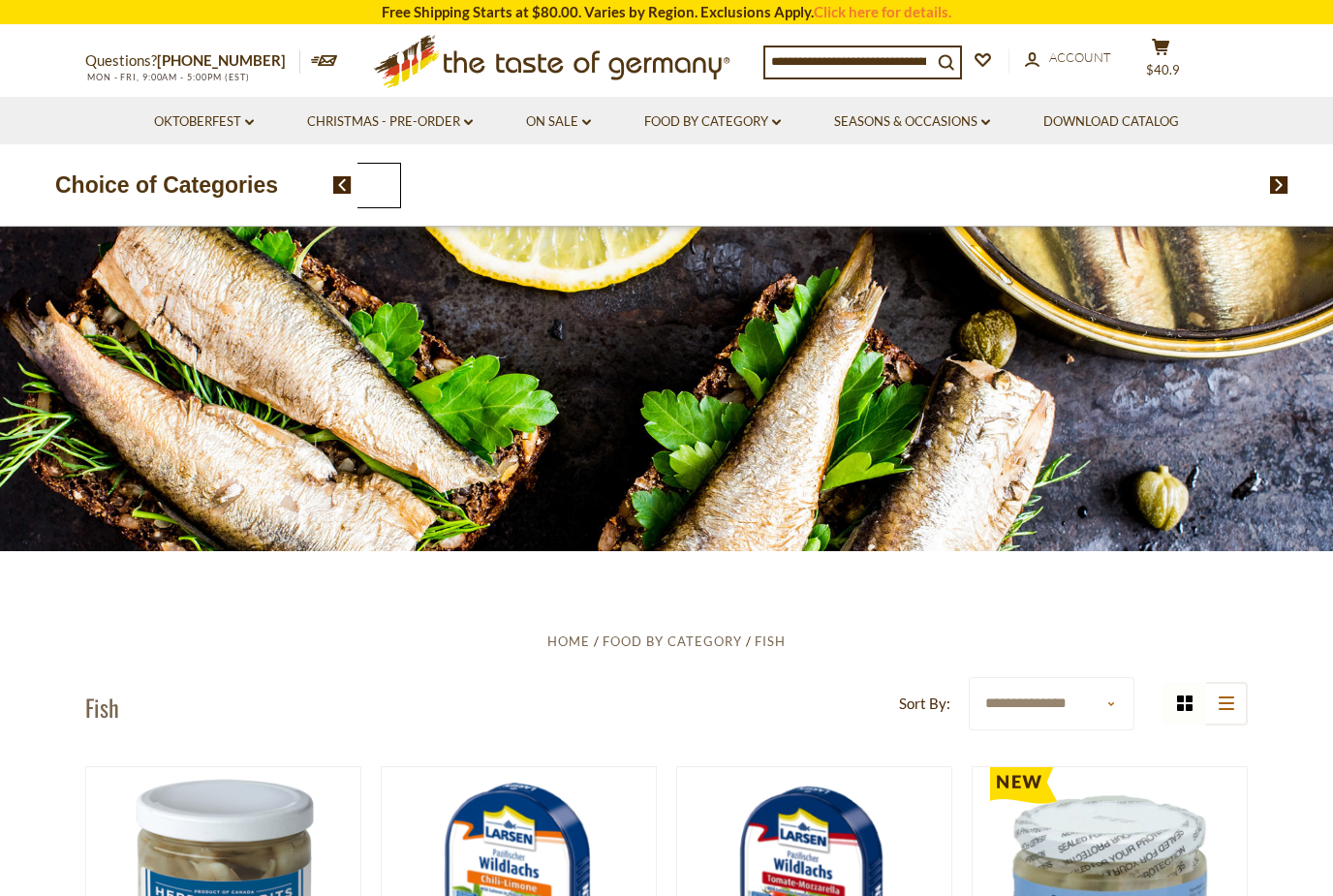
click at [350, 188] on img at bounding box center [342, 185] width 19 height 18
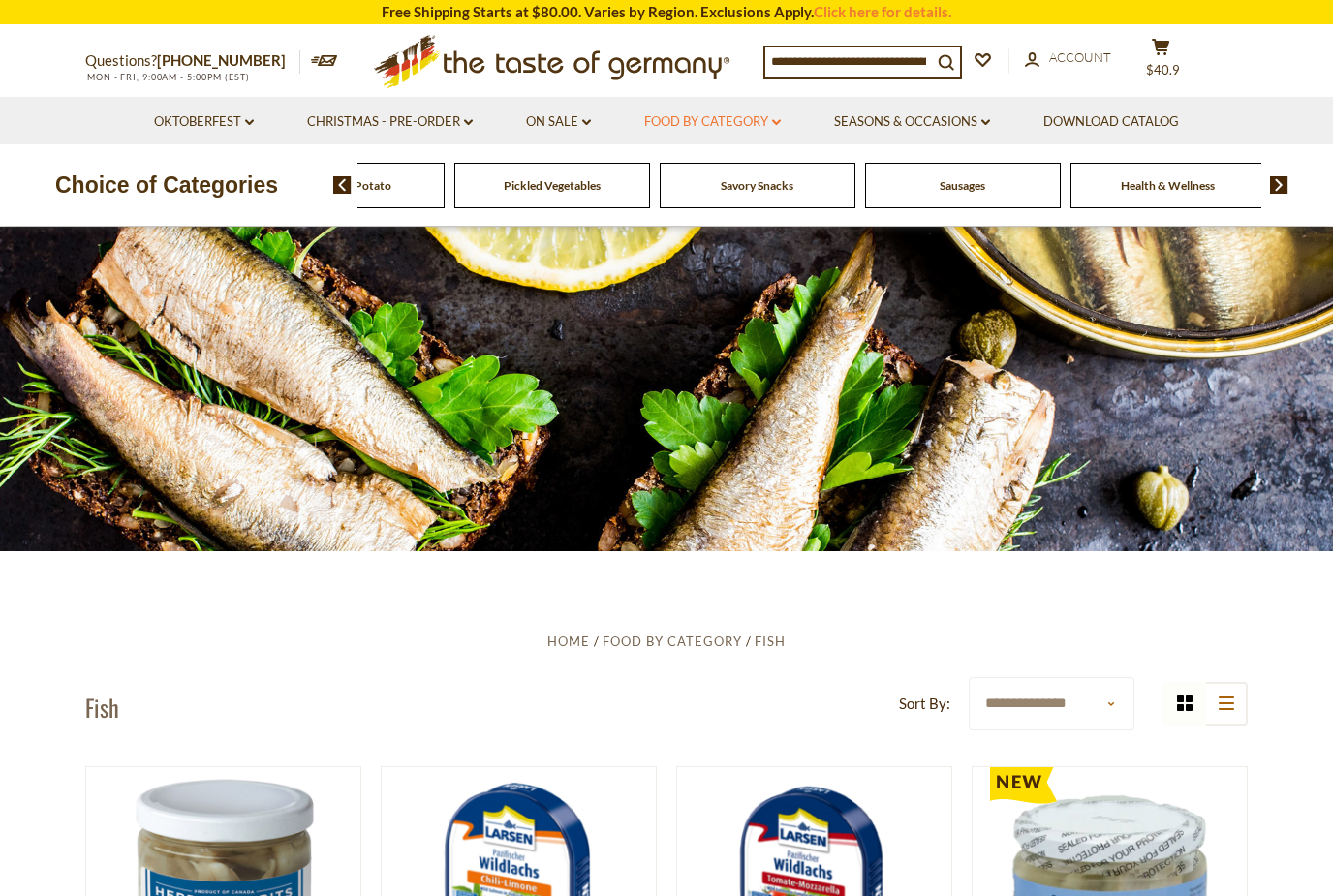
click at [781, 124] on icon "dropdown_arrow" at bounding box center [776, 122] width 9 height 7
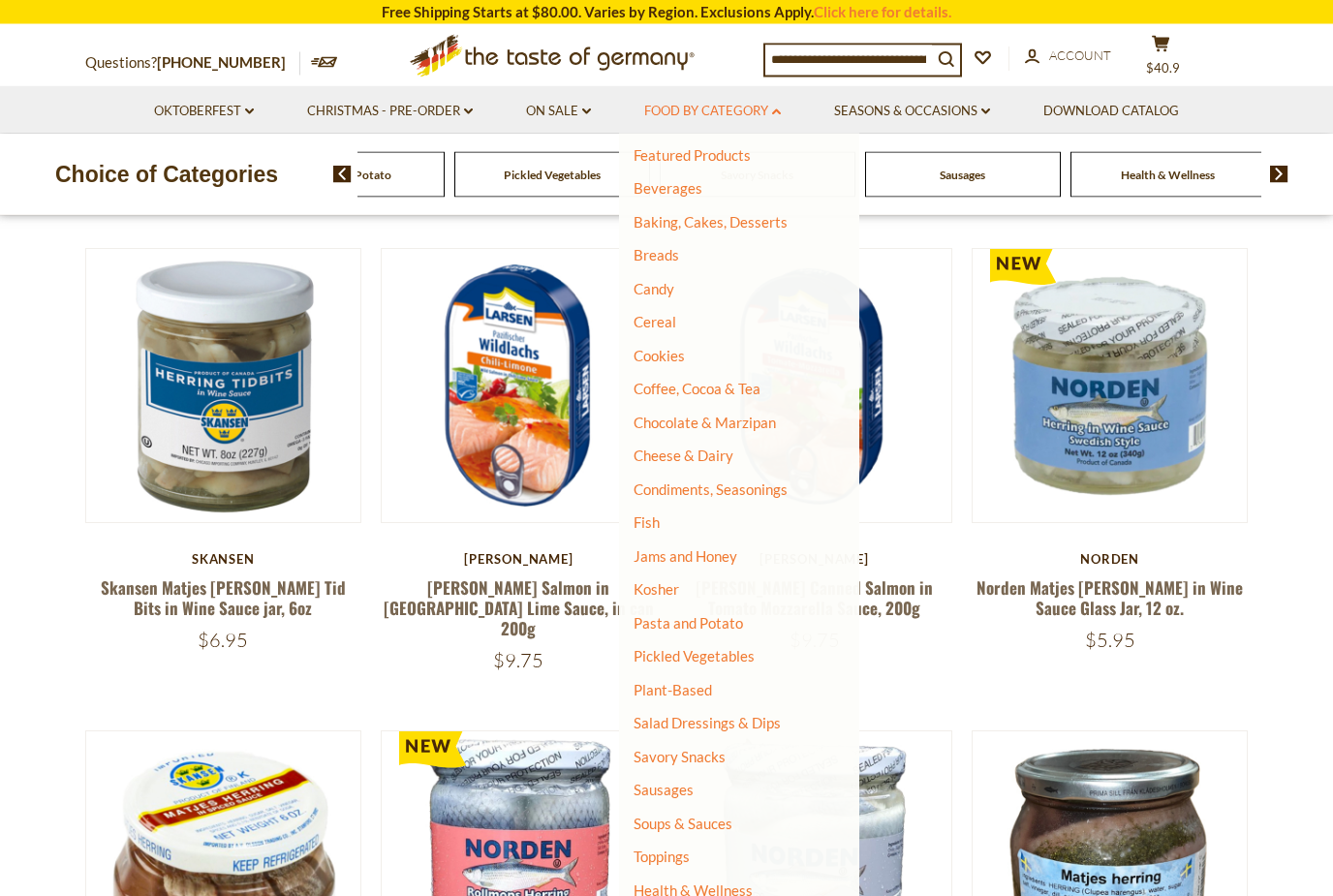
scroll to position [526, 0]
click at [670, 781] on link "Sausages" at bounding box center [663, 790] width 60 height 18
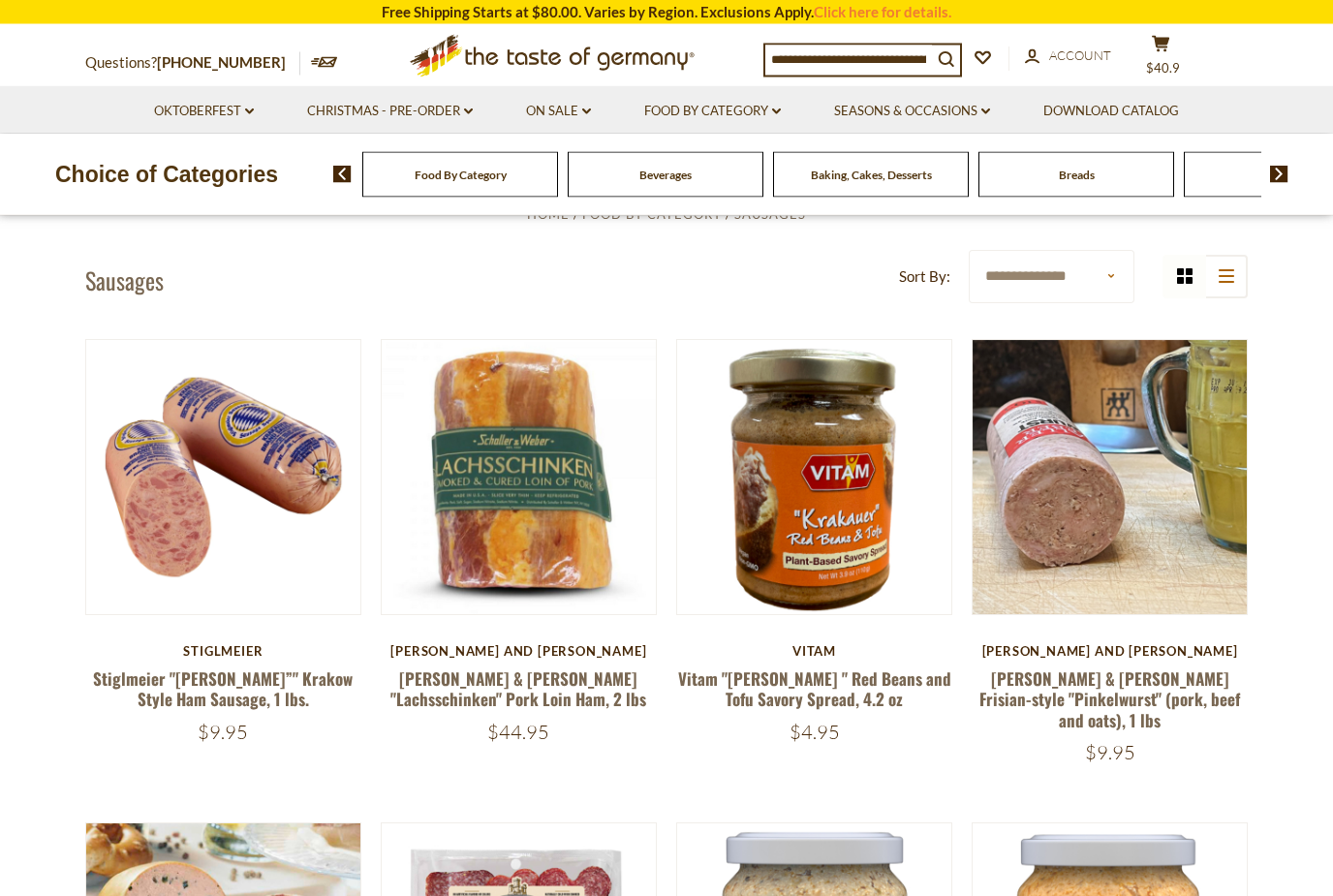
scroll to position [423, 0]
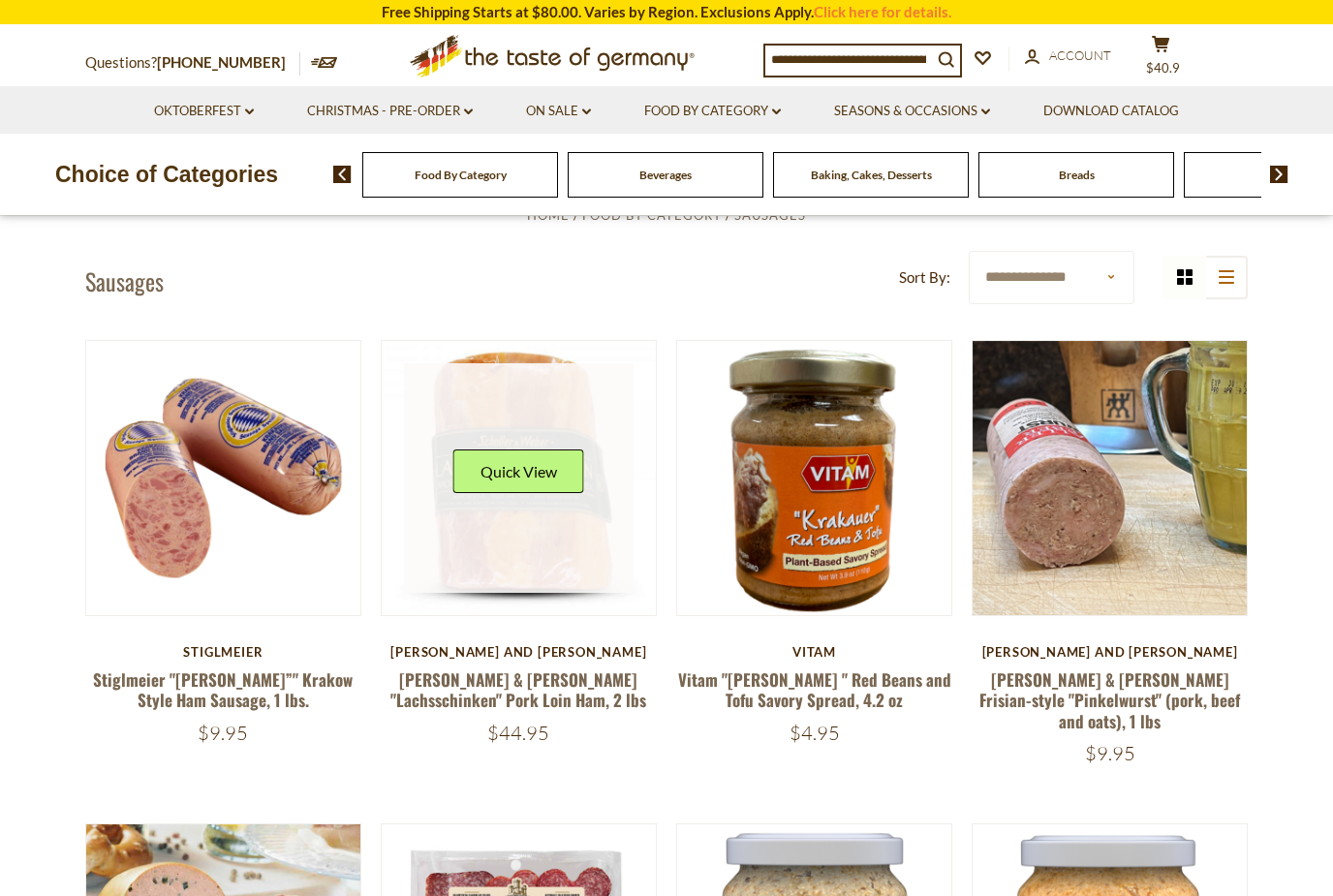
click at [533, 406] on link at bounding box center [518, 478] width 231 height 231
click at [530, 473] on button "Quick View" at bounding box center [518, 471] width 131 height 44
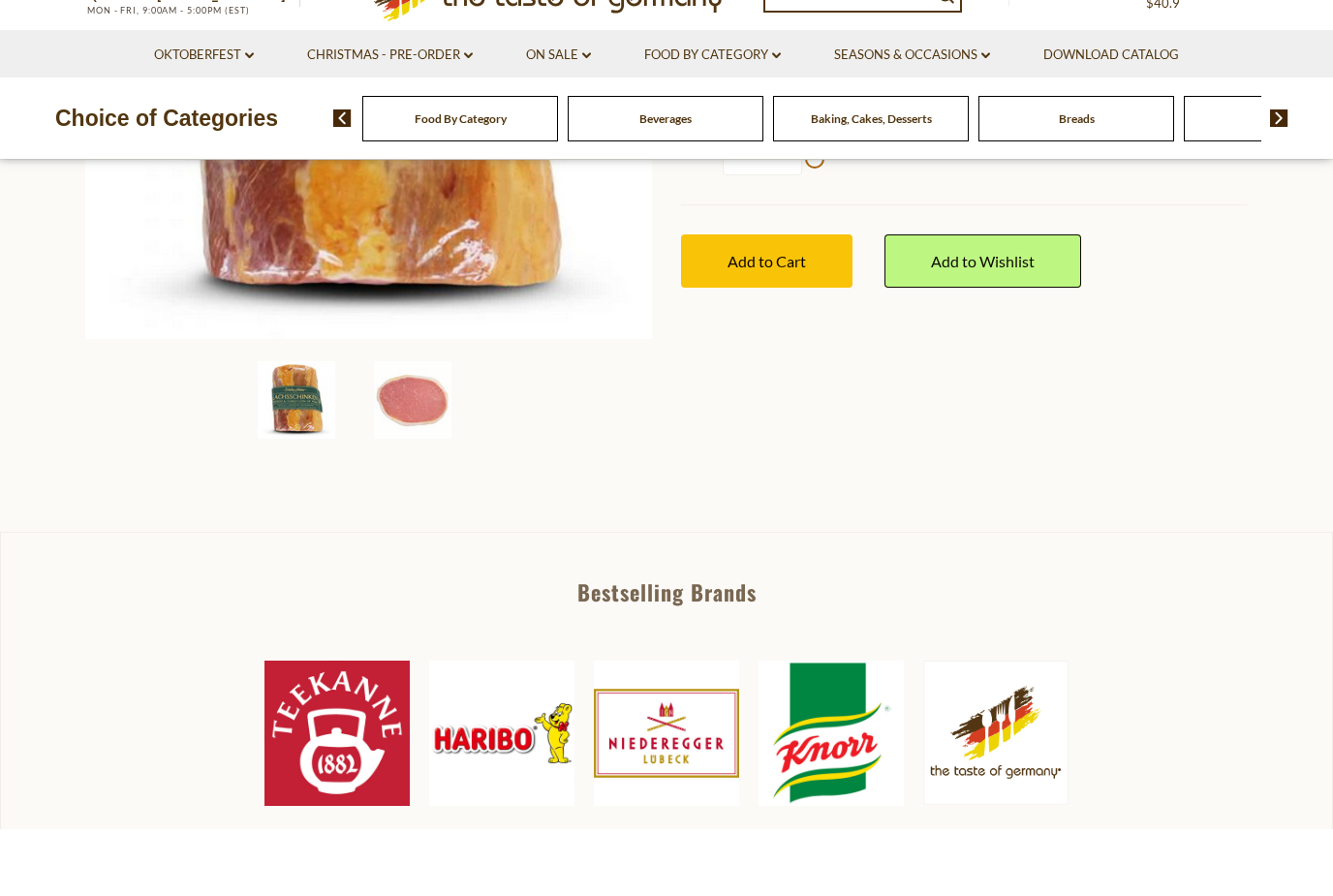
scroll to position [522, 0]
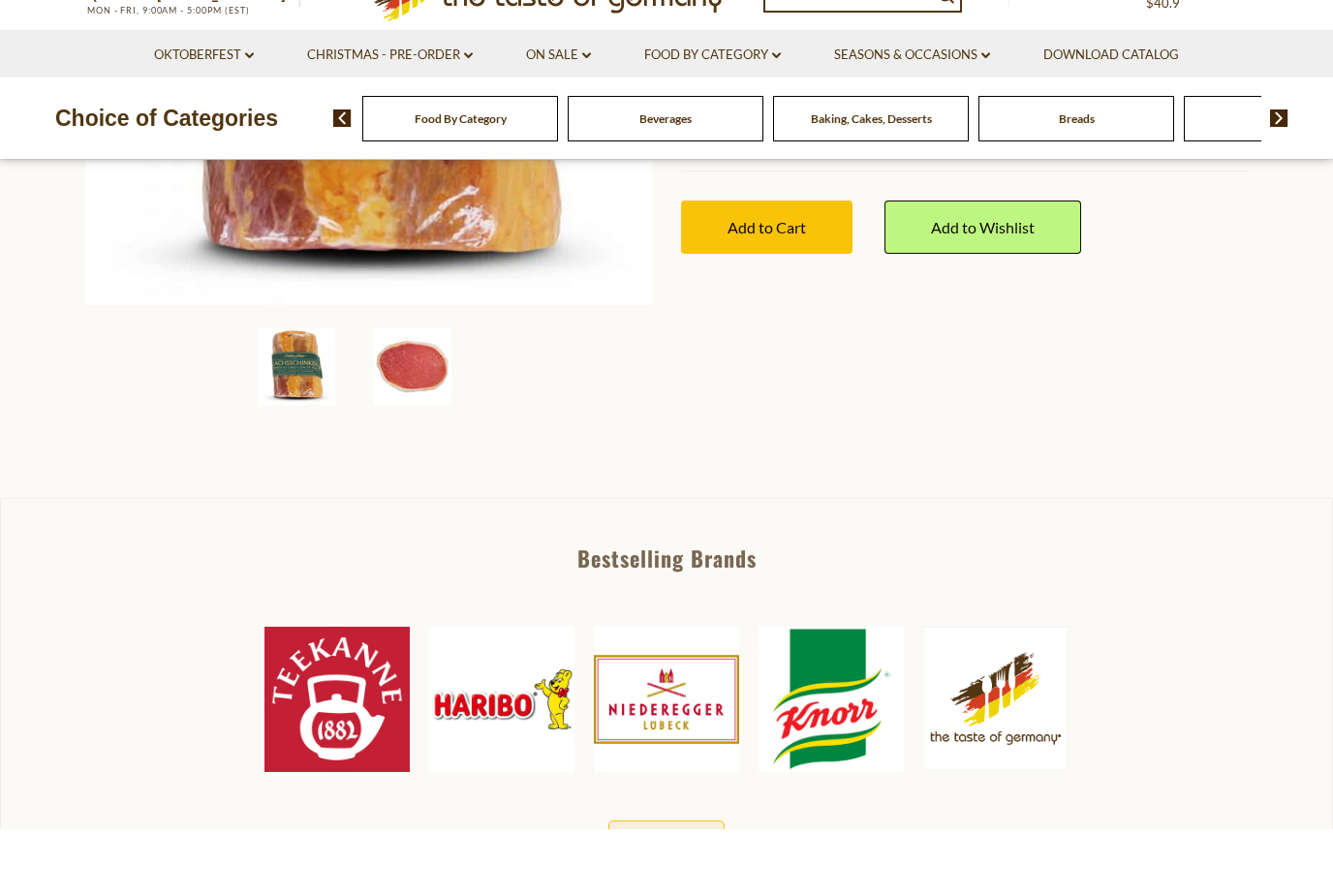
click at [430, 394] on img at bounding box center [412, 433] width 77 height 77
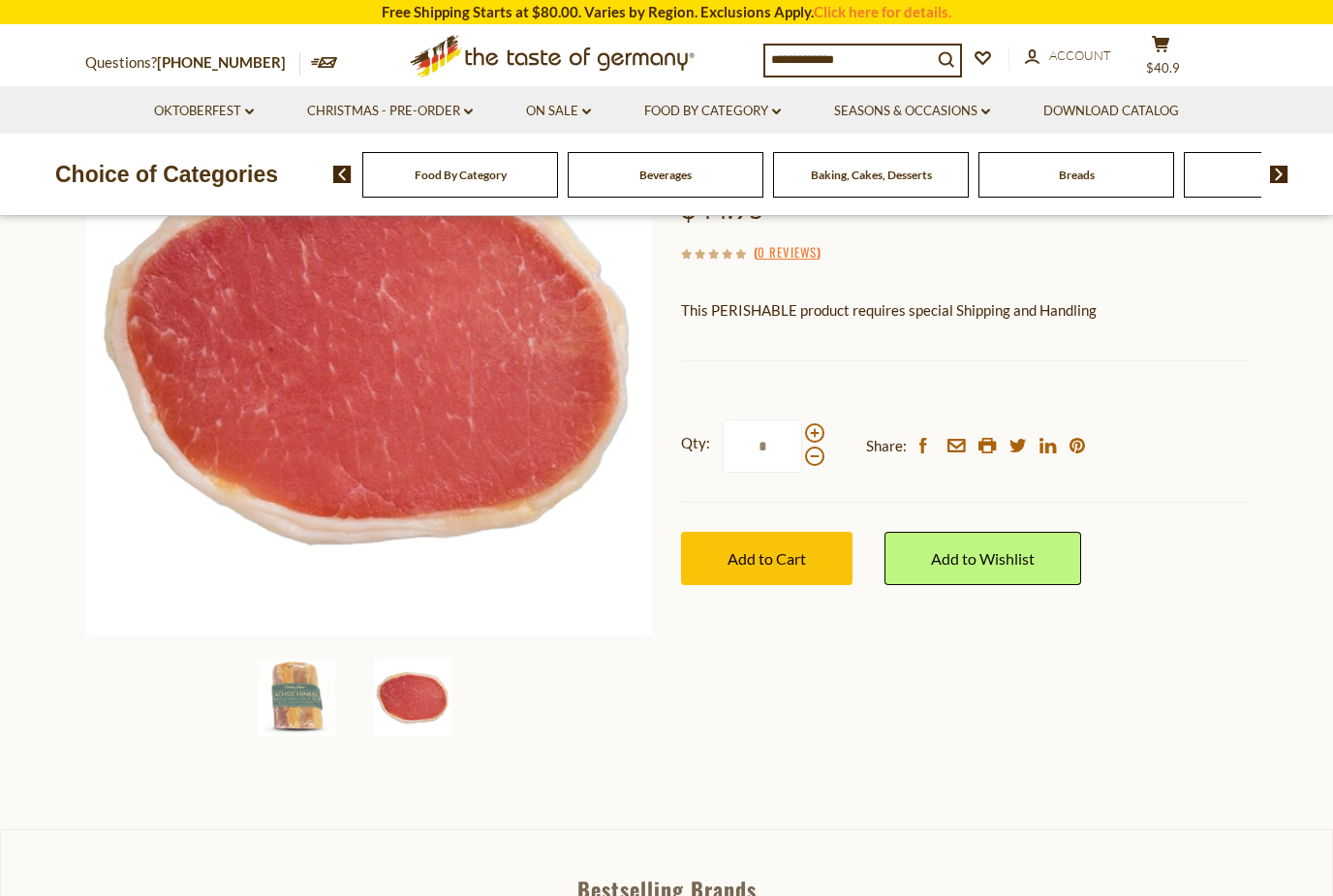
scroll to position [232, 0]
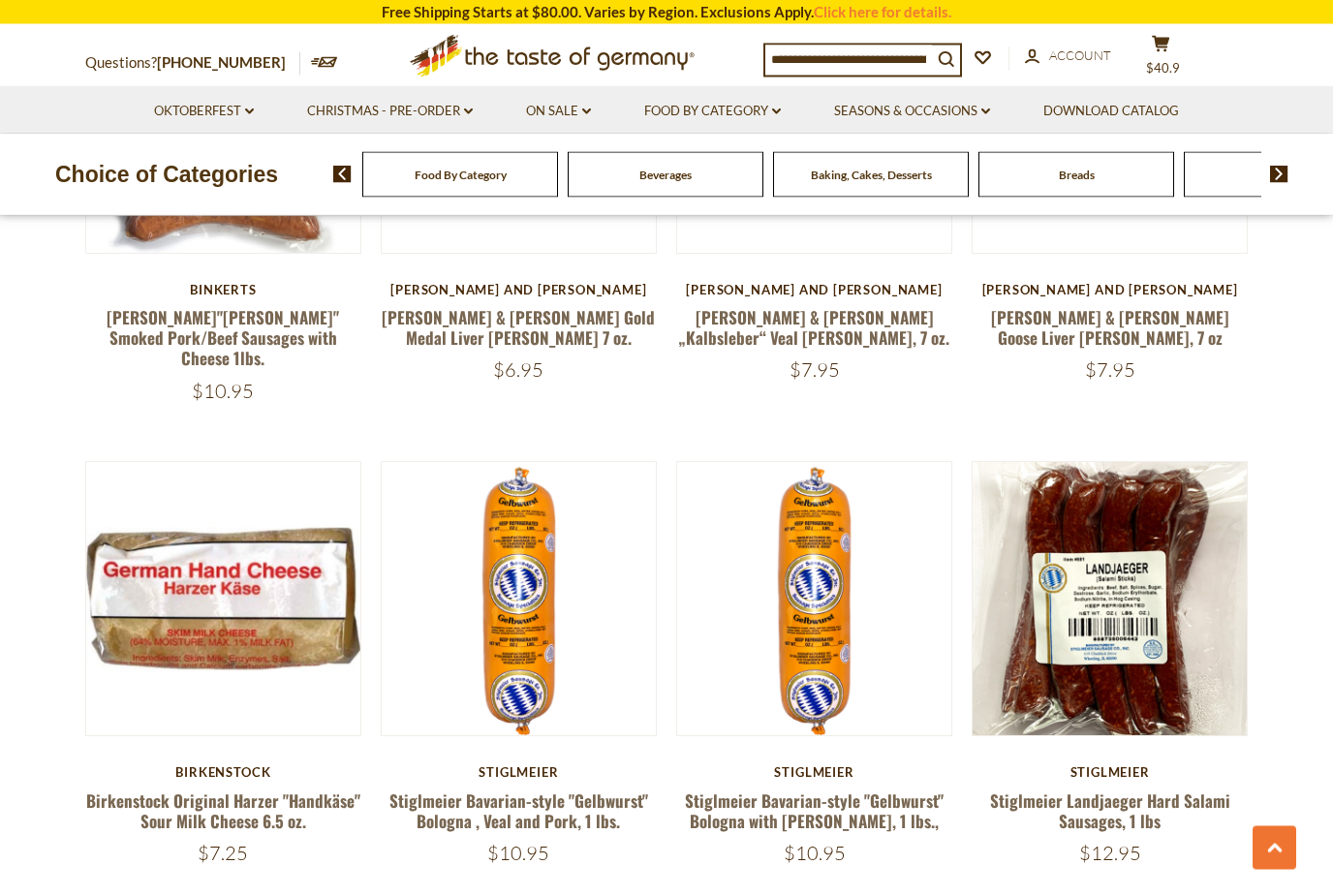
scroll to position [4160, 0]
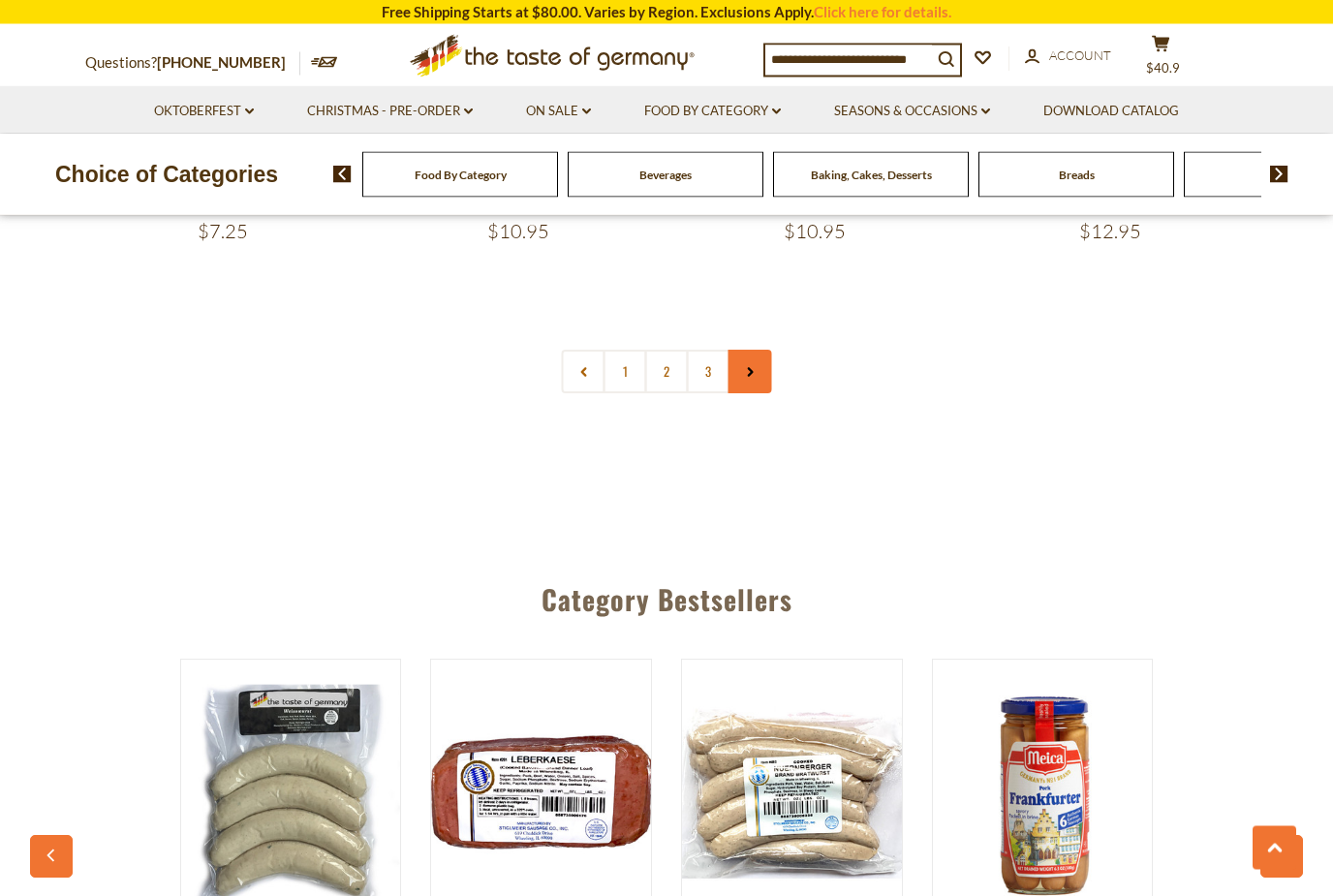
scroll to position [4733, 0]
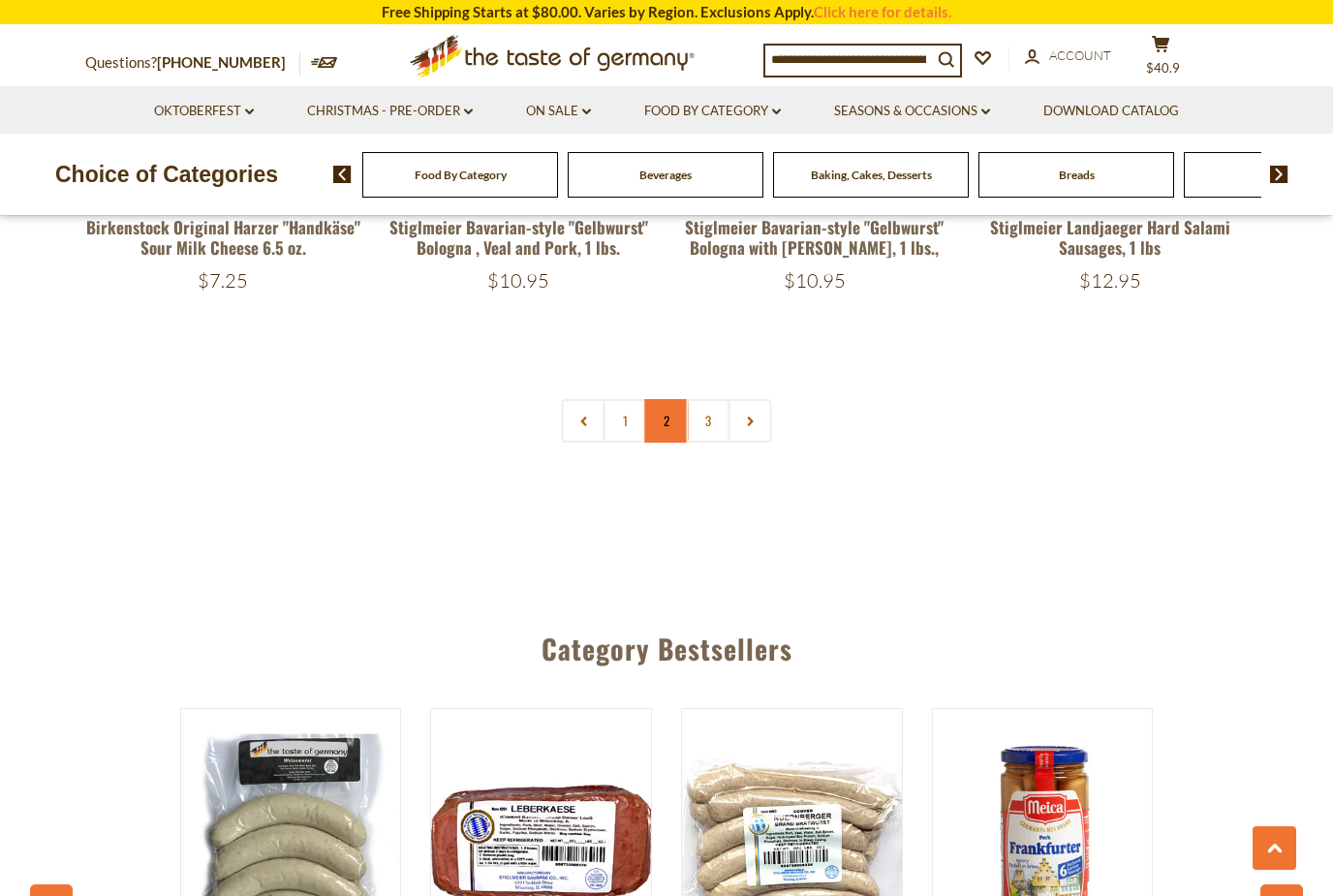
click at [663, 399] on link "2" at bounding box center [667, 421] width 44 height 44
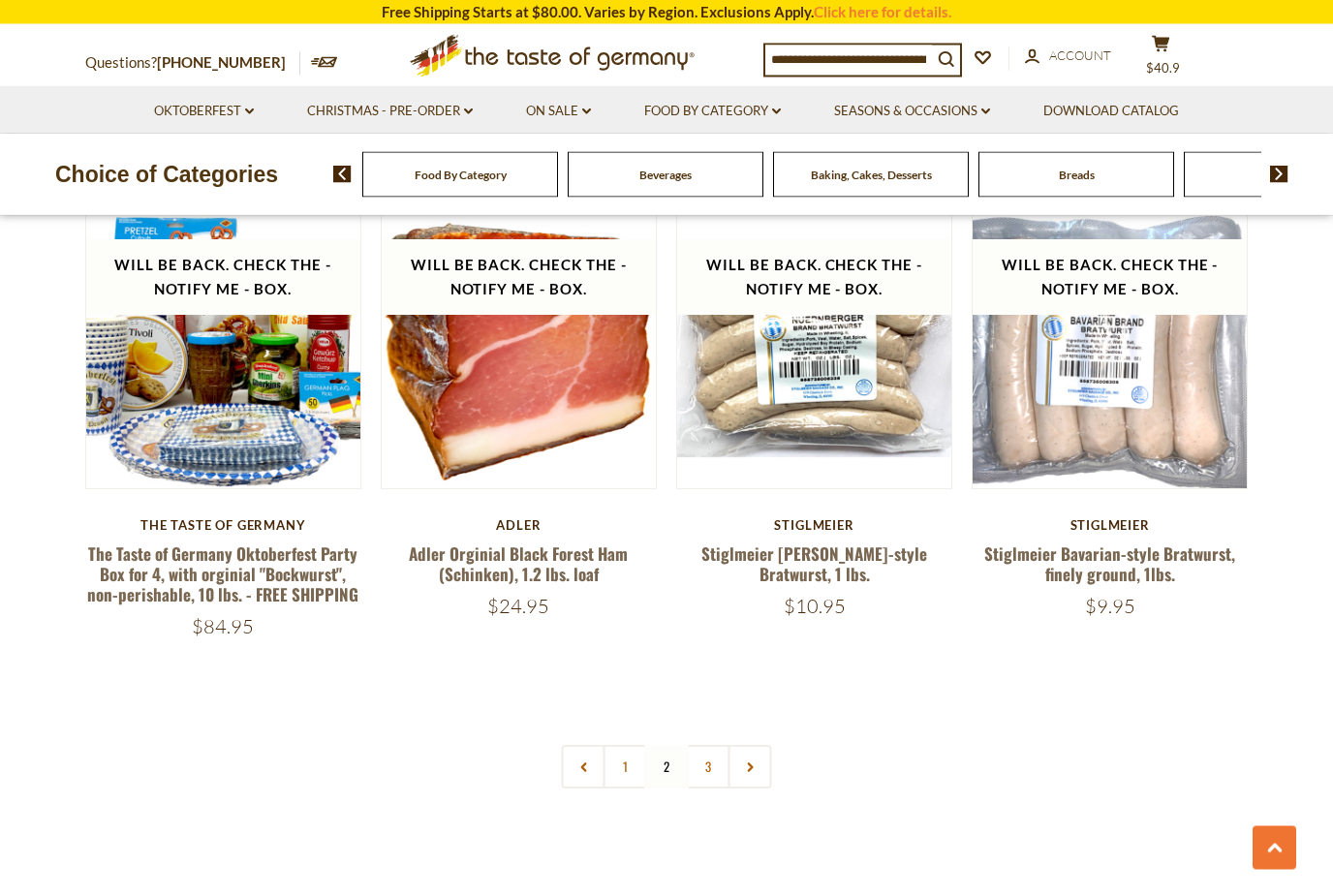
scroll to position [4344, 0]
